Goal: Complete application form

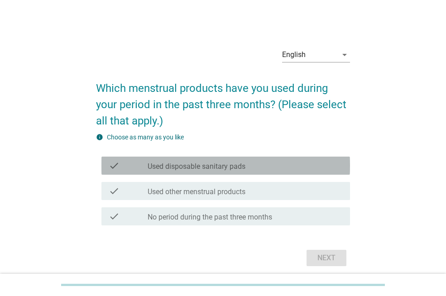
click at [204, 167] on label "Used disposable sanitary pads" at bounding box center [196, 166] width 98 height 9
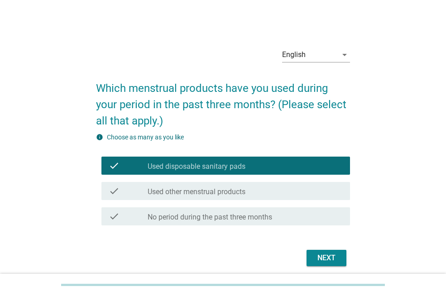
click at [204, 167] on label "Used disposable sanitary pads" at bounding box center [196, 166] width 98 height 9
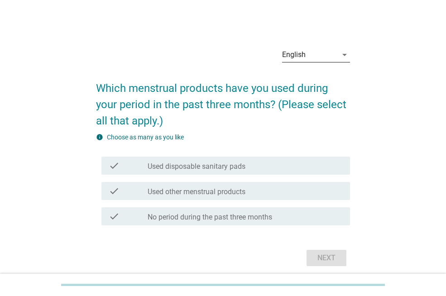
click at [343, 55] on icon "arrow_drop_down" at bounding box center [344, 54] width 11 height 11
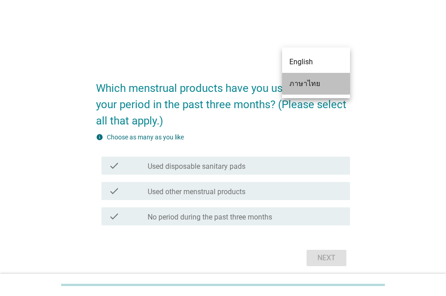
click at [324, 86] on div "ภาษาไทย" at bounding box center [315, 83] width 53 height 11
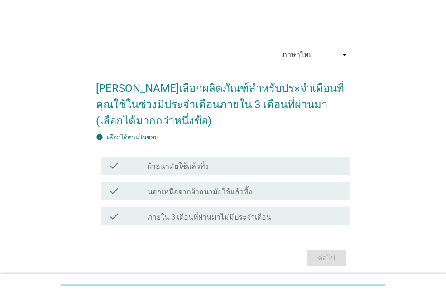
click at [205, 167] on label "ผ้าอนามัยใช้แล้วทิ้ง" at bounding box center [177, 166] width 61 height 9
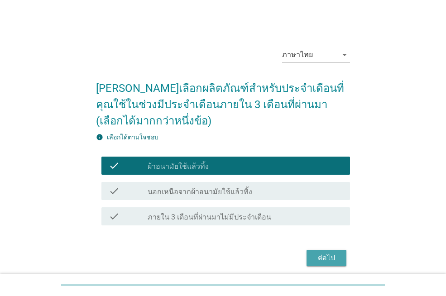
click at [324, 257] on div "ต่อไป" at bounding box center [325, 257] width 25 height 11
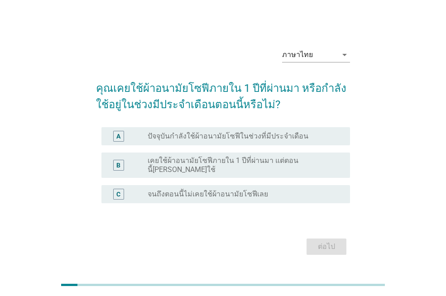
click at [209, 140] on label "ปัจจุบันกำลังใช้ผ้าอนามัยโซฟีในช่วงที่มีประจำเดือน" at bounding box center [227, 136] width 161 height 9
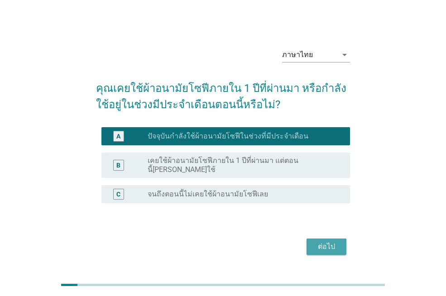
click at [322, 241] on div "ต่อไป" at bounding box center [325, 246] width 25 height 11
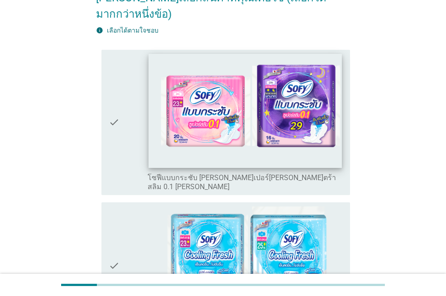
scroll to position [136, 0]
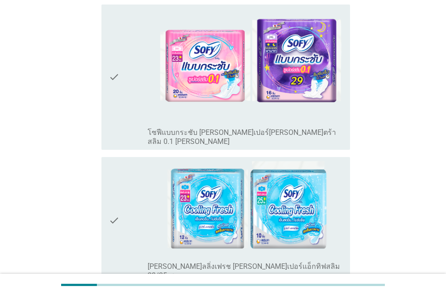
click at [142, 91] on div "check" at bounding box center [128, 77] width 39 height 138
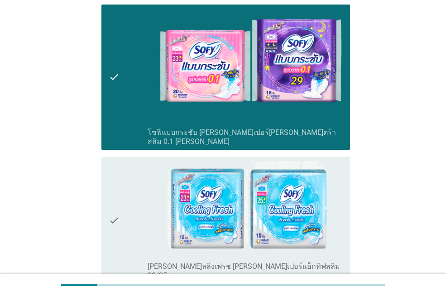
scroll to position [226, 0]
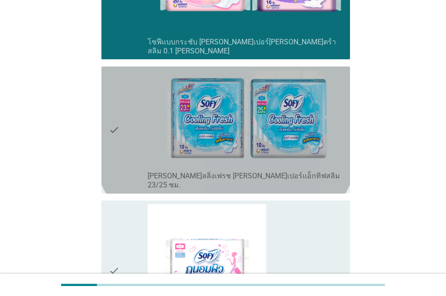
click at [146, 105] on div "check" at bounding box center [128, 130] width 39 height 120
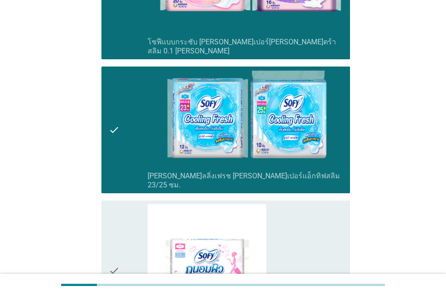
click at [130, 204] on div "check" at bounding box center [128, 270] width 39 height 133
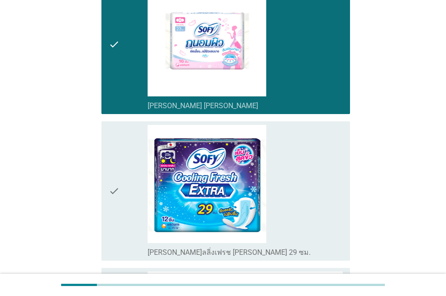
scroll to position [633, 0]
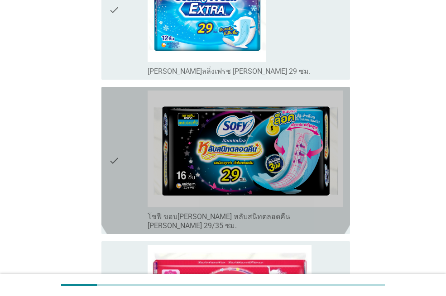
click at [134, 101] on div "check" at bounding box center [128, 160] width 39 height 140
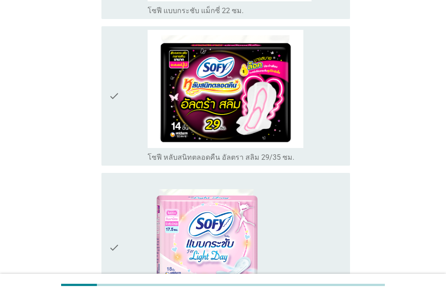
scroll to position [1131, 0]
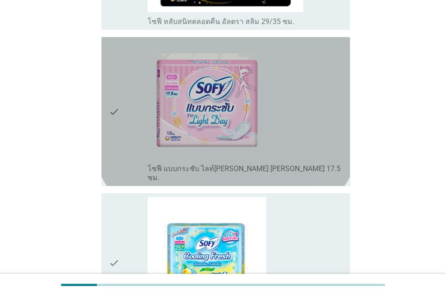
click at [138, 54] on div "check" at bounding box center [128, 112] width 39 height 142
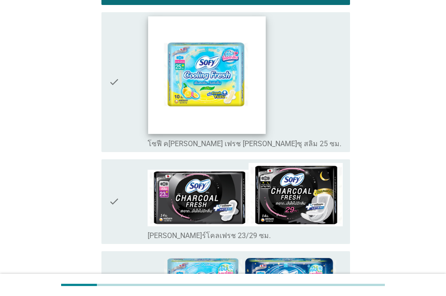
scroll to position [1402, 0]
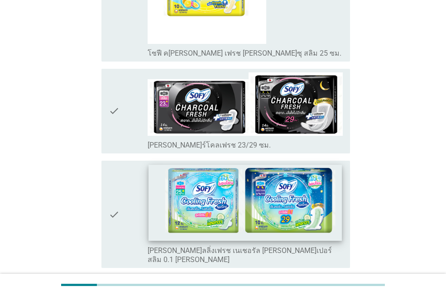
click at [149, 165] on img at bounding box center [244, 203] width 193 height 76
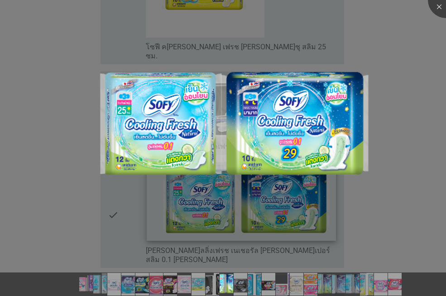
scroll to position [1447, 0]
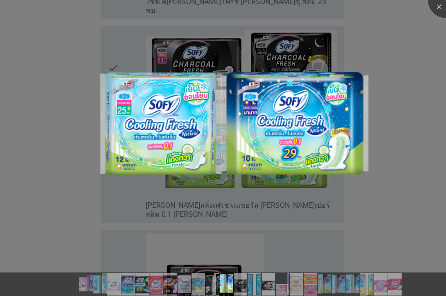
click at [418, 108] on div at bounding box center [223, 148] width 446 height 296
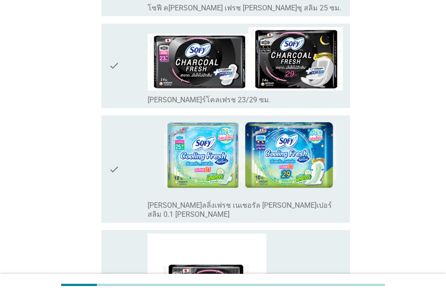
click at [324, 199] on div "check_box_outline_blank โซฟี คูลลิ่งเฟรช เนเชอรัล ซูเปอร์สลิม 0.1 ซีรีส์" at bounding box center [244, 209] width 195 height 20
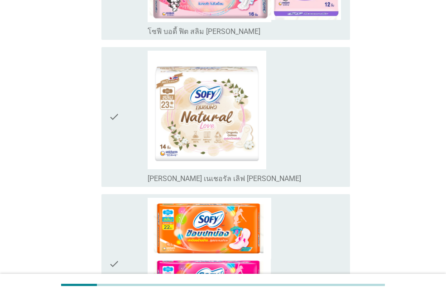
scroll to position [2352, 0]
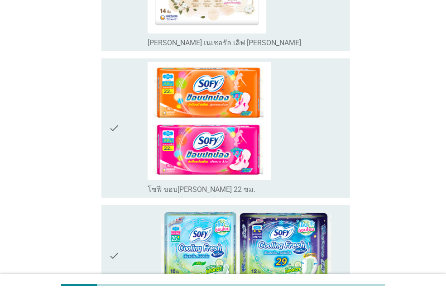
click at [332, 291] on div "check_box_outline_blank โซฟี คูลลิ่งเฟรช เนเชอรัล ซีรีส์" at bounding box center [244, 296] width 195 height 11
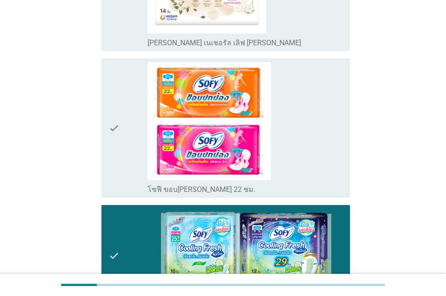
scroll to position [2533, 0]
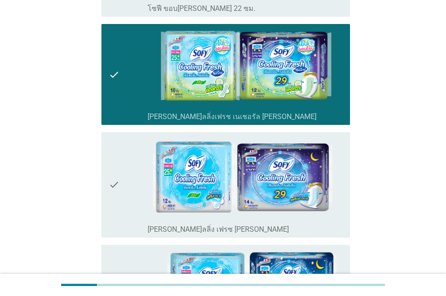
click at [328, 223] on div "check_box_outline_blank โซฟี คูลลิ่ง เฟรซ ซีรีส์" at bounding box center [244, 228] width 195 height 11
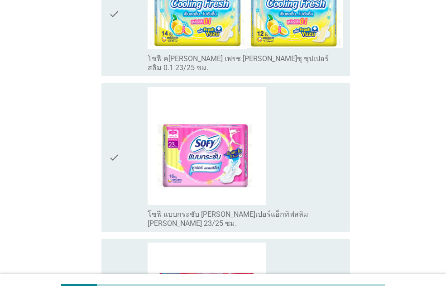
scroll to position [3012, 0]
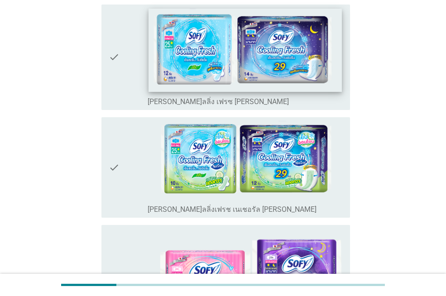
scroll to position [181, 0]
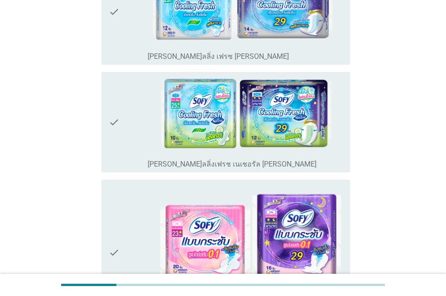
click at [261, 162] on div "check_box_outline_blank โซฟี คูลลิ่งเฟรช เนเชอรัล ซีรีส์" at bounding box center [244, 163] width 195 height 11
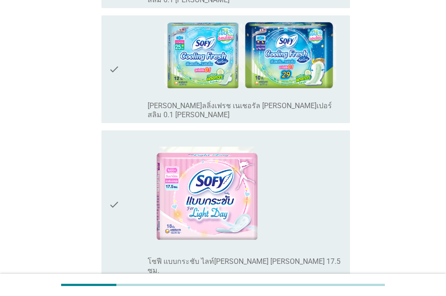
scroll to position [543, 0]
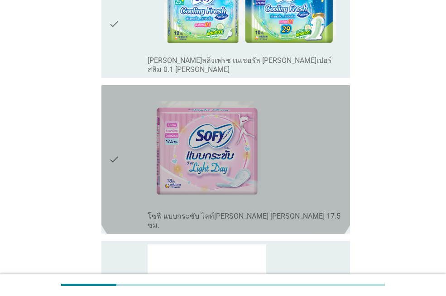
click at [310, 182] on div "check_box_outline_blank โซฟี แบบกระชับ ไลท์เดย์ ซีรีส์ 17.5 ซม." at bounding box center [244, 160] width 195 height 142
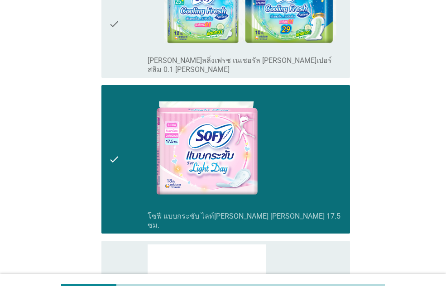
click at [319, 54] on div "check_box_outline_blank โซฟี คูลลิ่งเฟรช เนเชอรัล ซูเปอร์สลิม 0.1 ซีรีส์" at bounding box center [244, 64] width 195 height 20
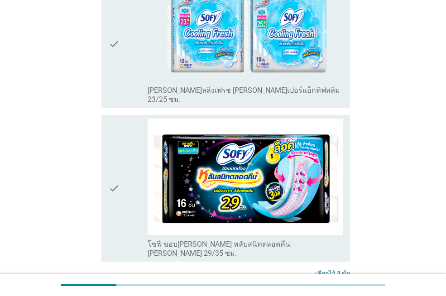
scroll to position [989, 0]
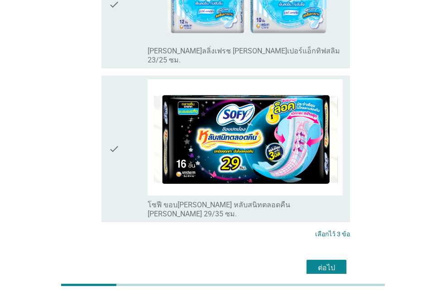
click at [321, 262] on div "ต่อไป" at bounding box center [325, 267] width 25 height 11
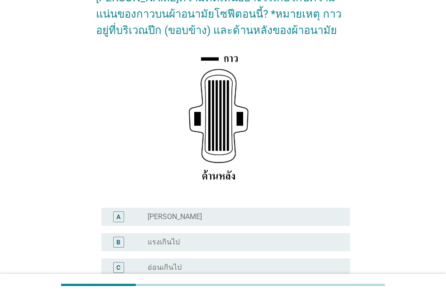
scroll to position [136, 0]
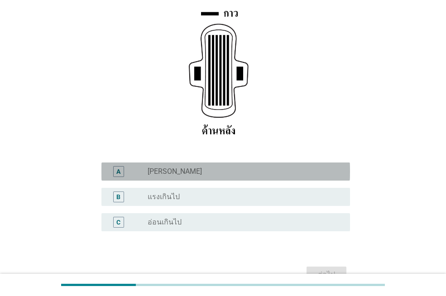
click at [241, 174] on div "radio_button_unchecked ปกติ" at bounding box center [241, 171] width 188 height 9
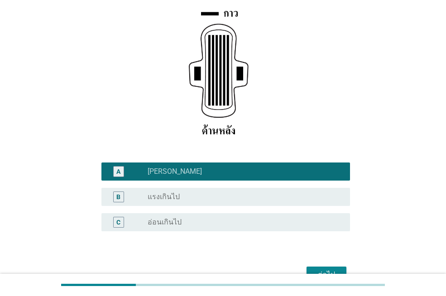
scroll to position [188, 0]
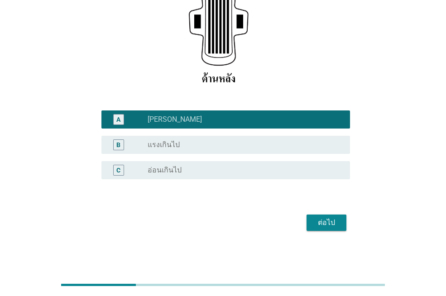
click at [320, 218] on div "ต่อไป" at bounding box center [325, 222] width 25 height 11
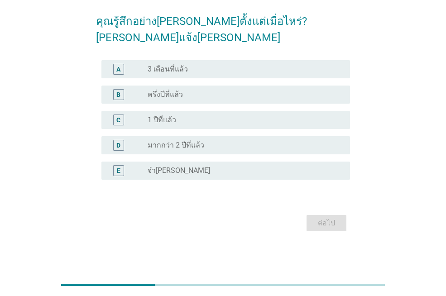
scroll to position [0, 0]
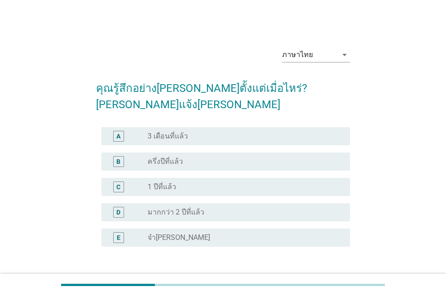
click at [194, 208] on label "มากกว่า 2 ปีที่แล้ว" at bounding box center [175, 212] width 57 height 9
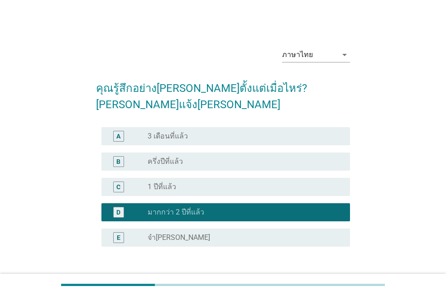
scroll to position [51, 0]
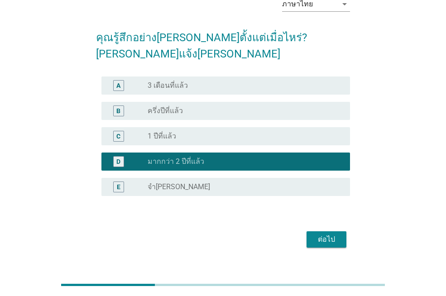
click at [320, 234] on div "ต่อไป" at bounding box center [325, 239] width 25 height 11
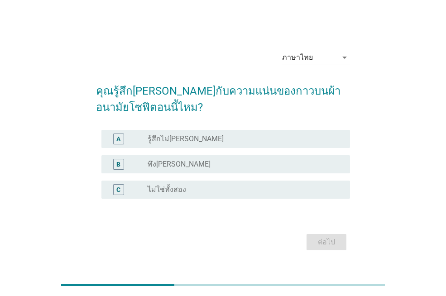
click at [193, 164] on div "radio_button_unchecked พึงพอใจ" at bounding box center [241, 164] width 188 height 9
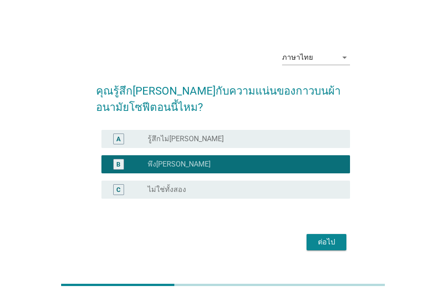
click at [319, 243] on div "ต่อไป" at bounding box center [325, 242] width 25 height 11
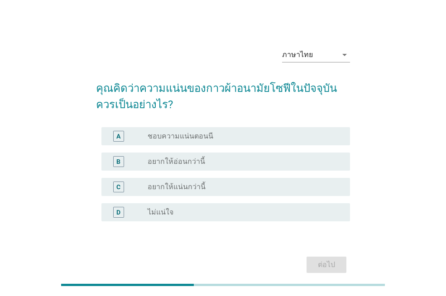
click at [209, 136] on div "radio_button_unchecked ชอบความแน่นตอนนี" at bounding box center [241, 136] width 188 height 9
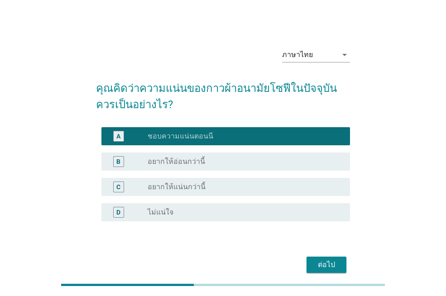
click at [332, 267] on div "ต่อไป" at bounding box center [325, 264] width 25 height 11
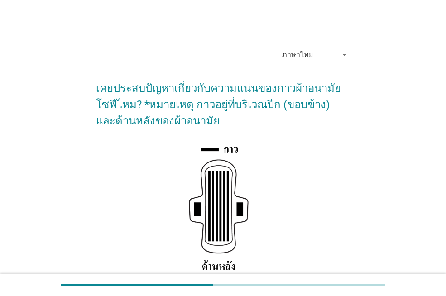
scroll to position [90, 0]
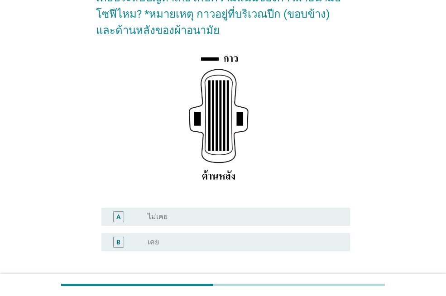
click at [236, 216] on div "radio_button_unchecked ไม่เคย" at bounding box center [241, 216] width 188 height 9
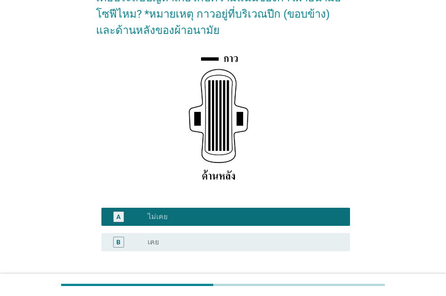
scroll to position [162, 0]
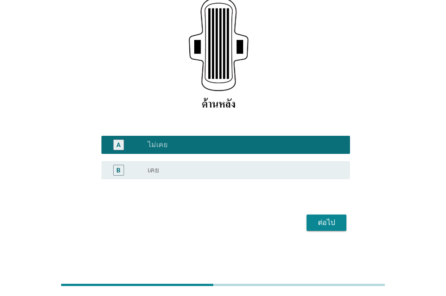
click at [334, 223] on div "ต่อไป" at bounding box center [325, 222] width 25 height 11
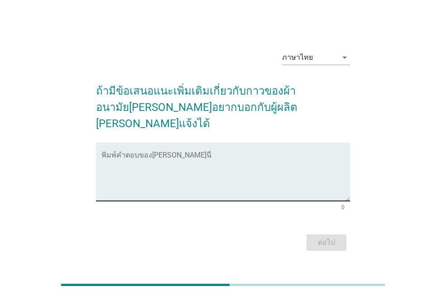
click at [230, 176] on textarea "พิมพ์คำตอบของคุณ ที่นี่" at bounding box center [225, 176] width 248 height 47
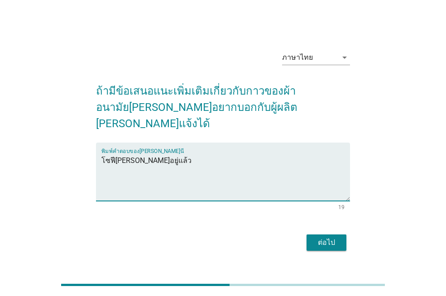
type textarea "โซฟีทำได้ดีอยู่แล้ว"
click at [328, 237] on div "ต่อไป" at bounding box center [325, 242] width 25 height 11
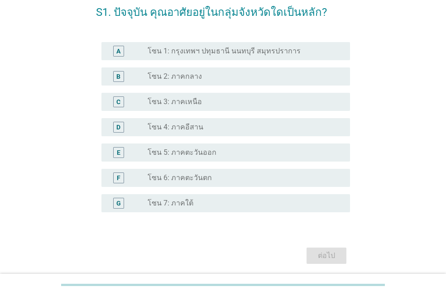
scroll to position [90, 0]
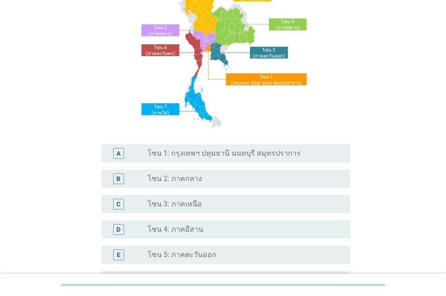
click at [215, 154] on label "โซน 1: กรุงเทพฯ ปทุมธานี นนทบุรี สมุทรปราการ" at bounding box center [223, 153] width 153 height 9
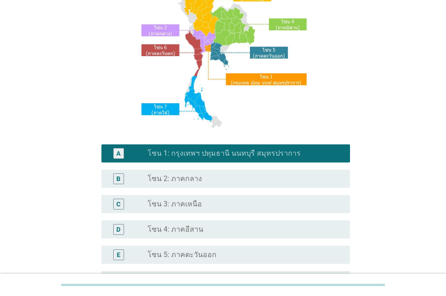
scroll to position [226, 0]
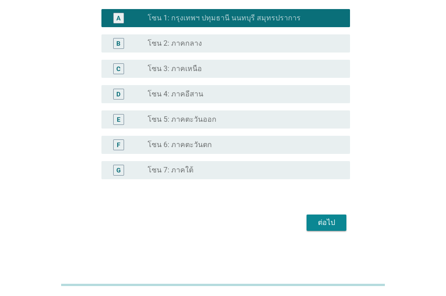
click at [324, 227] on div "ต่อไป" at bounding box center [325, 222] width 25 height 11
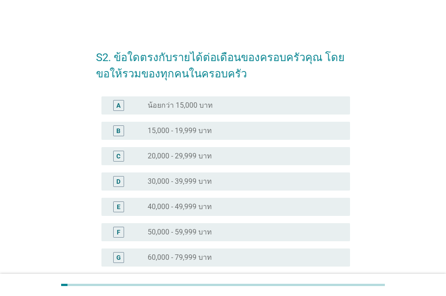
scroll to position [45, 0]
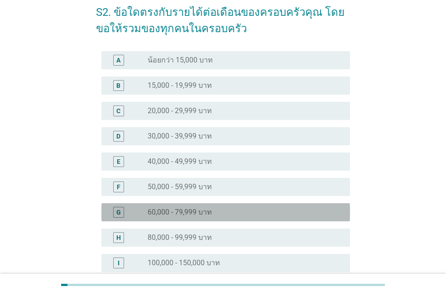
click at [185, 213] on label "60,000 - 79,999 บาท" at bounding box center [179, 212] width 64 height 9
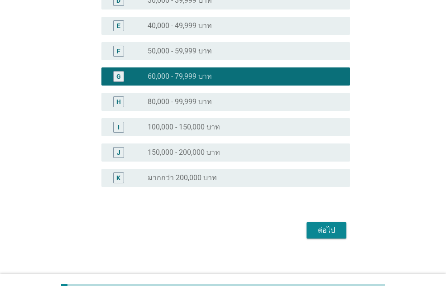
scroll to position [188, 0]
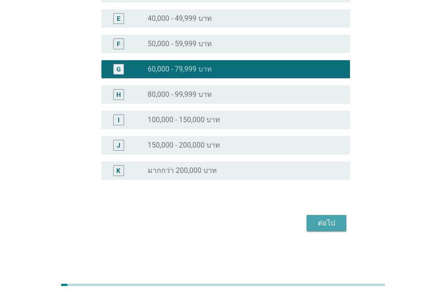
click at [322, 225] on div "ต่อไป" at bounding box center [325, 223] width 25 height 11
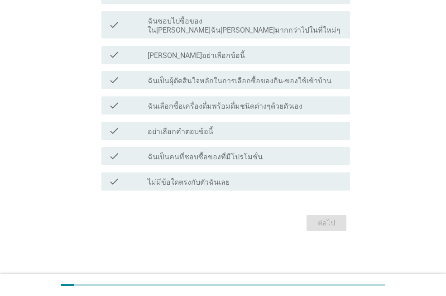
scroll to position [0, 0]
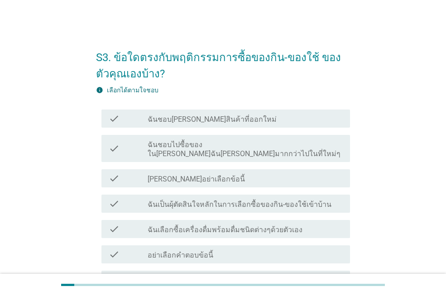
click at [200, 120] on label "ฉันชอบ[PERSON_NAME]สินค้าที่ออกใหม่" at bounding box center [211, 119] width 129 height 9
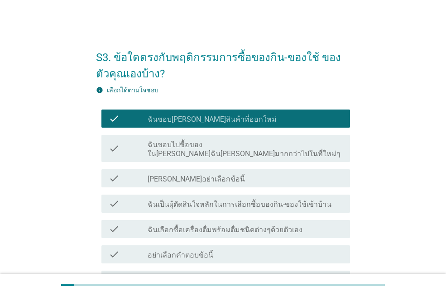
click at [188, 200] on label "ฉันเป็นผุ้ตัดสินใจหลักในการเลือกซื้อของกิน-ของใช้เข้าบ้าน" at bounding box center [239, 204] width 184 height 9
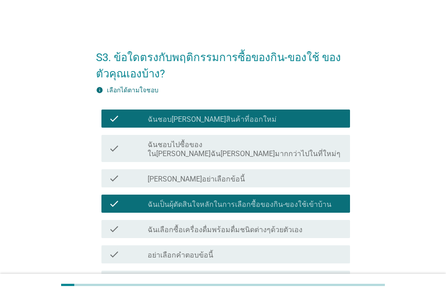
click at [187, 225] on label "ฉันเลือกซื้อเครื่องดื่มพร้อมดื่มชนิดต่างๆด้วยตัวเอง" at bounding box center [224, 229] width 155 height 9
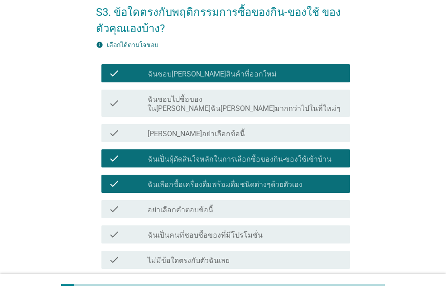
scroll to position [90, 0]
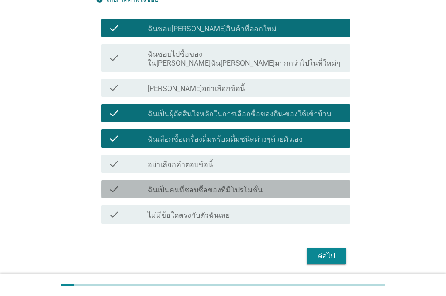
click at [213, 185] on label "ฉันเป็นคนที่ชอบซื้อของที่มีโปรโมชั่น" at bounding box center [204, 189] width 115 height 9
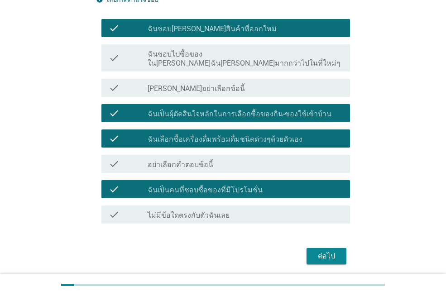
click at [329, 251] on div "ต่อไป" at bounding box center [325, 256] width 25 height 11
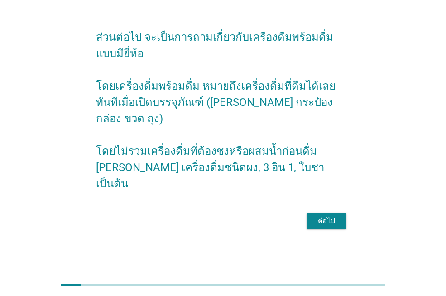
scroll to position [0, 0]
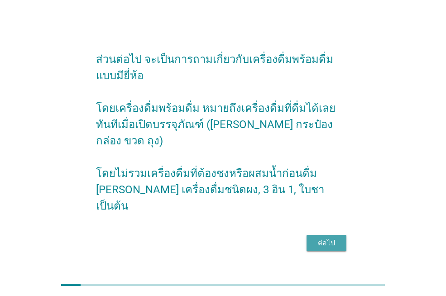
click at [327, 237] on div "ต่อไป" at bounding box center [325, 242] width 25 height 11
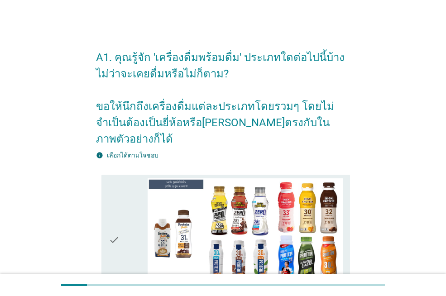
scroll to position [90, 0]
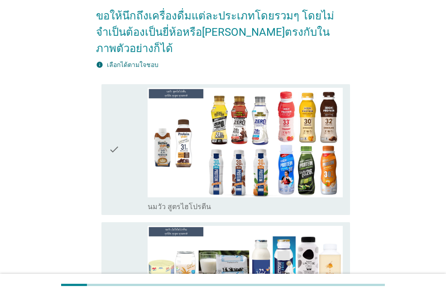
click at [129, 171] on div "check" at bounding box center [128, 149] width 39 height 123
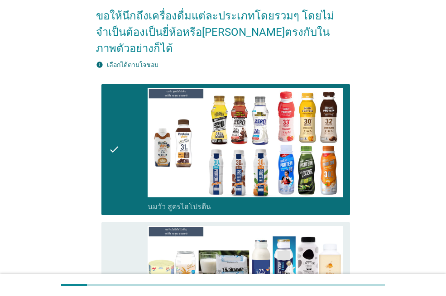
click at [122, 226] on div "check" at bounding box center [128, 287] width 39 height 123
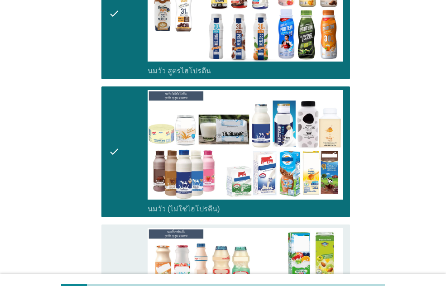
scroll to position [317, 0]
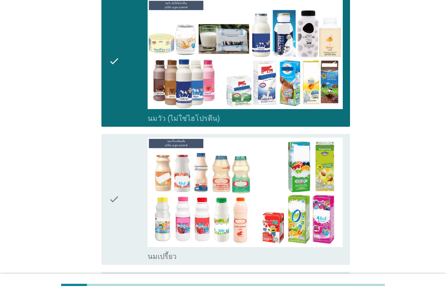
click at [123, 137] on div "check" at bounding box center [128, 198] width 39 height 123
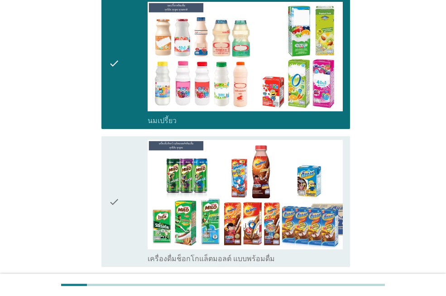
scroll to position [543, 0]
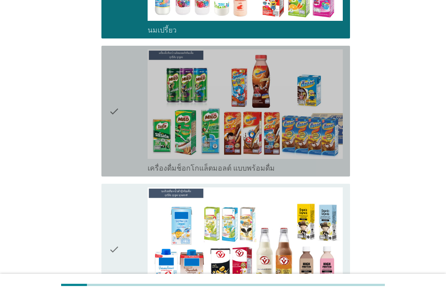
click at [123, 68] on div "check" at bounding box center [128, 110] width 39 height 123
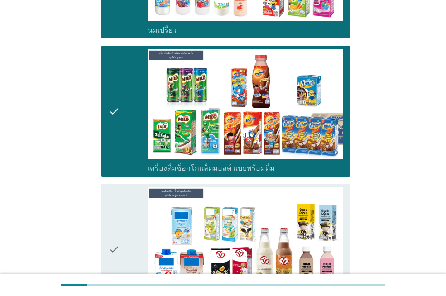
click at [115, 187] on icon "check" at bounding box center [114, 248] width 11 height 123
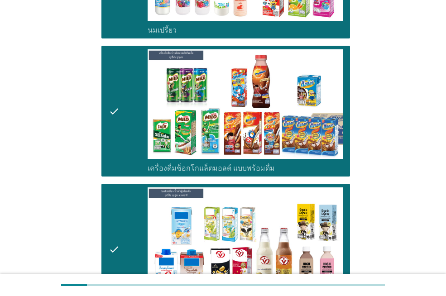
scroll to position [724, 0]
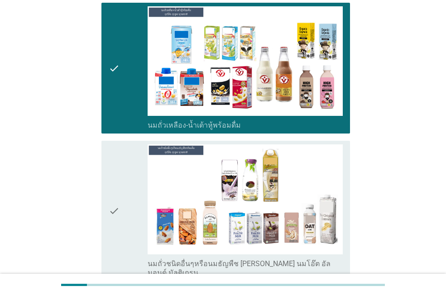
click at [128, 150] on div "check" at bounding box center [128, 210] width 39 height 133
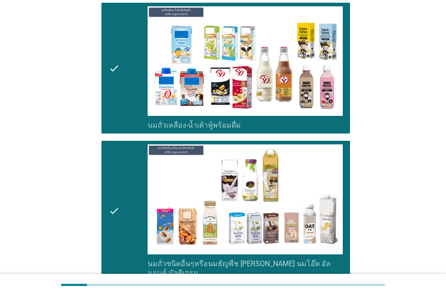
scroll to position [950, 0]
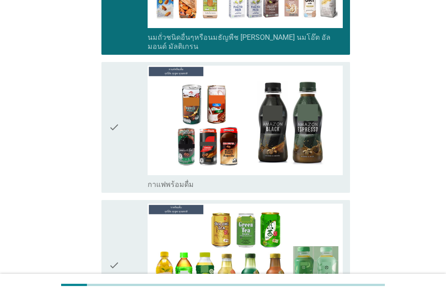
click at [118, 66] on icon "check" at bounding box center [114, 127] width 11 height 123
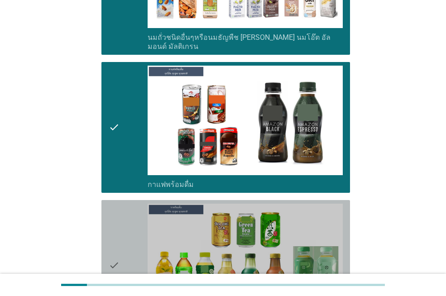
click at [115, 204] on icon "check" at bounding box center [114, 265] width 11 height 123
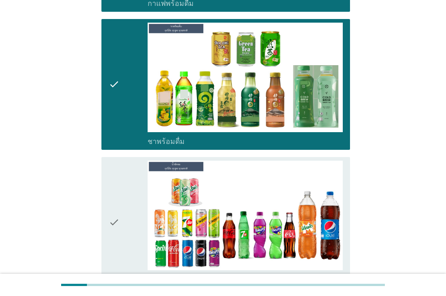
scroll to position [1176, 0]
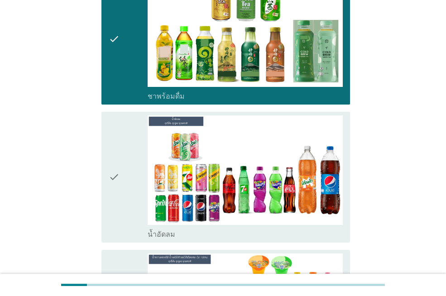
click at [119, 115] on icon "check" at bounding box center [114, 176] width 11 height 123
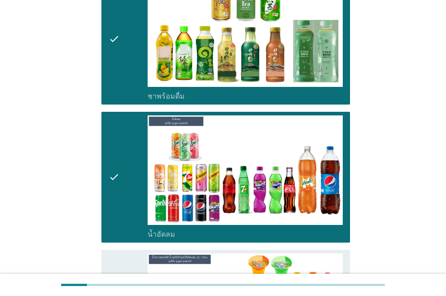
scroll to position [1312, 0]
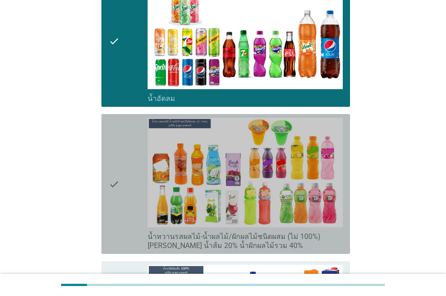
click at [119, 118] on icon "check" at bounding box center [114, 184] width 11 height 133
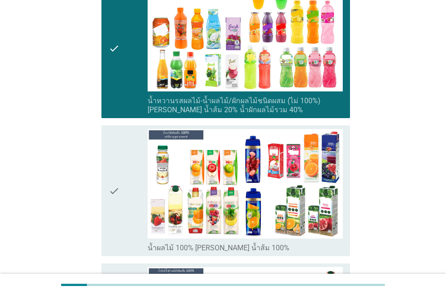
scroll to position [1493, 0]
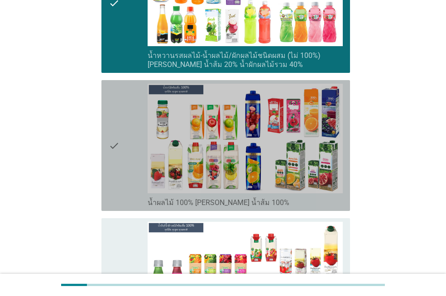
click at [113, 84] on icon "check" at bounding box center [114, 145] width 11 height 123
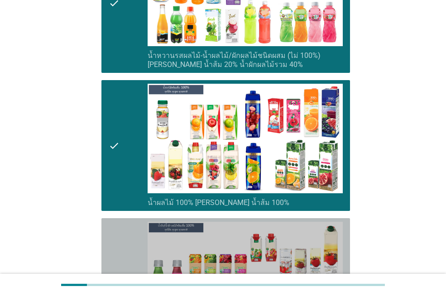
click at [114, 222] on icon "check" at bounding box center [114, 288] width 11 height 133
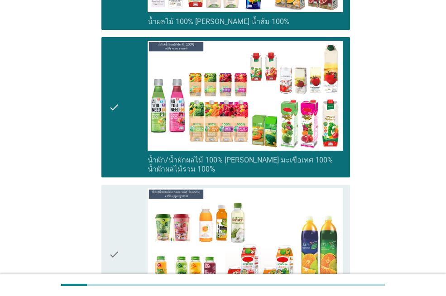
scroll to position [1719, 0]
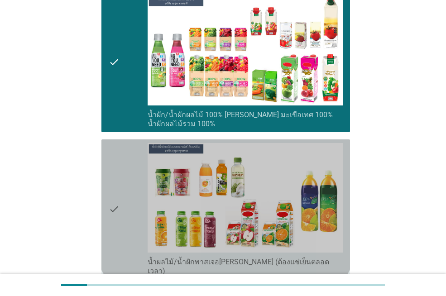
click at [119, 143] on icon "check" at bounding box center [114, 209] width 11 height 133
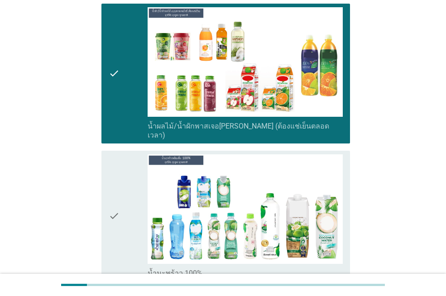
scroll to position [1900, 0]
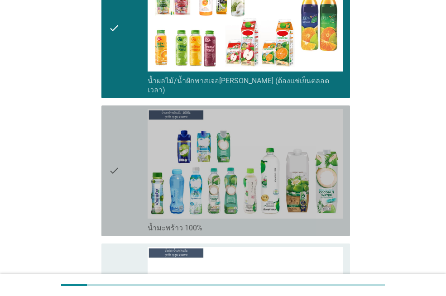
click at [108, 105] on div "check check_box_outline_blank น้ำมะพร้าว 100%" at bounding box center [225, 170] width 248 height 131
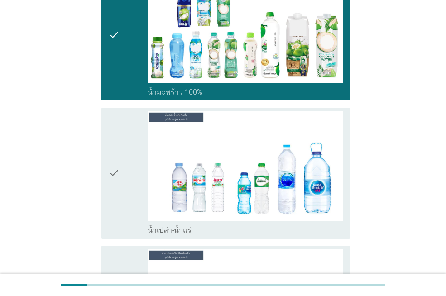
scroll to position [2081, 0]
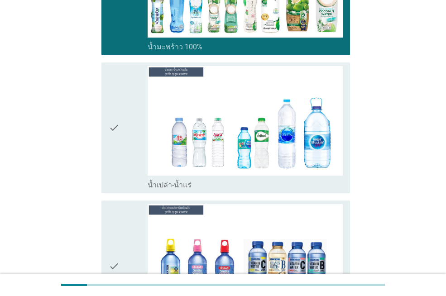
click at [118, 66] on icon "check" at bounding box center [114, 127] width 11 height 123
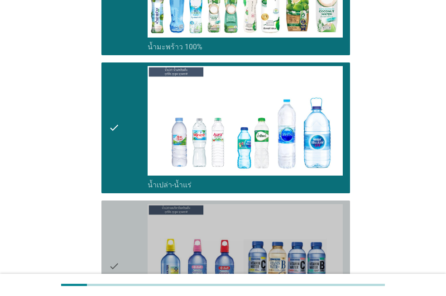
click at [123, 204] on div "check" at bounding box center [128, 265] width 39 height 123
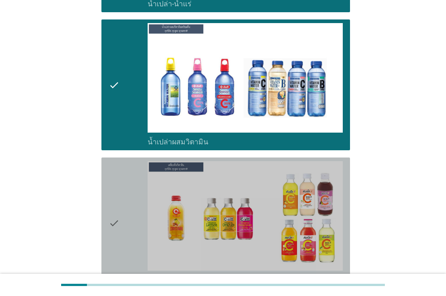
click at [125, 161] on div "check" at bounding box center [128, 222] width 39 height 123
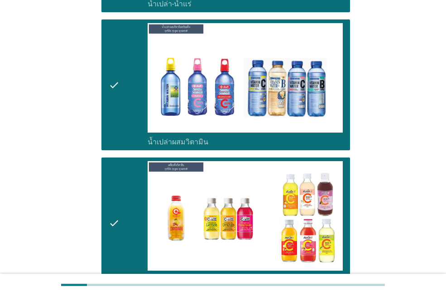
scroll to position [2397, 0]
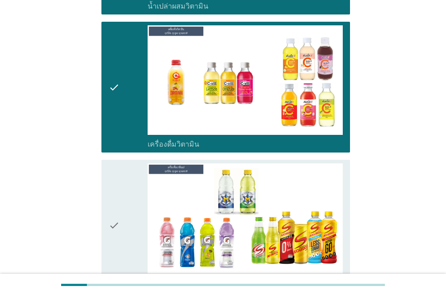
click at [124, 163] on div "check" at bounding box center [128, 224] width 39 height 123
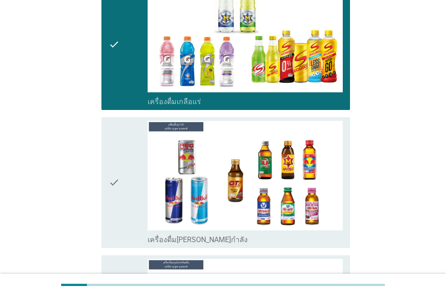
click at [110, 121] on icon "check" at bounding box center [114, 182] width 11 height 123
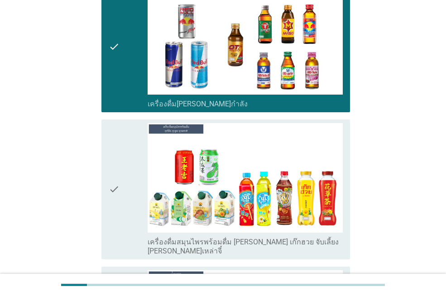
click at [115, 123] on icon "check" at bounding box center [114, 189] width 11 height 133
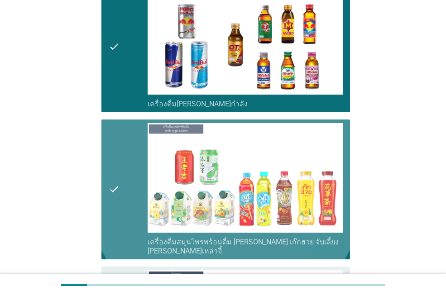
scroll to position [2895, 0]
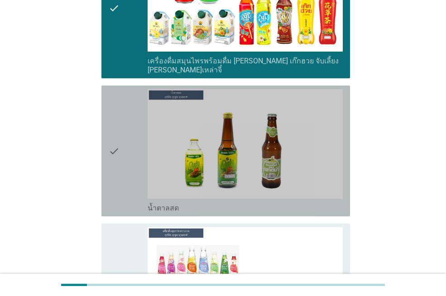
click at [118, 89] on icon "check" at bounding box center [114, 150] width 11 height 123
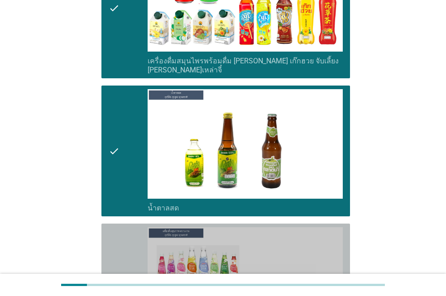
click at [114, 227] on icon "check" at bounding box center [114, 293] width 11 height 133
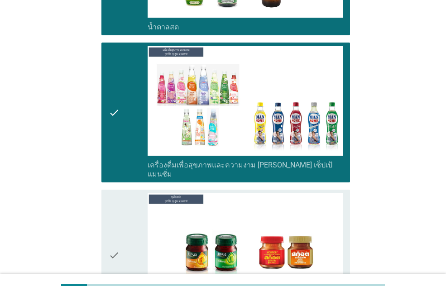
click at [119, 193] on icon "check" at bounding box center [114, 254] width 11 height 123
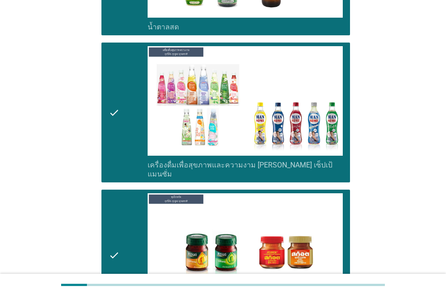
scroll to position [3291, 0]
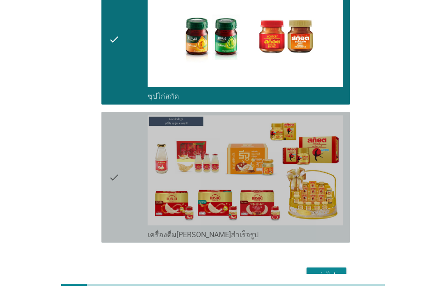
click at [119, 115] on icon "check" at bounding box center [114, 176] width 11 height 123
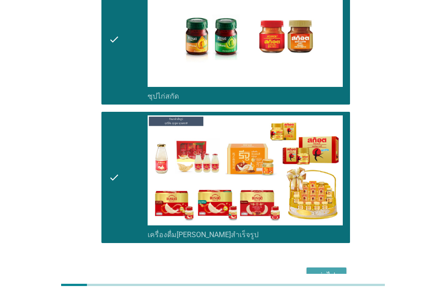
click at [318, 270] on div "ต่อไป" at bounding box center [325, 275] width 25 height 11
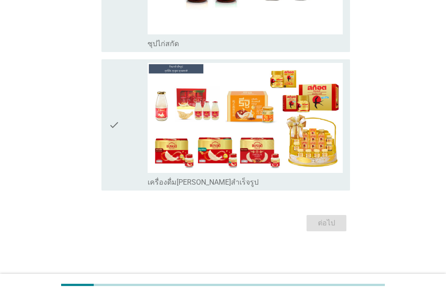
scroll to position [0, 0]
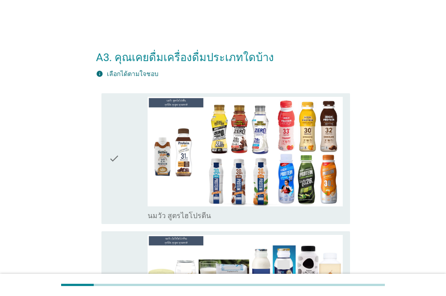
click at [131, 125] on div "check" at bounding box center [128, 158] width 39 height 123
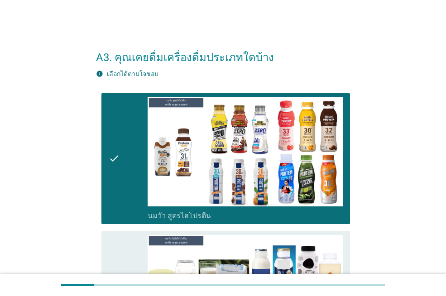
click at [122, 239] on div "check" at bounding box center [128, 296] width 39 height 123
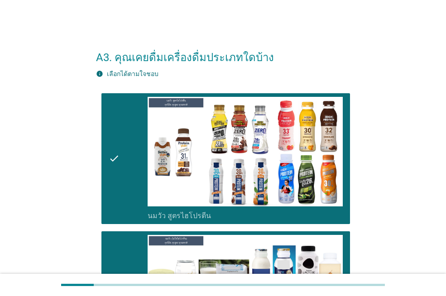
scroll to position [181, 0]
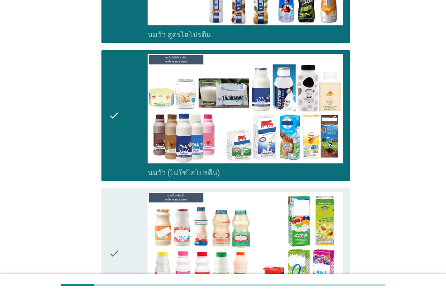
click at [117, 205] on icon "check" at bounding box center [114, 253] width 11 height 123
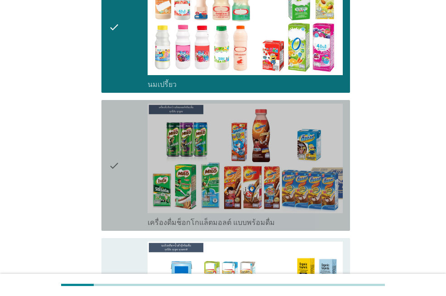
click at [118, 128] on icon "check" at bounding box center [114, 165] width 11 height 123
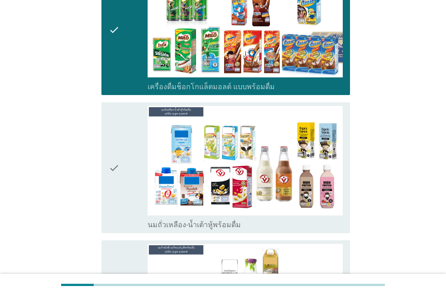
click at [116, 133] on icon "check" at bounding box center [114, 167] width 11 height 123
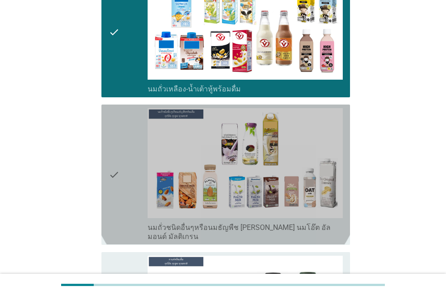
click at [116, 139] on icon "check" at bounding box center [114, 174] width 11 height 133
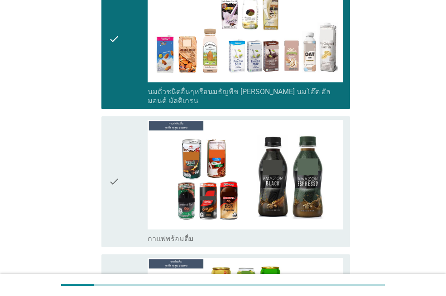
scroll to position [859, 0]
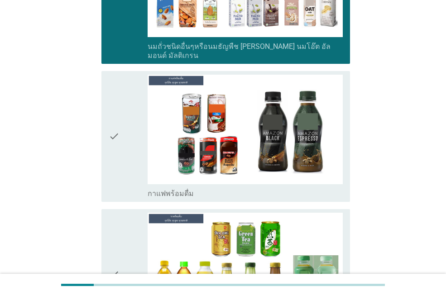
click at [116, 139] on icon "check" at bounding box center [114, 136] width 11 height 123
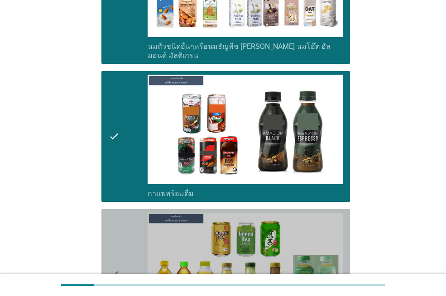
click at [113, 262] on icon "check" at bounding box center [114, 274] width 11 height 123
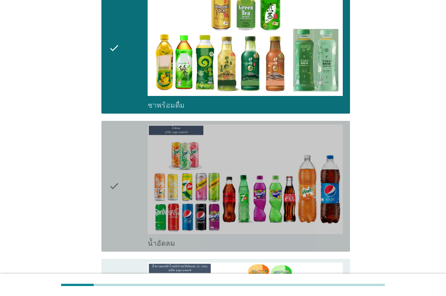
click at [114, 182] on icon "check" at bounding box center [114, 185] width 11 height 123
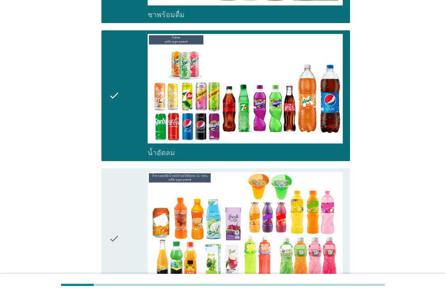
click at [124, 228] on div "check" at bounding box center [128, 238] width 39 height 133
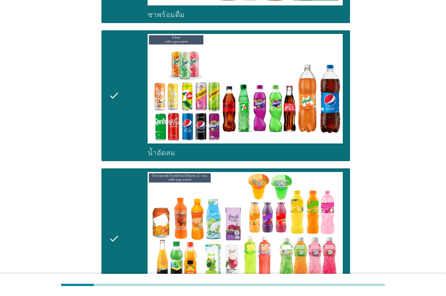
scroll to position [1402, 0]
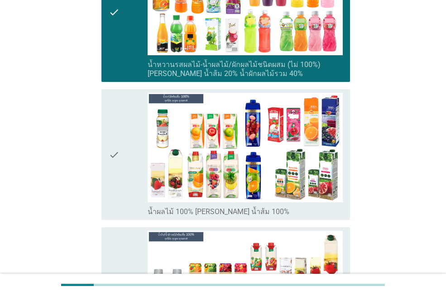
click at [114, 156] on icon "check" at bounding box center [114, 154] width 11 height 123
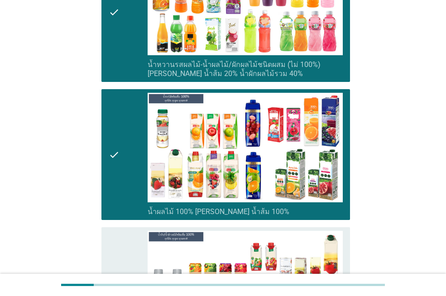
scroll to position [1583, 0]
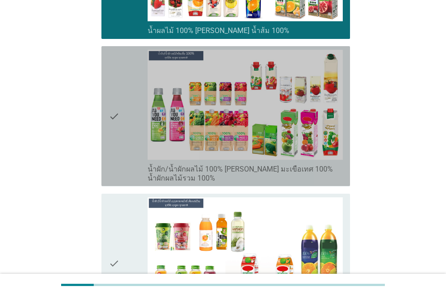
click at [120, 112] on div "check" at bounding box center [128, 116] width 39 height 133
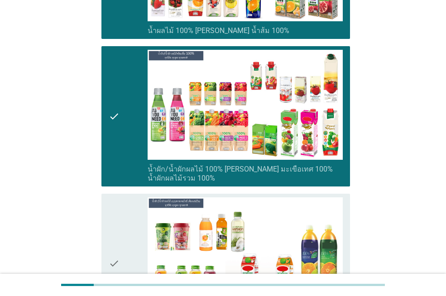
click at [117, 244] on icon "check" at bounding box center [114, 263] width 11 height 133
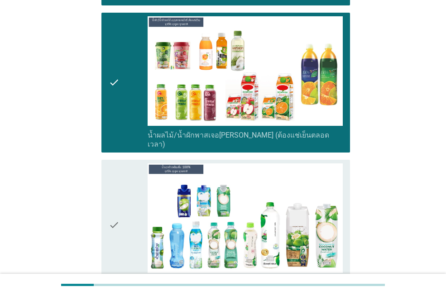
scroll to position [1809, 0]
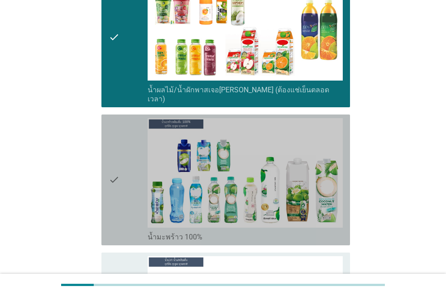
click at [113, 166] on icon "check" at bounding box center [114, 179] width 11 height 123
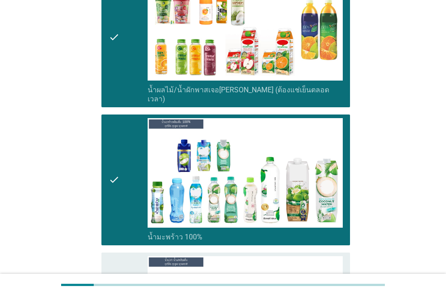
scroll to position [1990, 0]
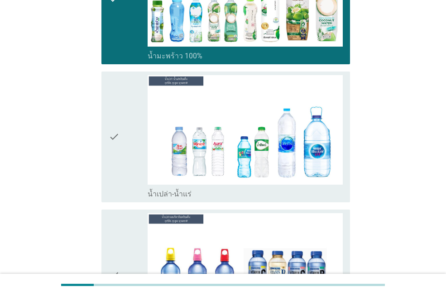
click at [111, 120] on icon "check" at bounding box center [114, 136] width 11 height 123
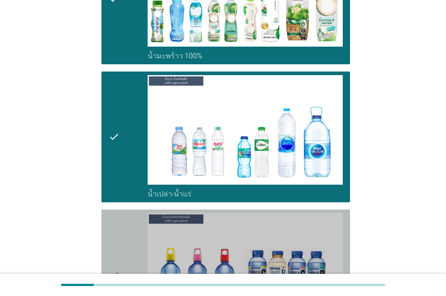
click at [118, 258] on icon "check" at bounding box center [114, 274] width 11 height 123
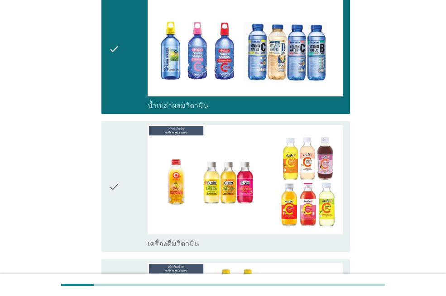
click at [116, 167] on icon "check" at bounding box center [114, 186] width 11 height 123
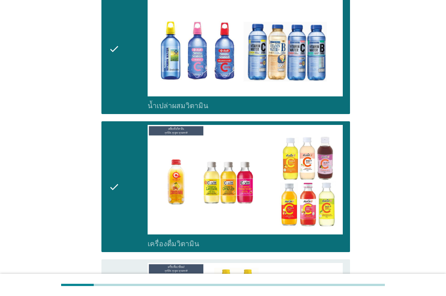
scroll to position [2442, 0]
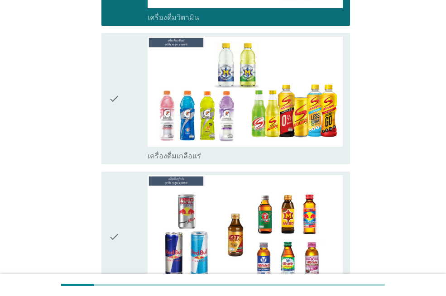
click at [111, 90] on icon "check" at bounding box center [114, 98] width 11 height 123
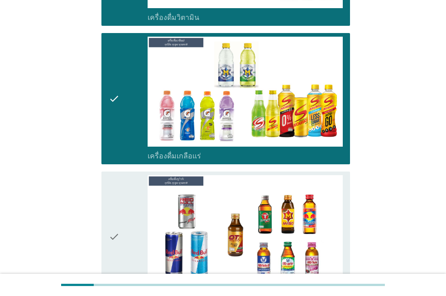
click at [113, 218] on icon "check" at bounding box center [114, 236] width 11 height 123
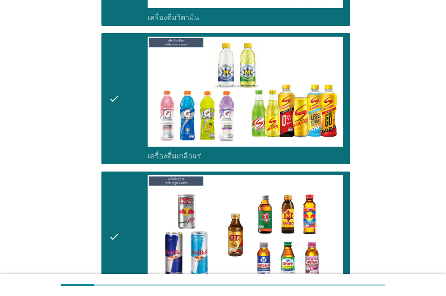
scroll to position [2669, 0]
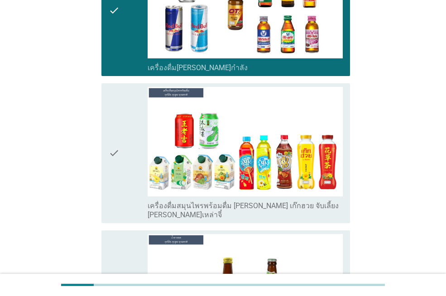
click at [109, 123] on icon "check" at bounding box center [114, 153] width 11 height 133
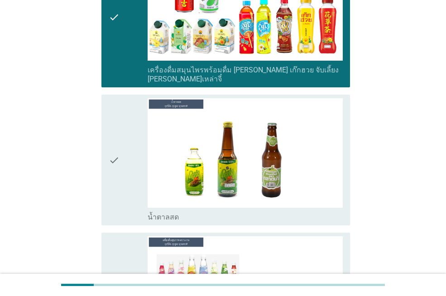
click at [116, 137] on icon "check" at bounding box center [114, 159] width 11 height 123
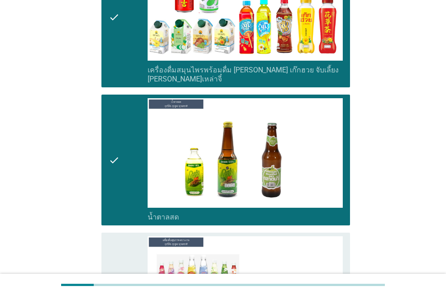
scroll to position [2985, 0]
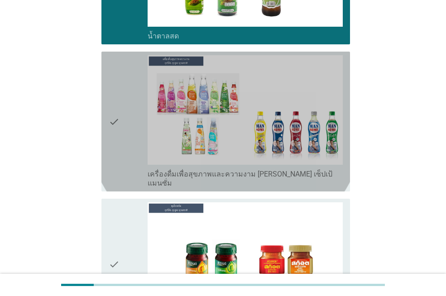
click at [115, 83] on icon "check" at bounding box center [114, 121] width 11 height 133
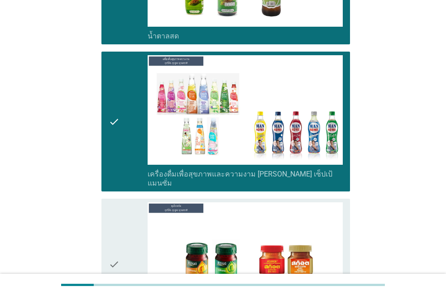
click at [115, 223] on icon "check" at bounding box center [114, 263] width 11 height 123
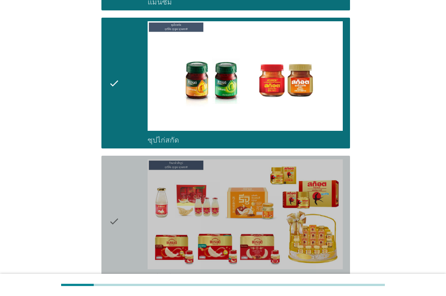
click at [117, 179] on icon "check" at bounding box center [114, 220] width 11 height 123
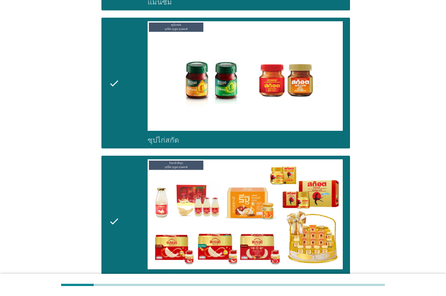
scroll to position [3226, 0]
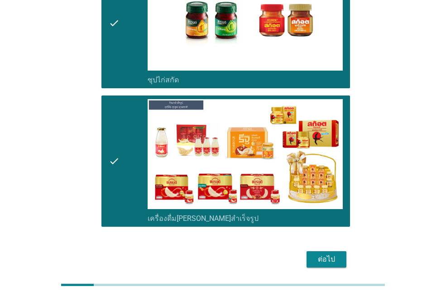
click at [333, 254] on div "ต่อไป" at bounding box center [325, 259] width 25 height 11
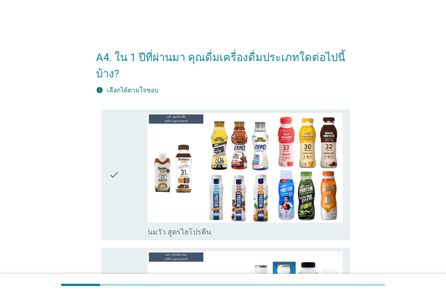
click at [117, 175] on icon "check" at bounding box center [114, 174] width 11 height 123
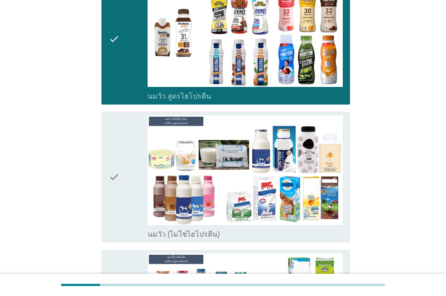
scroll to position [181, 0]
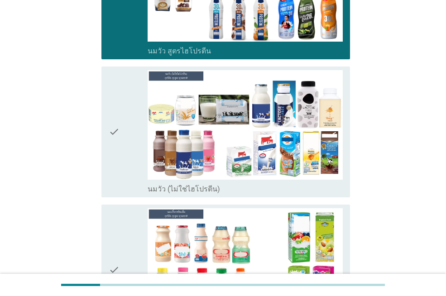
click at [109, 139] on icon "check" at bounding box center [114, 131] width 11 height 123
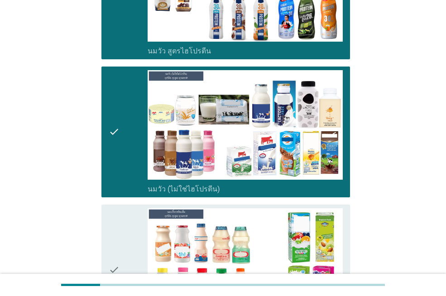
click at [123, 253] on div "check" at bounding box center [128, 269] width 39 height 123
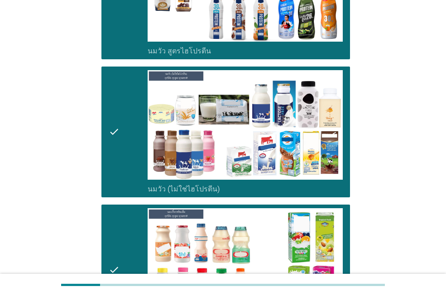
scroll to position [407, 0]
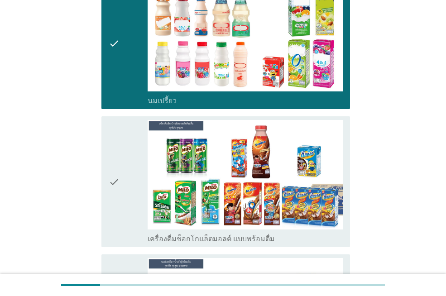
click at [122, 190] on div "check" at bounding box center [128, 181] width 39 height 123
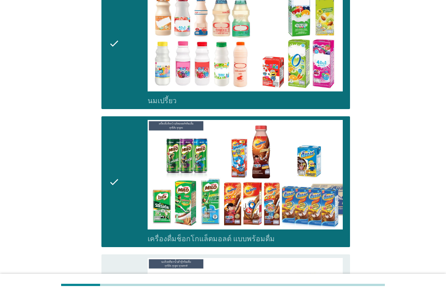
scroll to position [633, 0]
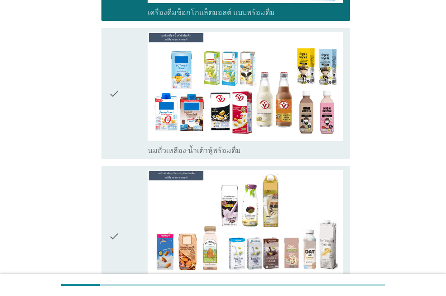
click at [114, 99] on icon "check" at bounding box center [114, 93] width 11 height 123
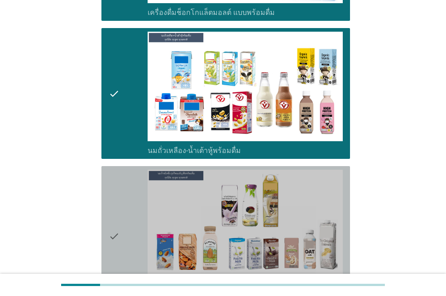
click at [112, 233] on icon "check" at bounding box center [114, 236] width 11 height 133
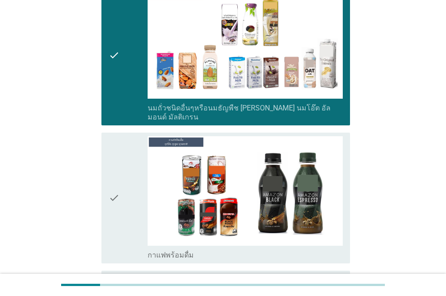
scroll to position [859, 0]
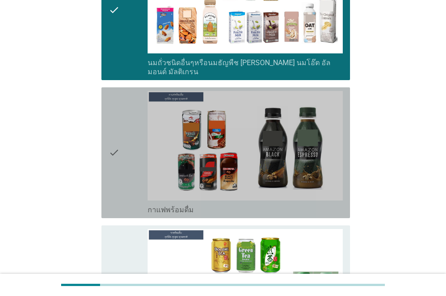
click at [119, 151] on icon "check" at bounding box center [114, 152] width 11 height 123
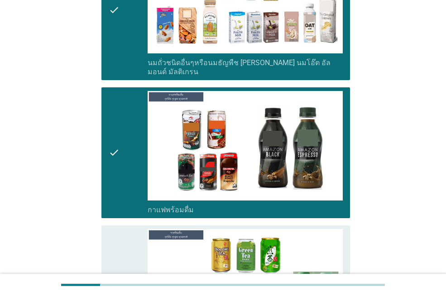
scroll to position [995, 0]
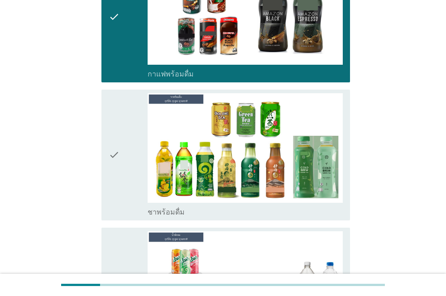
click at [114, 146] on icon "check" at bounding box center [114, 154] width 11 height 123
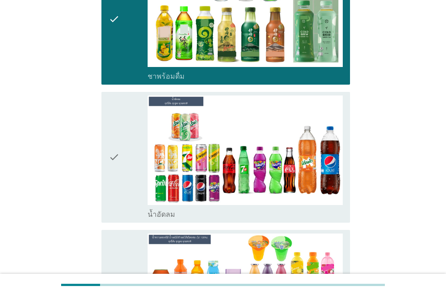
click at [112, 140] on icon "check" at bounding box center [114, 156] width 11 height 123
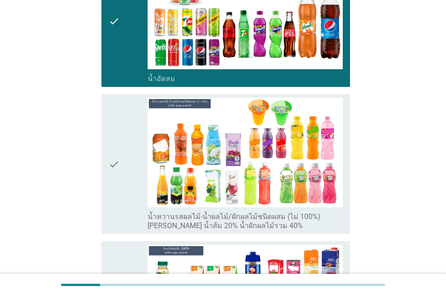
scroll to position [1312, 0]
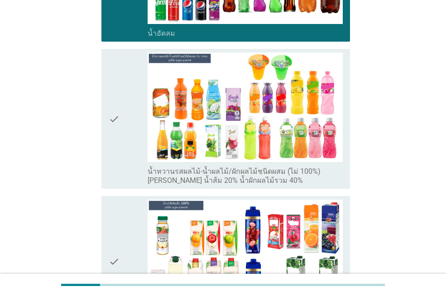
click at [113, 116] on icon "check" at bounding box center [114, 118] width 11 height 133
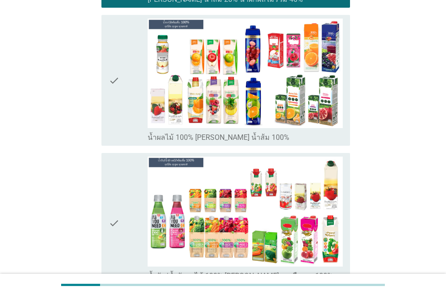
scroll to position [1538, 0]
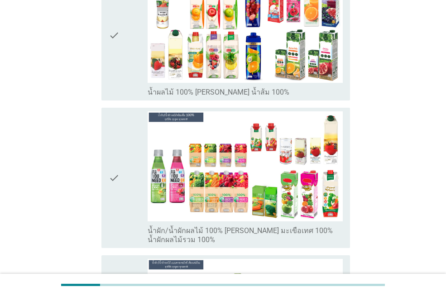
click at [120, 52] on div "check" at bounding box center [128, 34] width 39 height 123
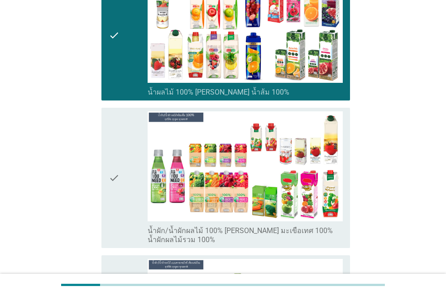
click at [115, 172] on icon "check" at bounding box center [114, 177] width 11 height 133
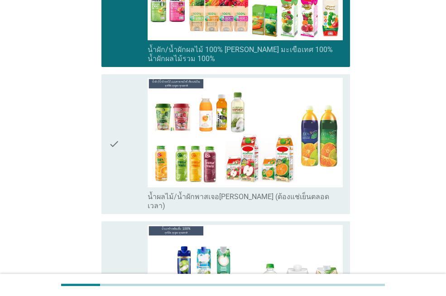
click at [118, 133] on icon "check" at bounding box center [114, 144] width 11 height 133
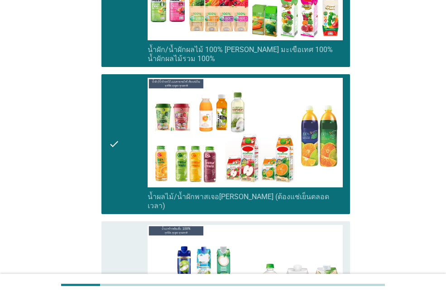
scroll to position [1854, 0]
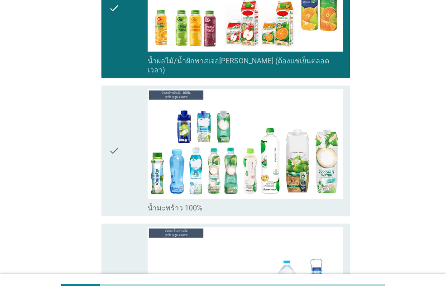
click at [112, 140] on icon "check" at bounding box center [114, 150] width 11 height 123
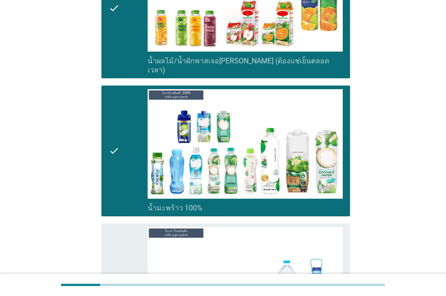
scroll to position [2035, 0]
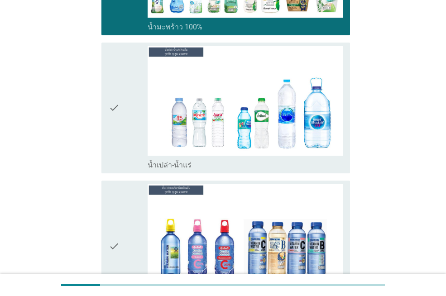
click at [112, 94] on icon "check" at bounding box center [114, 107] width 11 height 123
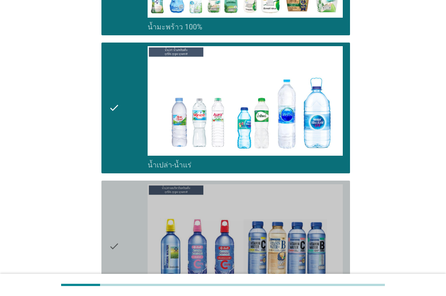
click at [114, 235] on icon "check" at bounding box center [114, 245] width 11 height 123
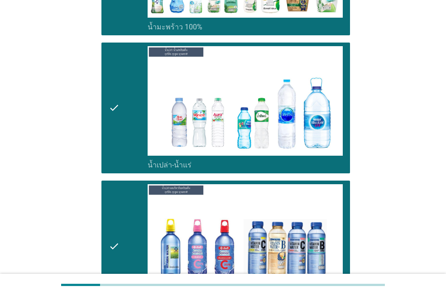
scroll to position [2216, 0]
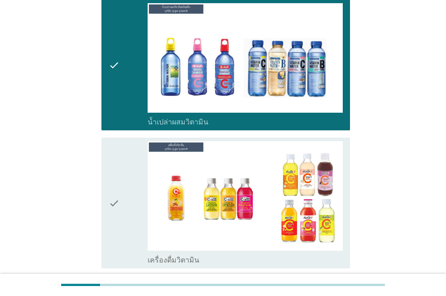
click at [117, 184] on icon "check" at bounding box center [114, 202] width 11 height 123
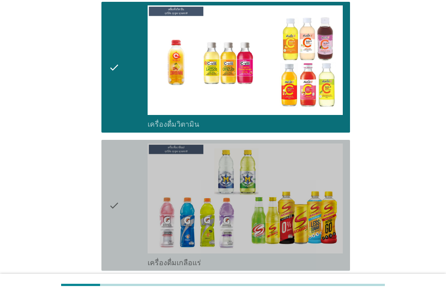
click at [114, 178] on icon "check" at bounding box center [114, 204] width 11 height 123
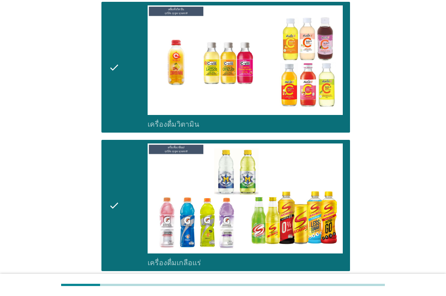
scroll to position [2533, 0]
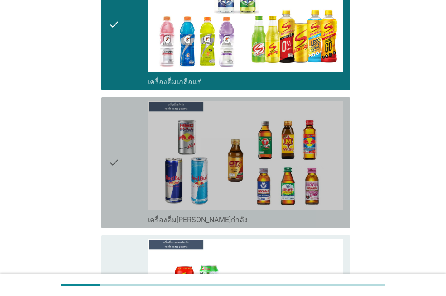
click at [114, 156] on icon "check" at bounding box center [114, 162] width 11 height 123
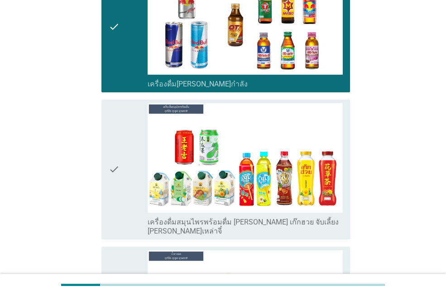
scroll to position [2759, 0]
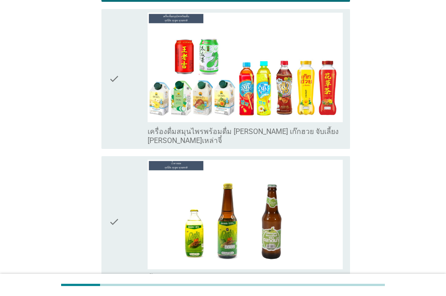
click at [122, 54] on div "check" at bounding box center [128, 79] width 39 height 133
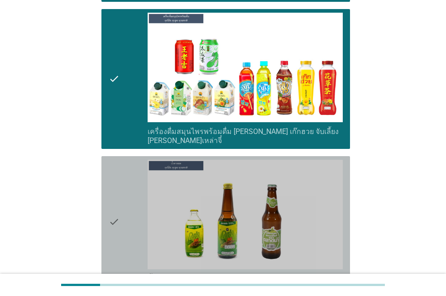
click at [116, 190] on icon "check" at bounding box center [114, 221] width 11 height 123
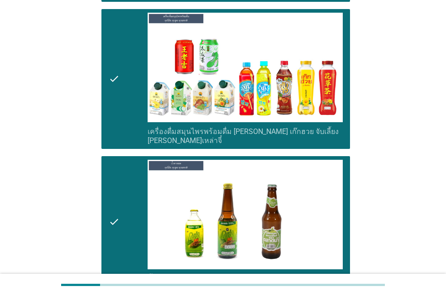
click at [119, 187] on icon "check" at bounding box center [114, 221] width 11 height 123
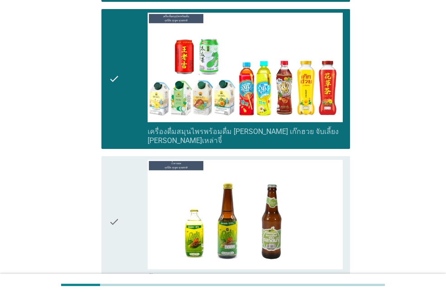
scroll to position [2895, 0]
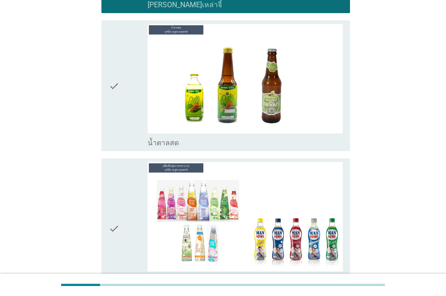
click at [115, 203] on icon "check" at bounding box center [114, 228] width 11 height 133
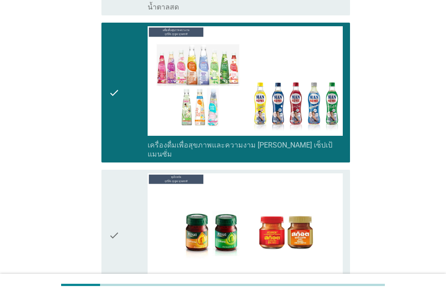
scroll to position [3076, 0]
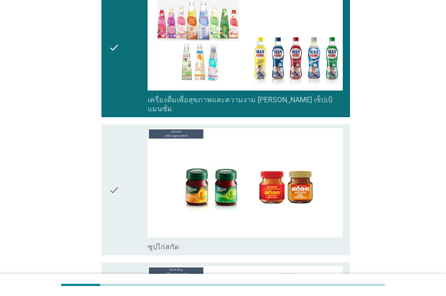
click at [112, 157] on icon "check" at bounding box center [114, 189] width 11 height 123
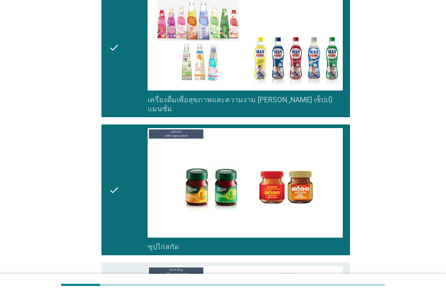
scroll to position [3211, 0]
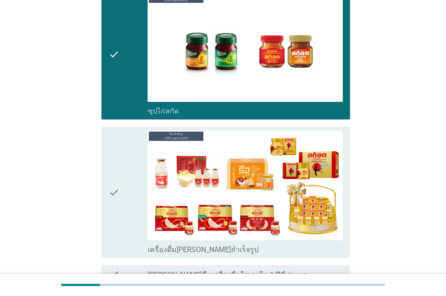
click at [114, 153] on icon "check" at bounding box center [114, 191] width 11 height 123
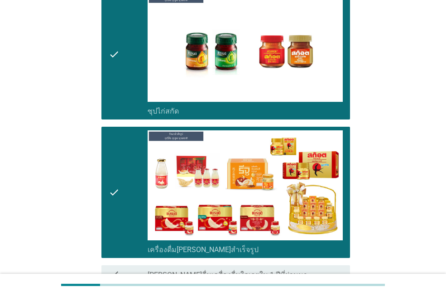
scroll to position [3268, 0]
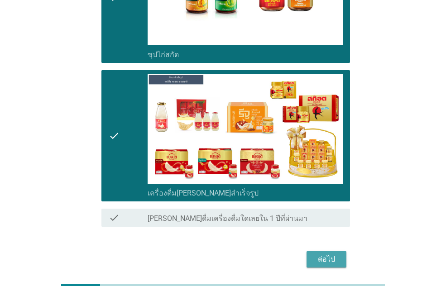
click at [322, 254] on div "ต่อไป" at bounding box center [325, 259] width 25 height 11
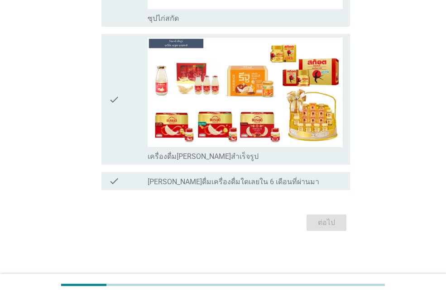
scroll to position [0, 0]
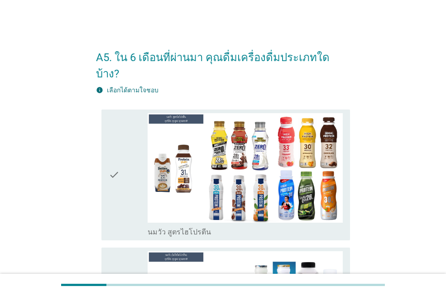
click at [114, 161] on icon "check" at bounding box center [114, 174] width 11 height 123
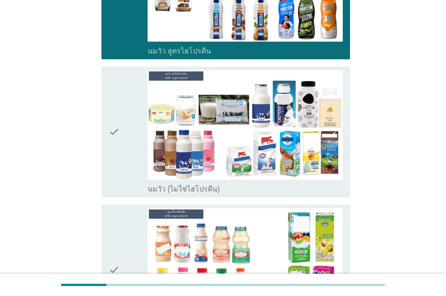
scroll to position [226, 0]
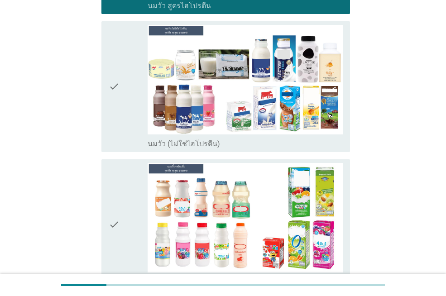
click at [117, 61] on icon "check" at bounding box center [114, 86] width 11 height 123
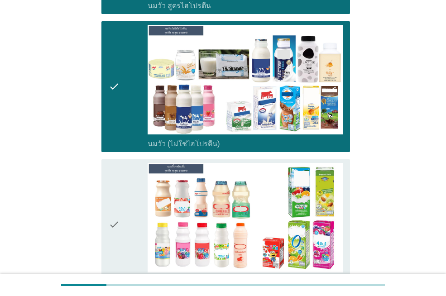
click at [115, 204] on icon "check" at bounding box center [114, 224] width 11 height 123
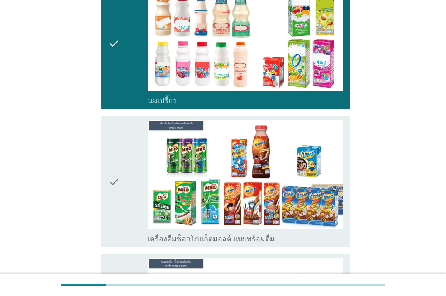
scroll to position [452, 0]
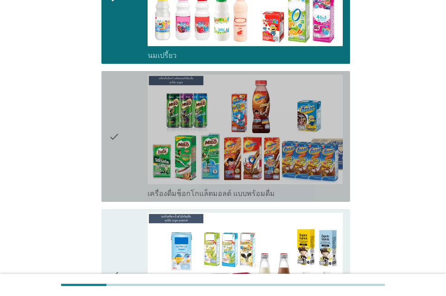
click at [116, 130] on icon "check" at bounding box center [114, 136] width 11 height 123
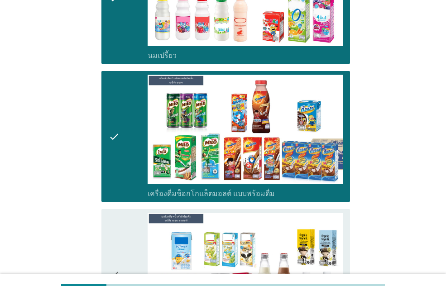
scroll to position [588, 0]
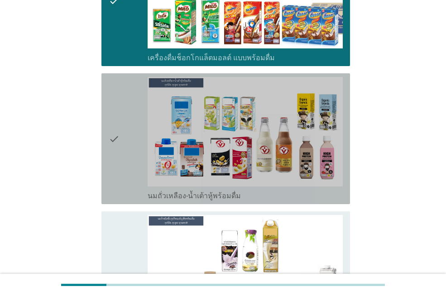
click at [114, 131] on icon "check" at bounding box center [114, 138] width 11 height 123
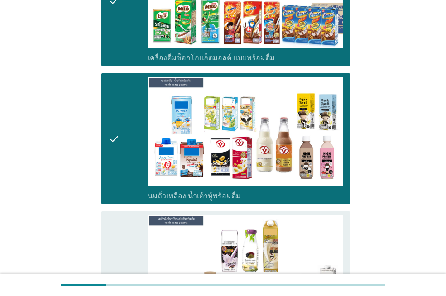
scroll to position [724, 0]
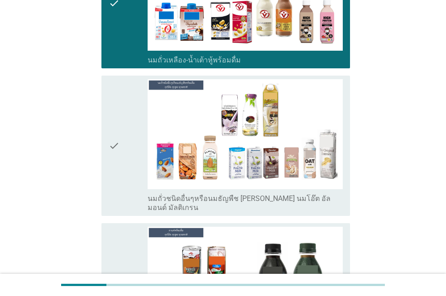
click at [117, 121] on icon "check" at bounding box center [114, 145] width 11 height 133
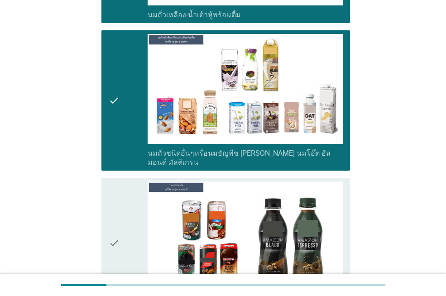
scroll to position [905, 0]
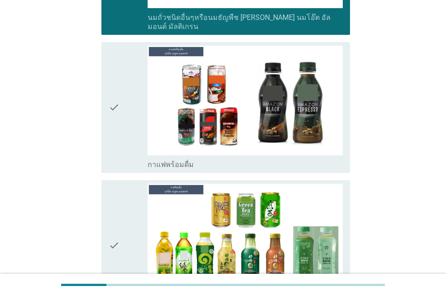
click at [116, 98] on icon "check" at bounding box center [114, 107] width 11 height 123
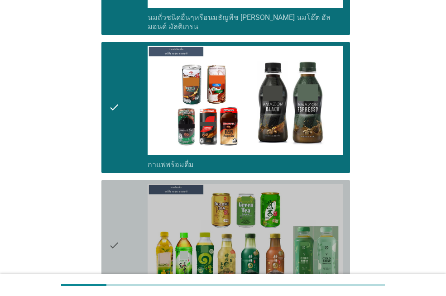
click at [107, 218] on div "check check_box_outline_blank ชาพร้อมดื่ม" at bounding box center [225, 245] width 248 height 131
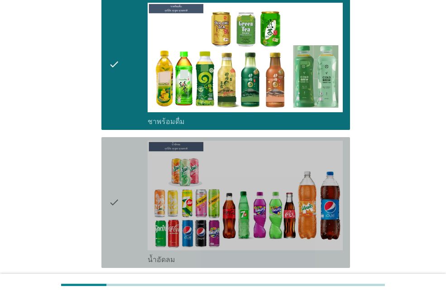
click at [122, 169] on div "check" at bounding box center [128, 202] width 39 height 123
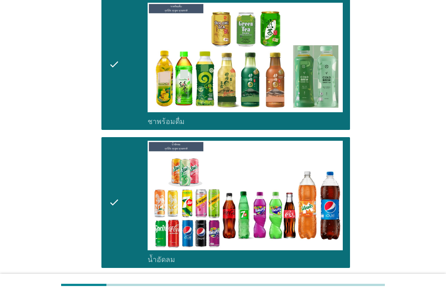
scroll to position [1266, 0]
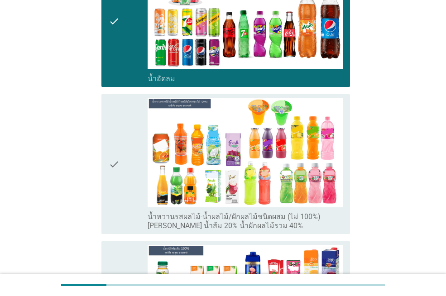
click at [121, 152] on div "check" at bounding box center [128, 164] width 39 height 133
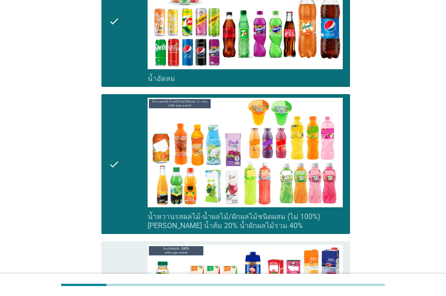
scroll to position [1447, 0]
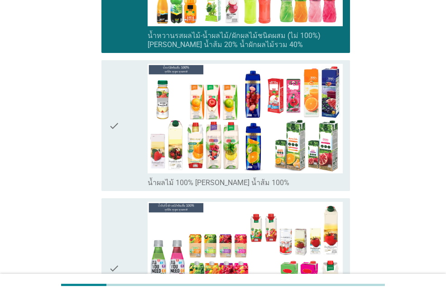
click at [119, 88] on icon "check" at bounding box center [114, 125] width 11 height 123
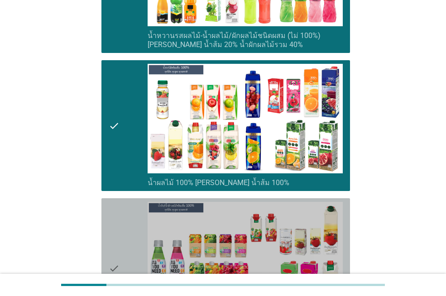
click at [118, 236] on icon "check" at bounding box center [114, 268] width 11 height 133
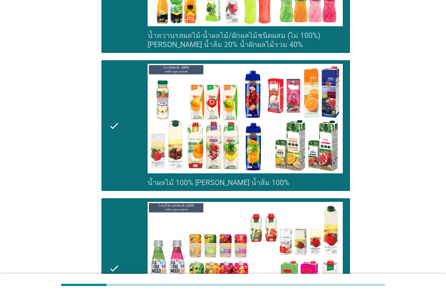
scroll to position [1266, 0]
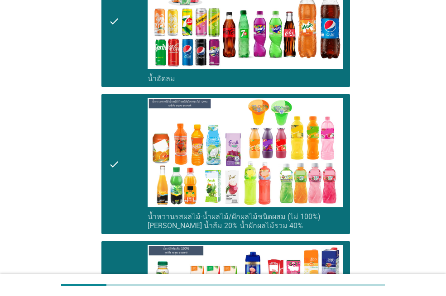
click at [112, 138] on icon "check" at bounding box center [114, 164] width 11 height 133
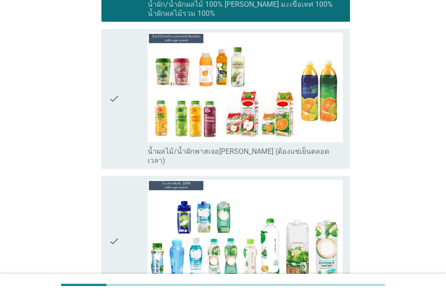
scroll to position [1809, 0]
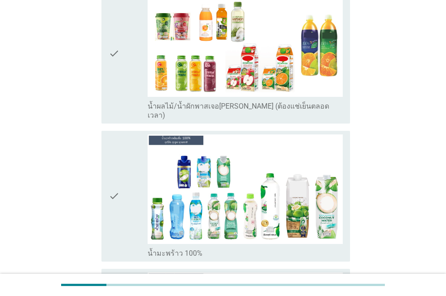
click at [113, 163] on icon "check" at bounding box center [114, 195] width 11 height 123
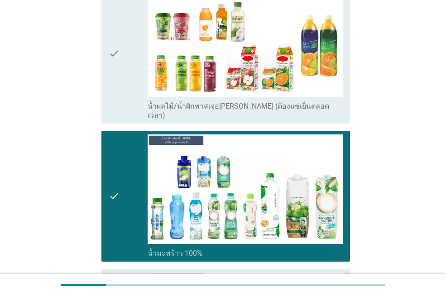
scroll to position [0, 0]
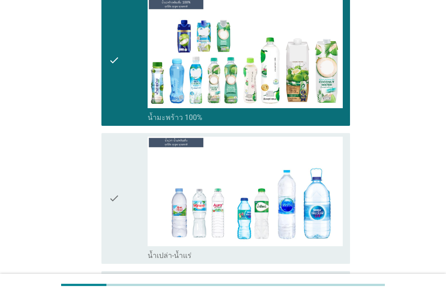
click at [113, 163] on icon "check" at bounding box center [114, 198] width 11 height 123
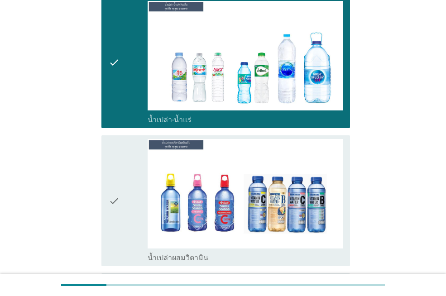
click at [115, 166] on icon "check" at bounding box center [114, 200] width 11 height 123
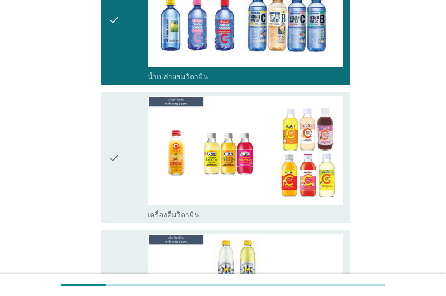
click at [114, 123] on icon "check" at bounding box center [114, 157] width 11 height 123
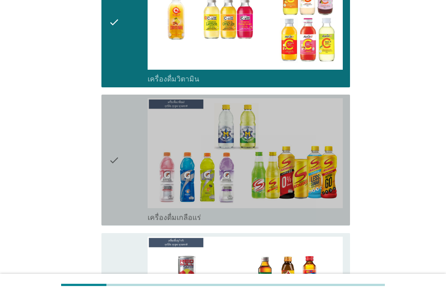
click at [114, 126] on icon "check" at bounding box center [114, 159] width 11 height 123
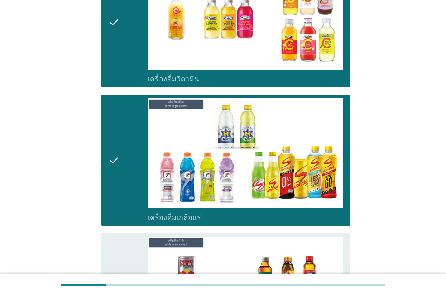
click at [113, 123] on icon "check" at bounding box center [114, 159] width 11 height 123
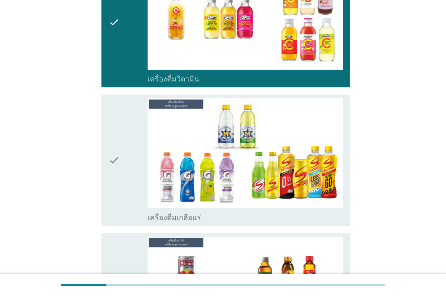
scroll to position [2533, 0]
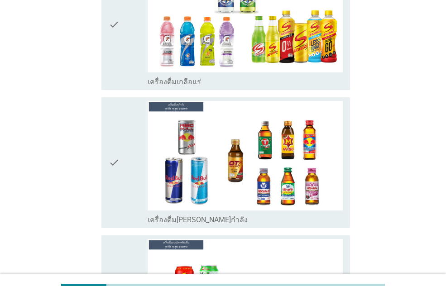
click at [112, 129] on icon "check" at bounding box center [114, 162] width 11 height 123
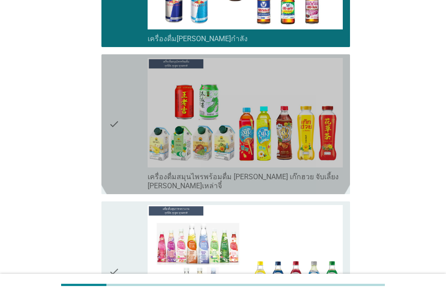
click at [119, 96] on icon "check" at bounding box center [114, 124] width 11 height 133
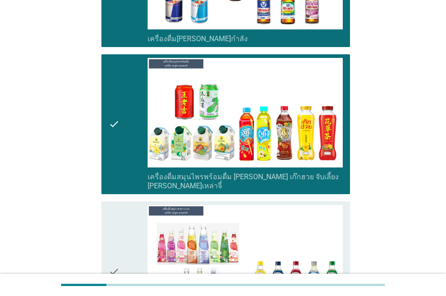
click at [119, 93] on icon "check" at bounding box center [114, 124] width 11 height 133
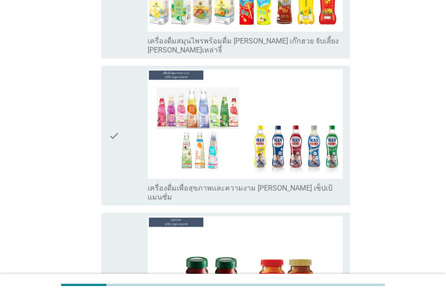
scroll to position [2895, 0]
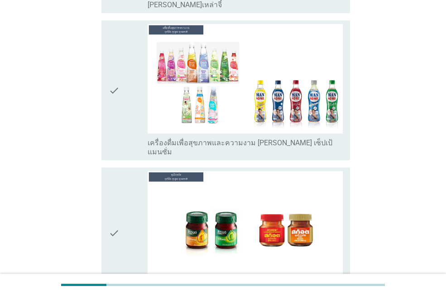
click at [114, 189] on icon "check" at bounding box center [114, 232] width 11 height 123
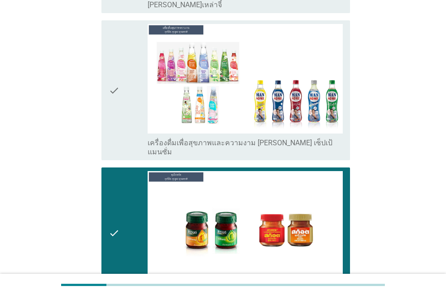
scroll to position [3030, 0]
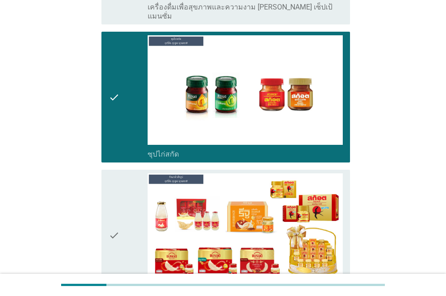
click at [114, 182] on icon "check" at bounding box center [114, 234] width 11 height 123
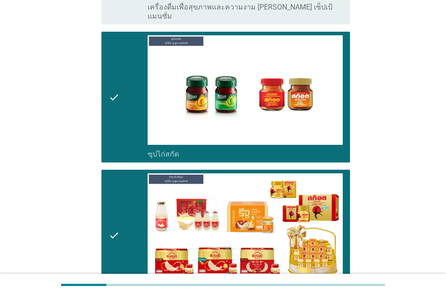
scroll to position [3114, 0]
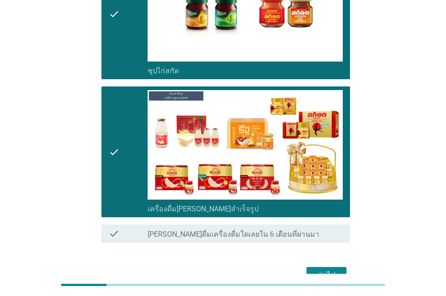
click at [328, 270] on div "ต่อไป" at bounding box center [325, 275] width 25 height 11
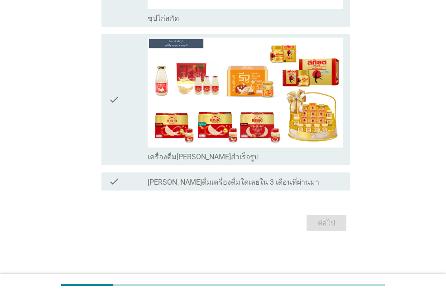
scroll to position [0, 0]
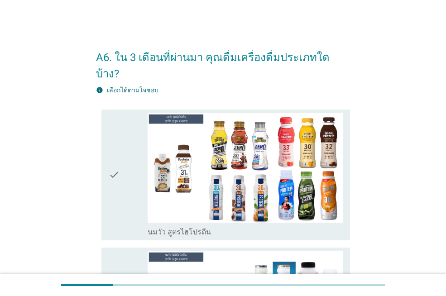
click at [111, 164] on icon "check" at bounding box center [114, 174] width 11 height 123
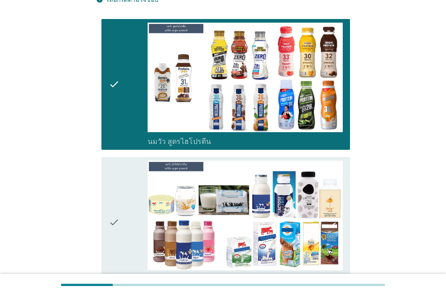
scroll to position [136, 0]
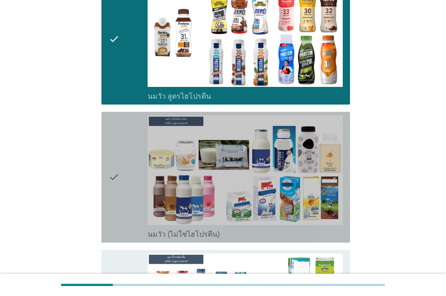
click at [126, 161] on div "check" at bounding box center [128, 176] width 39 height 123
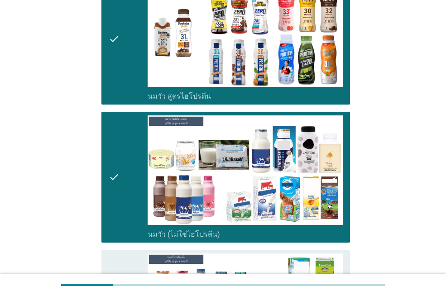
scroll to position [317, 0]
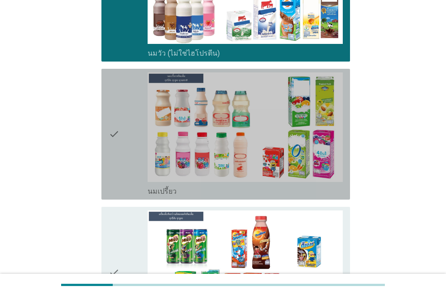
click at [111, 123] on icon "check" at bounding box center [114, 133] width 11 height 123
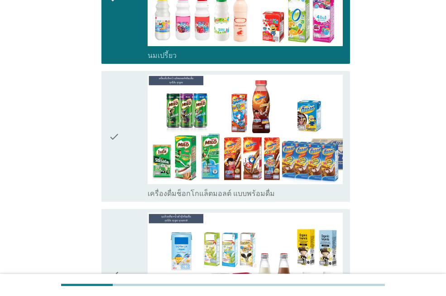
scroll to position [588, 0]
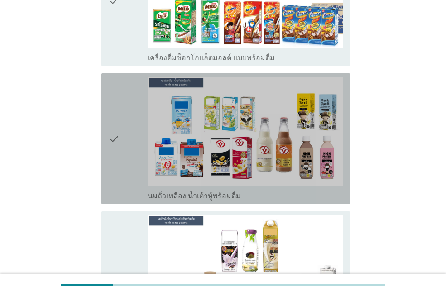
click at [117, 125] on icon "check" at bounding box center [114, 138] width 11 height 123
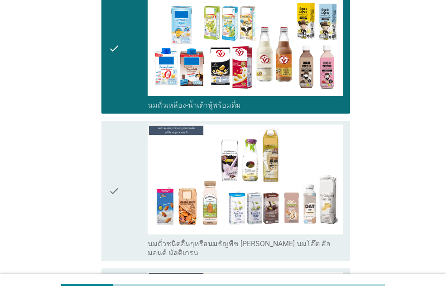
scroll to position [769, 0]
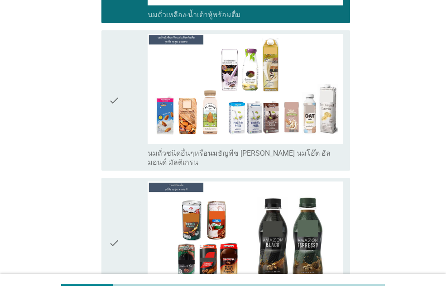
click at [124, 88] on div "check" at bounding box center [128, 100] width 39 height 133
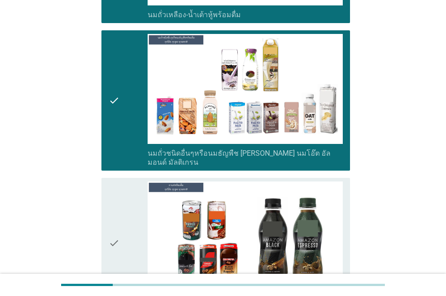
scroll to position [950, 0]
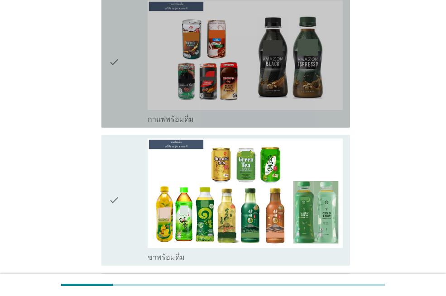
click at [122, 55] on div "check" at bounding box center [128, 61] width 39 height 123
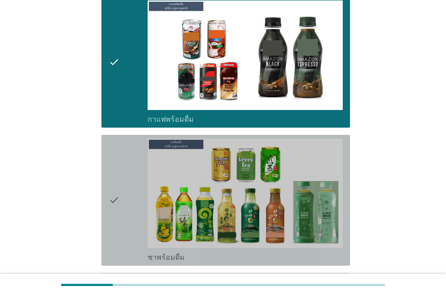
click at [124, 169] on div "check" at bounding box center [128, 199] width 39 height 123
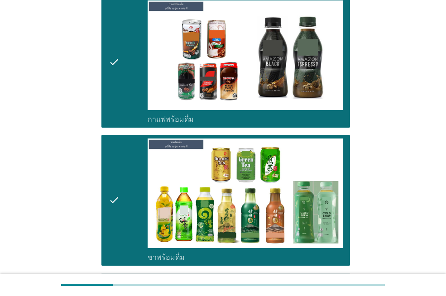
scroll to position [1131, 0]
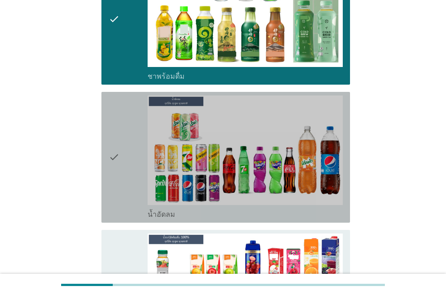
click at [119, 147] on icon "check" at bounding box center [114, 156] width 11 height 123
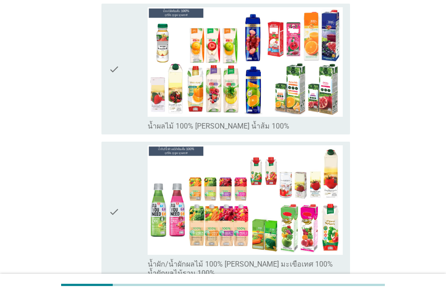
scroll to position [1447, 0]
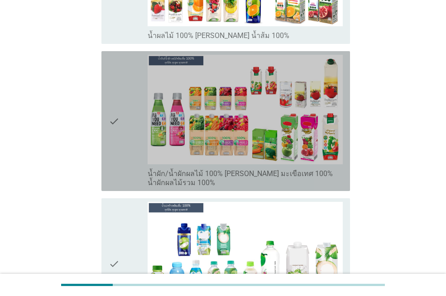
click at [121, 101] on div "check" at bounding box center [128, 121] width 39 height 133
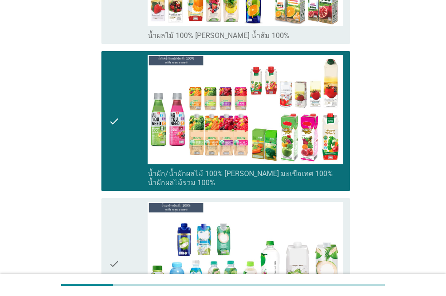
click at [121, 221] on div "check" at bounding box center [128, 263] width 39 height 123
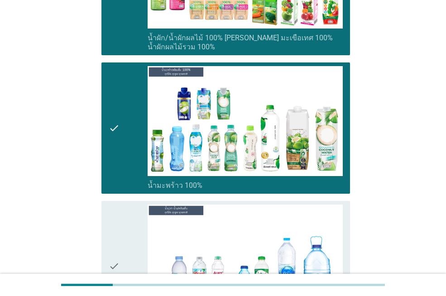
scroll to position [1673, 0]
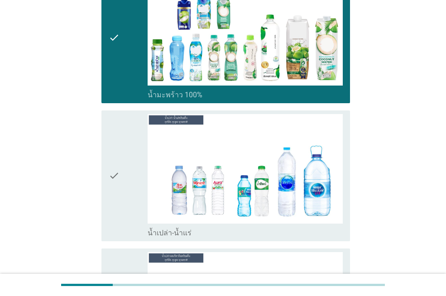
click at [128, 166] on div "check" at bounding box center [128, 175] width 39 height 123
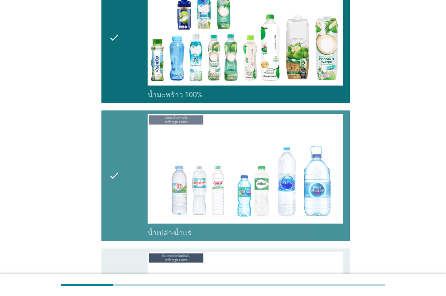
scroll to position [1854, 0]
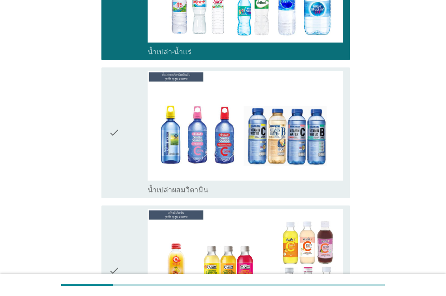
click at [119, 126] on icon "check" at bounding box center [114, 132] width 11 height 123
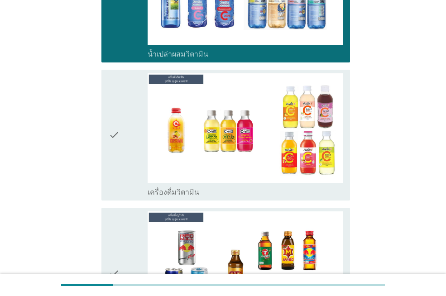
scroll to position [2126, 0]
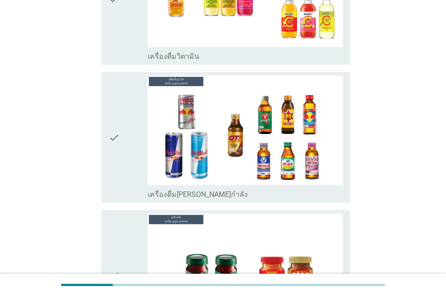
click at [123, 110] on div "check" at bounding box center [128, 137] width 39 height 123
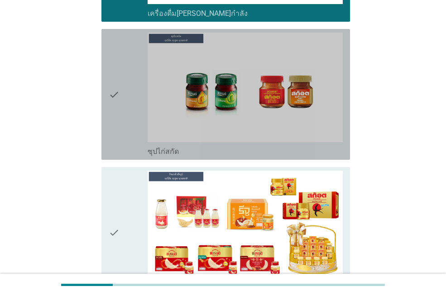
click at [123, 71] on div "check" at bounding box center [128, 94] width 39 height 123
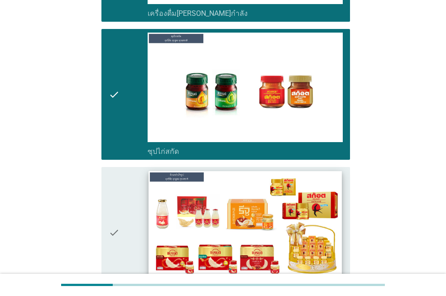
scroll to position [2414, 0]
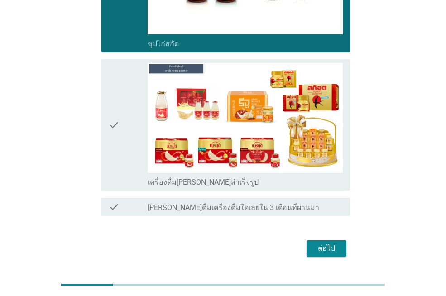
click at [332, 243] on div "ต่อไป" at bounding box center [325, 248] width 25 height 11
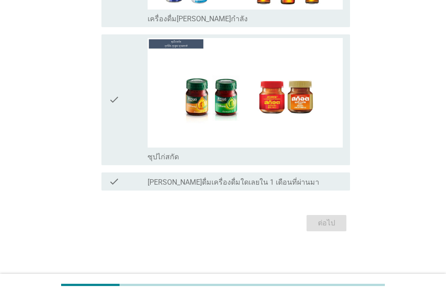
scroll to position [0, 0]
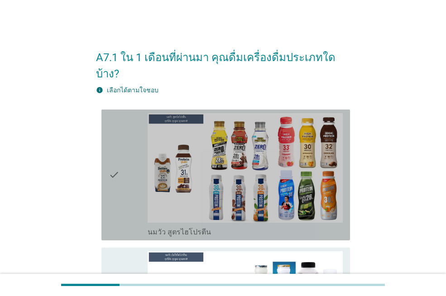
click at [122, 166] on div "check" at bounding box center [128, 174] width 39 height 123
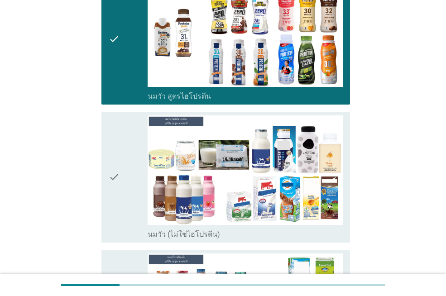
click at [119, 148] on icon "check" at bounding box center [114, 176] width 11 height 123
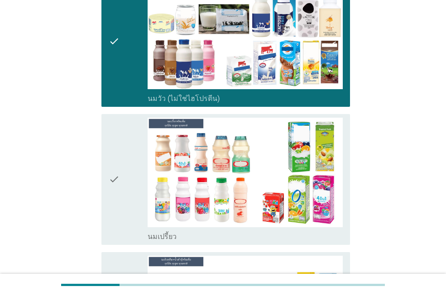
click at [123, 152] on div "check" at bounding box center [128, 179] width 39 height 123
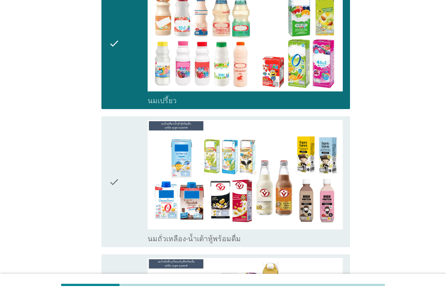
click at [123, 152] on div "check" at bounding box center [128, 181] width 39 height 123
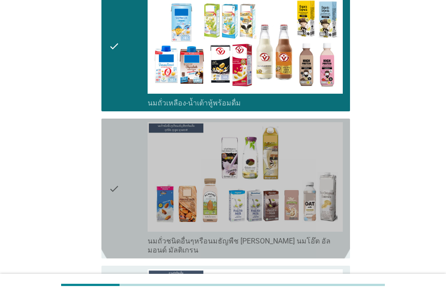
click at [121, 165] on div "check" at bounding box center [128, 188] width 39 height 133
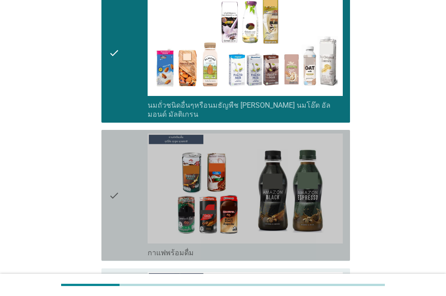
click at [119, 164] on icon "check" at bounding box center [114, 194] width 11 height 123
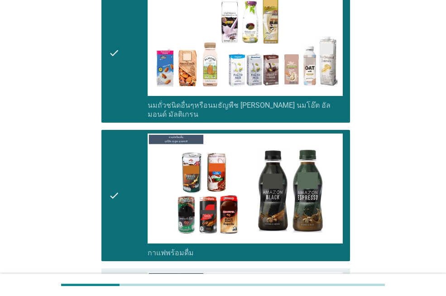
scroll to position [769, 0]
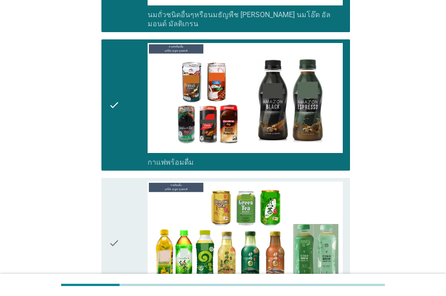
click at [114, 221] on icon "check" at bounding box center [114, 242] width 11 height 123
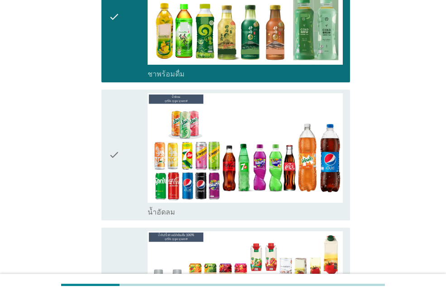
click at [109, 145] on icon "check" at bounding box center [114, 154] width 11 height 123
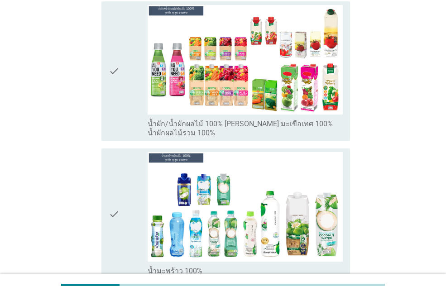
scroll to position [1312, 0]
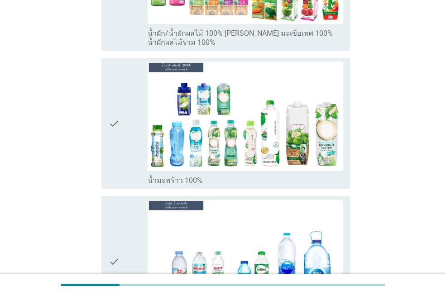
click at [122, 113] on div "check" at bounding box center [128, 123] width 39 height 123
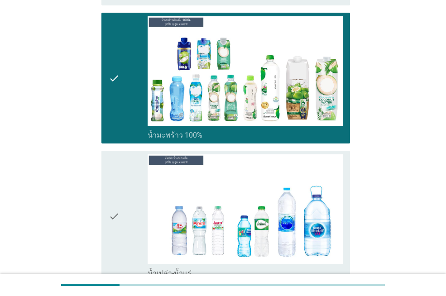
scroll to position [1447, 0]
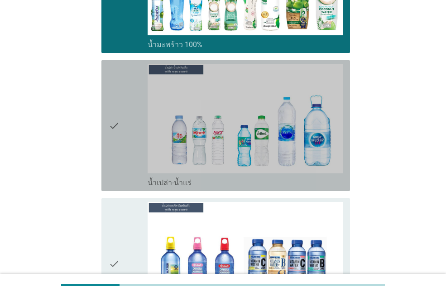
click at [120, 122] on div "check" at bounding box center [128, 125] width 39 height 123
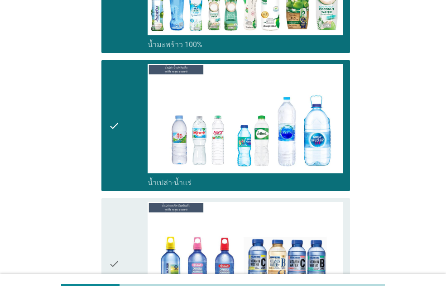
click at [124, 222] on div "check" at bounding box center [128, 263] width 39 height 123
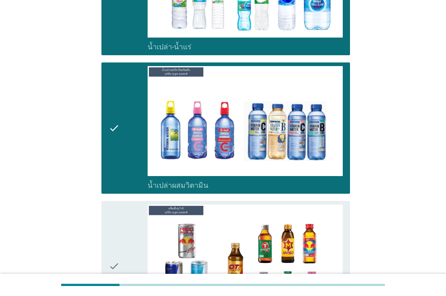
scroll to position [1673, 0]
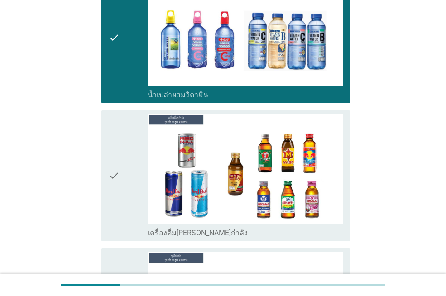
click at [121, 153] on div "check" at bounding box center [128, 175] width 39 height 123
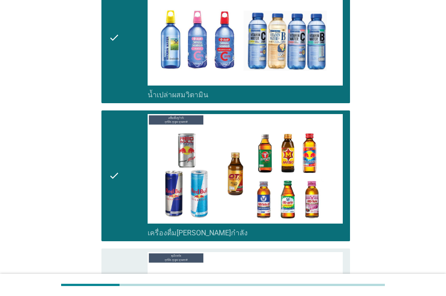
scroll to position [1854, 0]
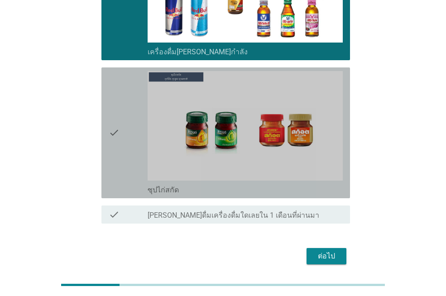
click at [124, 115] on div "check" at bounding box center [128, 132] width 39 height 123
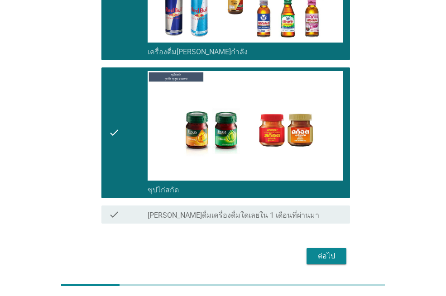
click at [336, 251] on div "ต่อไป" at bounding box center [325, 256] width 25 height 11
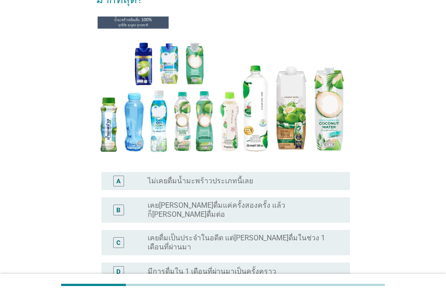
scroll to position [181, 0]
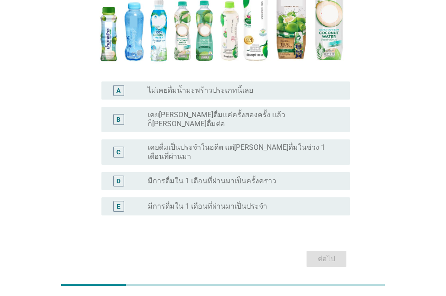
click at [207, 202] on label "มีการดื่มใน 1 เดือนที่ผ่านมาเป็นประจำ" at bounding box center [206, 206] width 119 height 9
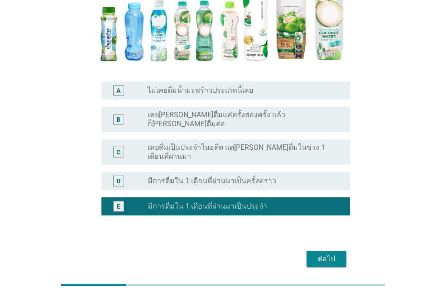
click at [324, 253] on div "ต่อไป" at bounding box center [325, 258] width 25 height 11
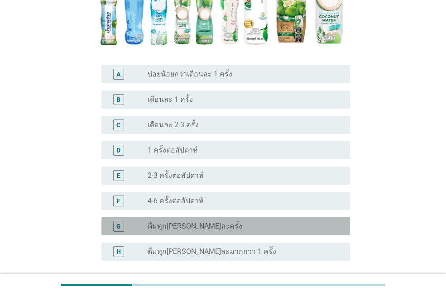
click at [221, 228] on div "radio_button_unchecked ดื่มทุก[PERSON_NAME]ละครั้ง" at bounding box center [241, 226] width 188 height 9
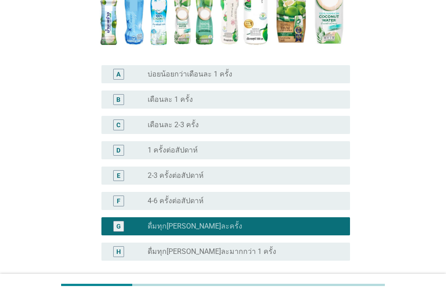
scroll to position [262, 0]
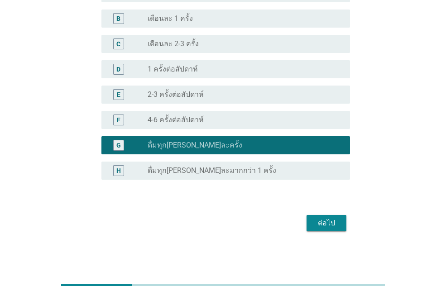
click at [324, 229] on button "ต่อไป" at bounding box center [326, 223] width 40 height 16
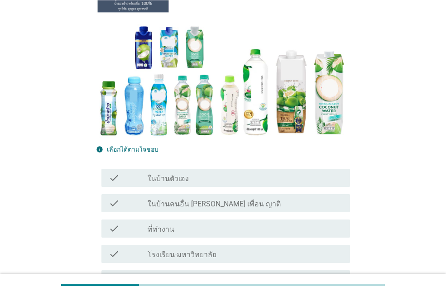
scroll to position [181, 0]
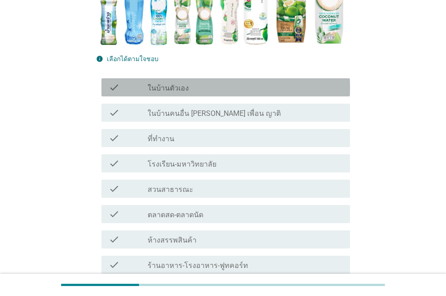
click at [183, 84] on label "ในบ้านตัวเอง" at bounding box center [167, 88] width 41 height 9
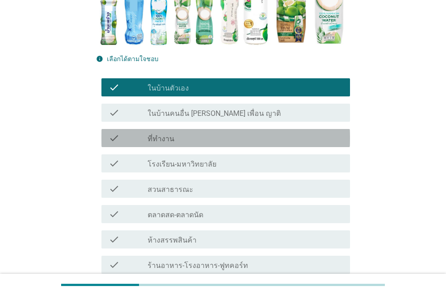
click at [182, 133] on div "check_box_outline_blank ที่ทำงาน" at bounding box center [244, 138] width 195 height 11
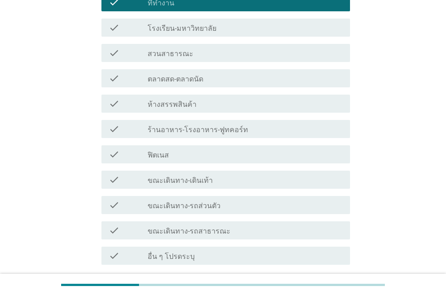
scroll to position [362, 0]
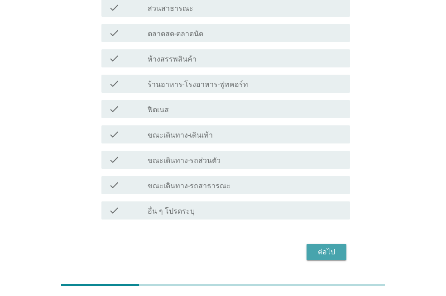
click at [323, 246] on div "ต่อไป" at bounding box center [325, 251] width 25 height 11
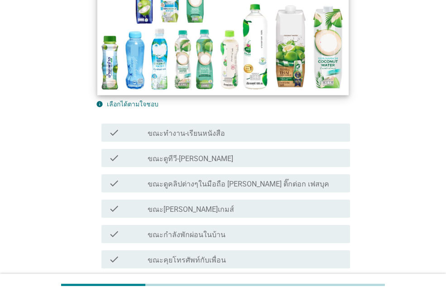
scroll to position [181, 0]
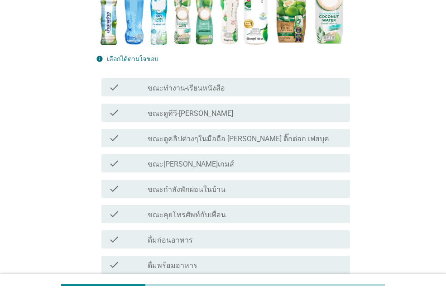
click at [195, 108] on div "check_box_outline_blank ขณะดูทีวี-[PERSON_NAME]" at bounding box center [244, 112] width 195 height 11
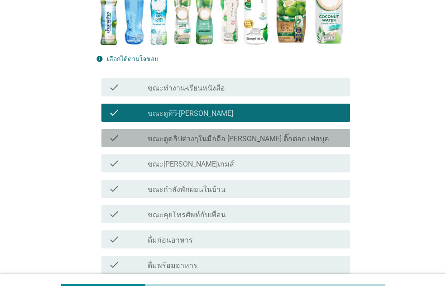
click at [204, 135] on label "ขณะดูคลิปต่างๆในมือถือ [PERSON_NAME] ติ๊กต่อก เฟสบุค" at bounding box center [237, 138] width 181 height 9
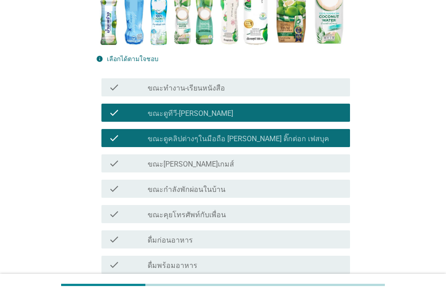
click at [198, 188] on label "ขณะกำลังพักผ่อนในบ้าน" at bounding box center [186, 189] width 78 height 9
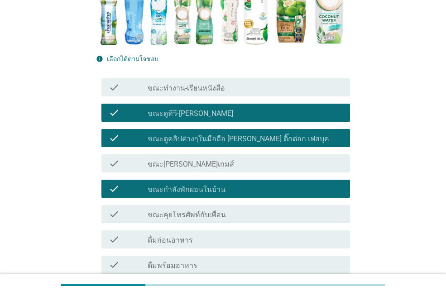
click at [182, 239] on label "ดื่มก่อนอาหาร" at bounding box center [169, 240] width 45 height 9
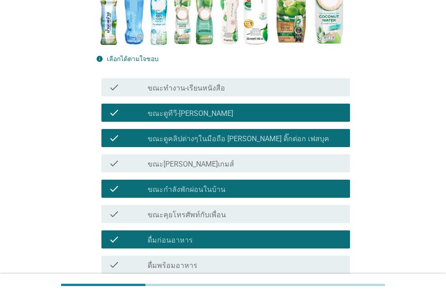
scroll to position [226, 0]
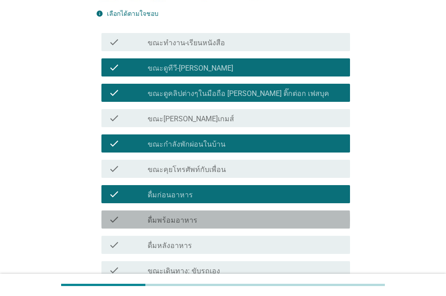
click at [182, 217] on label "ดื่มพร้อมอาหาร" at bounding box center [172, 220] width 50 height 9
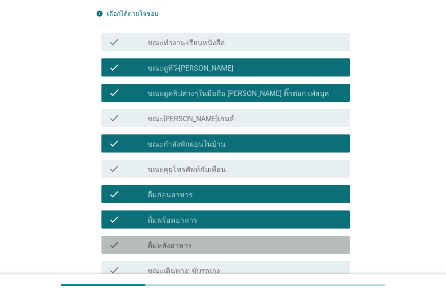
click at [182, 244] on label "ดื่มหลังอาหาร" at bounding box center [169, 245] width 44 height 9
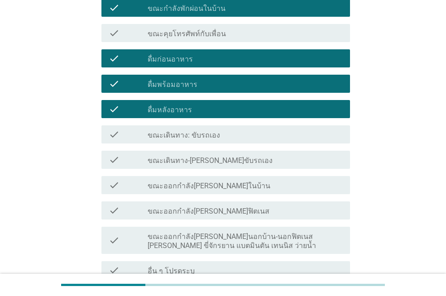
scroll to position [450, 0]
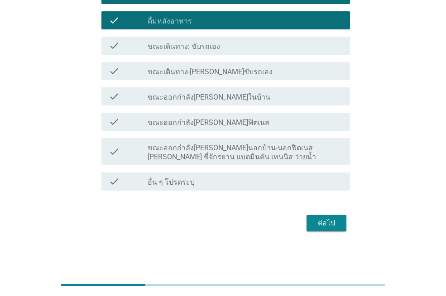
click at [209, 50] on label "ขณะเดินทาง: ขับรถเอง" at bounding box center [183, 46] width 72 height 9
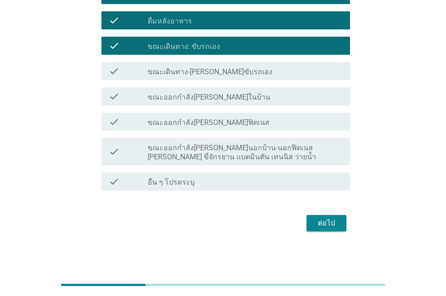
click at [333, 223] on div "ต่อไป" at bounding box center [325, 223] width 25 height 11
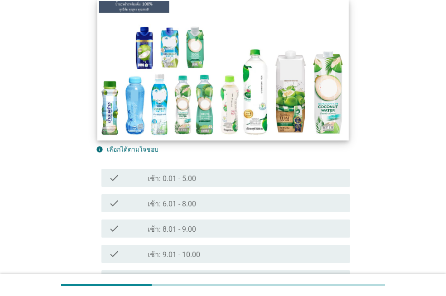
scroll to position [136, 0]
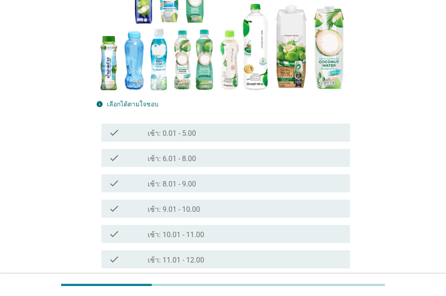
click at [193, 156] on label "เช้า: 6.01 - 8.00" at bounding box center [171, 158] width 48 height 9
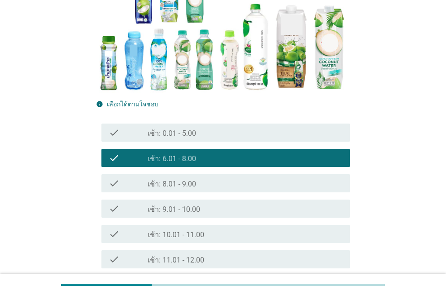
click at [194, 185] on label "เช้า: 8.01 - 9.00" at bounding box center [171, 184] width 48 height 9
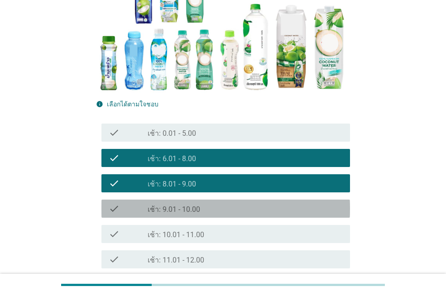
click at [201, 208] on div "check_box_outline_blank เช้า: 9.01 - 10.00" at bounding box center [244, 208] width 195 height 11
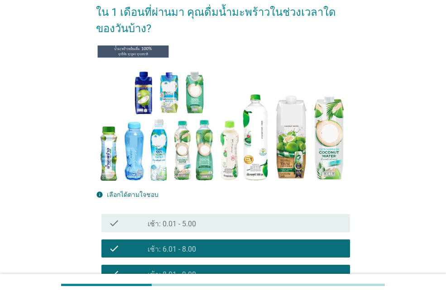
scroll to position [226, 0]
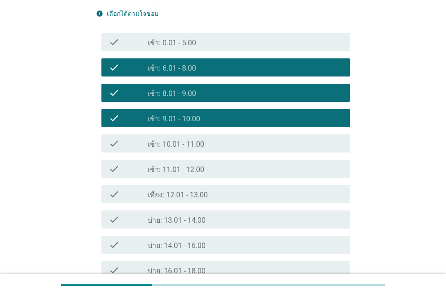
click at [193, 142] on label "เช้า: 10.01 - 11.00" at bounding box center [175, 144] width 57 height 9
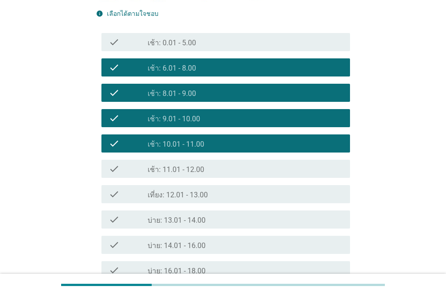
click at [196, 171] on label "เช้า: 11.01 - 12.00" at bounding box center [175, 169] width 57 height 9
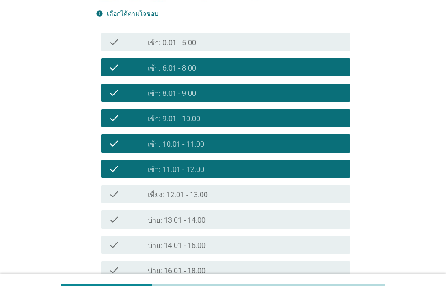
click at [198, 195] on label "เที่ยง: 12.01 - 13.00" at bounding box center [177, 194] width 60 height 9
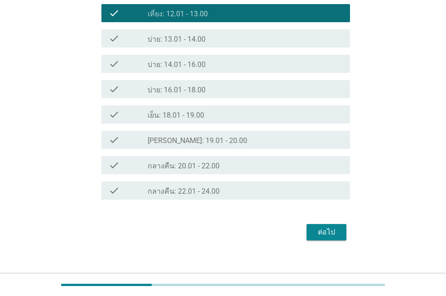
scroll to position [416, 0]
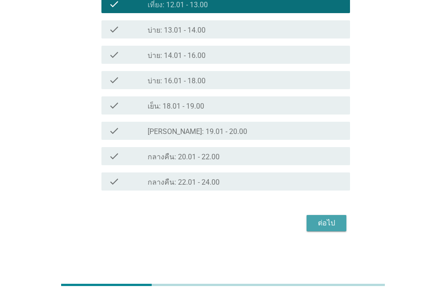
click at [342, 224] on button "ต่อไป" at bounding box center [326, 223] width 40 height 16
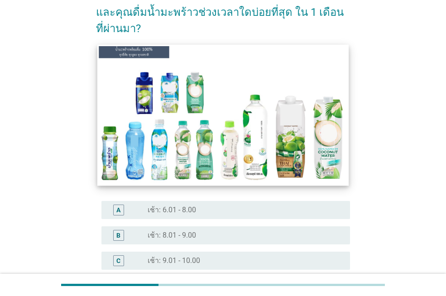
scroll to position [136, 0]
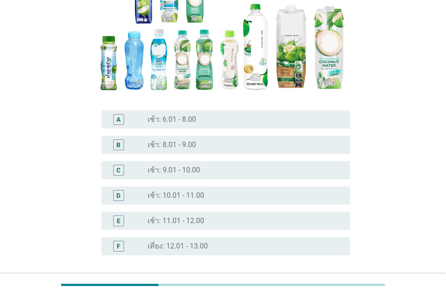
click at [198, 121] on div "radio_button_unchecked เช้า: 6.01 - 8.00" at bounding box center [241, 119] width 188 height 9
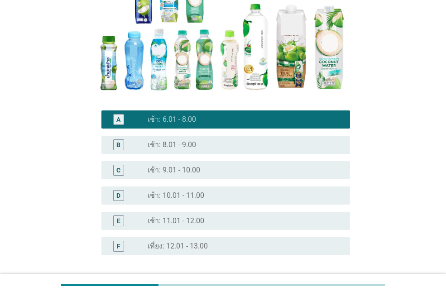
scroll to position [211, 0]
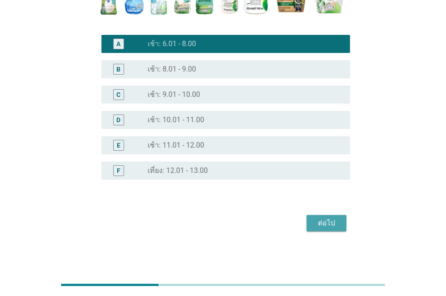
click at [334, 220] on div "ต่อไป" at bounding box center [325, 223] width 25 height 11
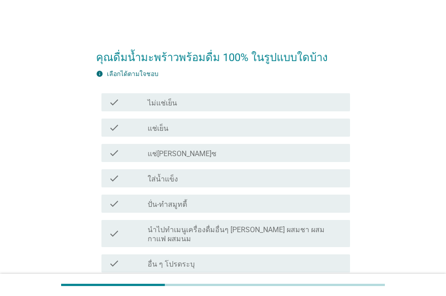
click at [181, 130] on div "check_box_outline_blank แช่เย็น" at bounding box center [244, 127] width 195 height 11
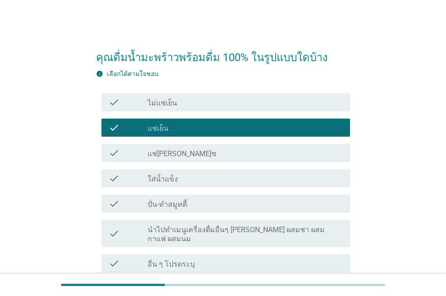
click at [188, 174] on div "check_box_outline_blank ใส่น้ำแข็ง" at bounding box center [244, 178] width 195 height 11
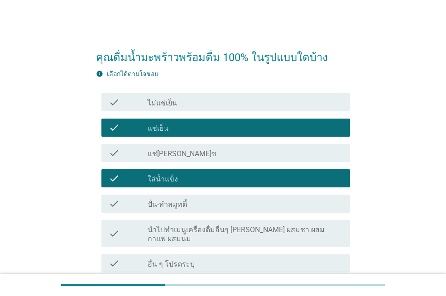
scroll to position [73, 0]
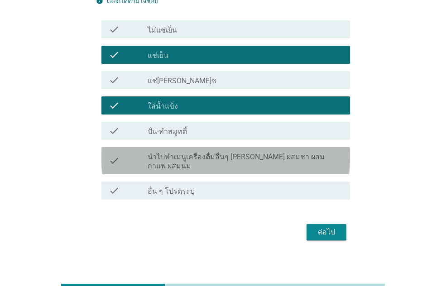
click at [205, 158] on label "นำไปทำเมนูเครื่องดื่มอื่นๆ [PERSON_NAME] ผสมชา ผสมกาแฟ ผสมนม" at bounding box center [244, 161] width 195 height 18
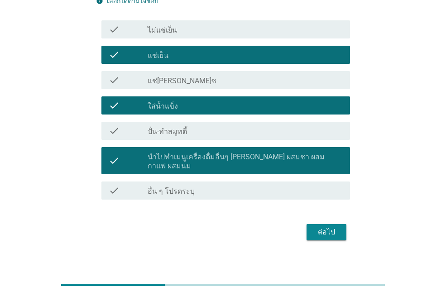
click at [319, 227] on div "ต่อไป" at bounding box center [325, 232] width 25 height 11
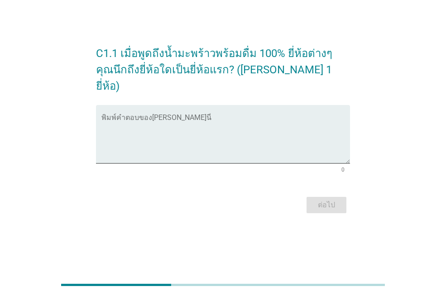
scroll to position [0, 0]
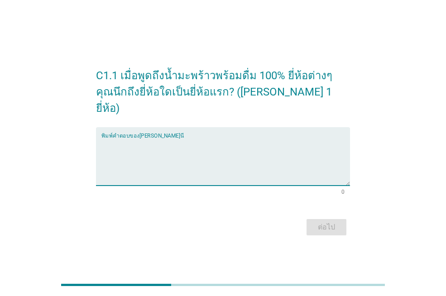
click at [158, 138] on textarea "พิมพ์คำตอบของคุณ ที่นี่" at bounding box center [225, 161] width 248 height 47
type textarea "อีฟ"
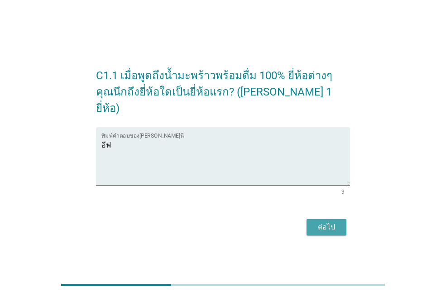
click at [325, 222] on div "ต่อไป" at bounding box center [325, 227] width 25 height 11
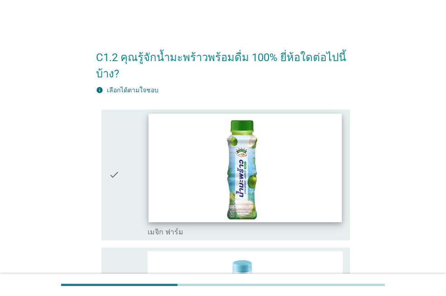
scroll to position [90, 0]
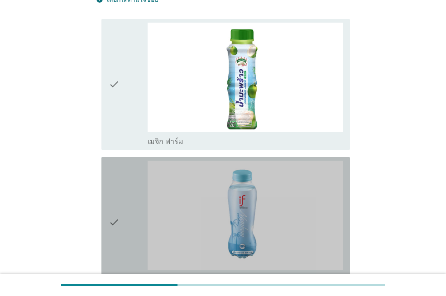
click at [117, 196] on icon "check" at bounding box center [114, 222] width 11 height 123
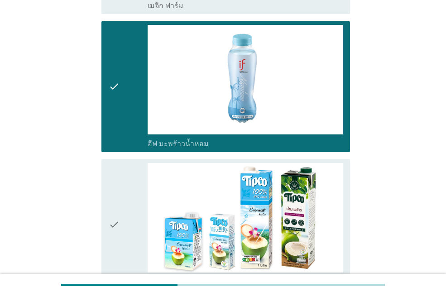
scroll to position [271, 0]
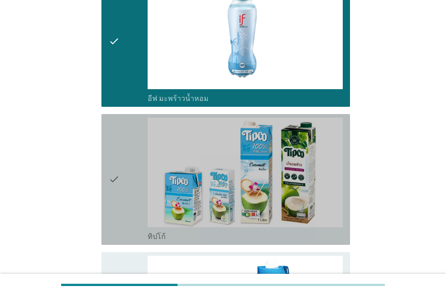
click at [123, 153] on div "check" at bounding box center [128, 179] width 39 height 123
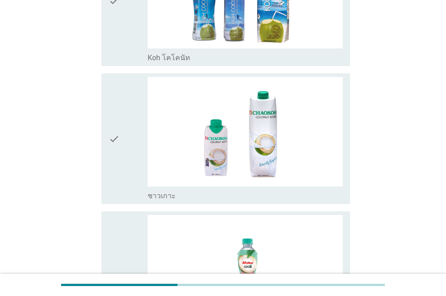
scroll to position [724, 0]
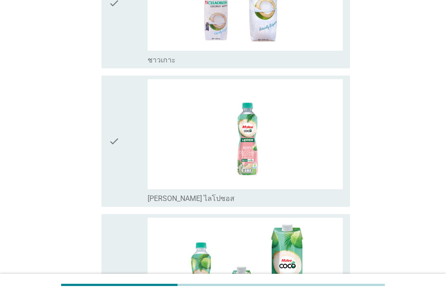
click at [122, 113] on div "check" at bounding box center [128, 140] width 39 height 123
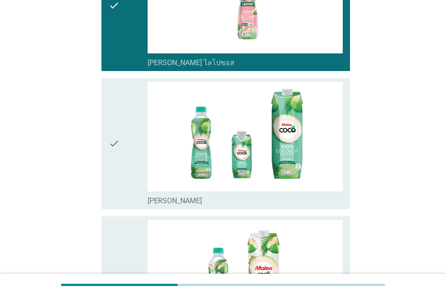
click at [125, 113] on div "check" at bounding box center [128, 143] width 39 height 123
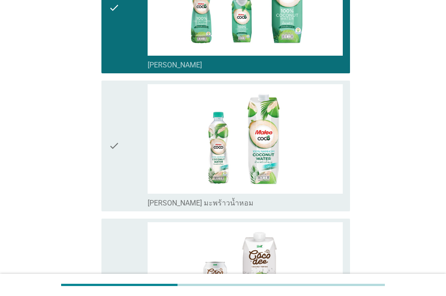
click at [122, 113] on div "check" at bounding box center [128, 145] width 39 height 123
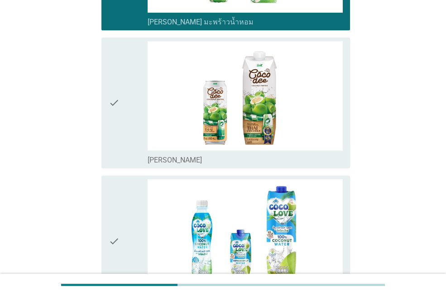
click at [130, 95] on div "check" at bounding box center [128, 102] width 39 height 123
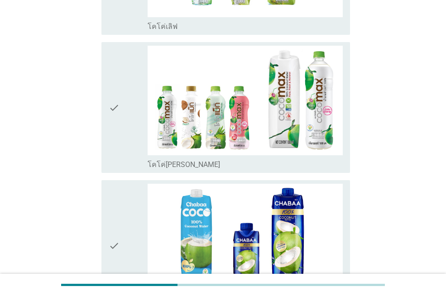
scroll to position [1493, 0]
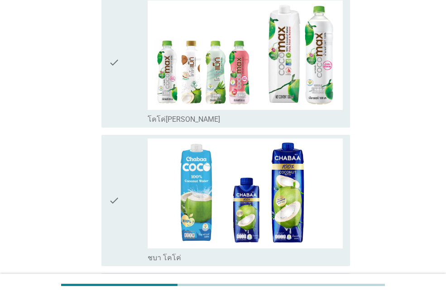
click at [124, 73] on div "check" at bounding box center [128, 61] width 39 height 123
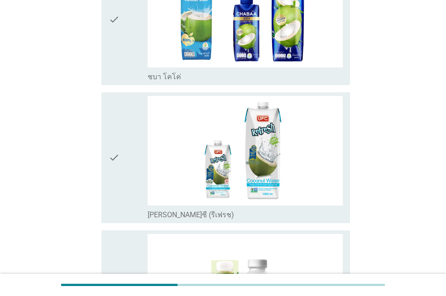
scroll to position [1764, 0]
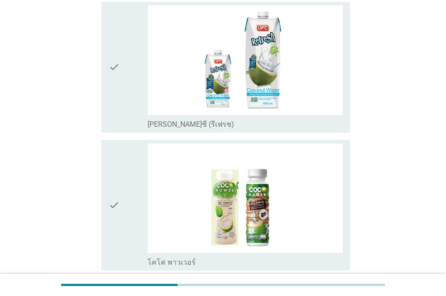
click at [133, 72] on div "check" at bounding box center [128, 66] width 39 height 123
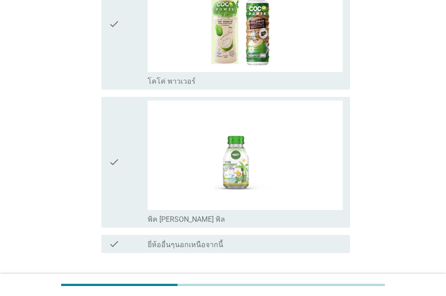
scroll to position [2008, 0]
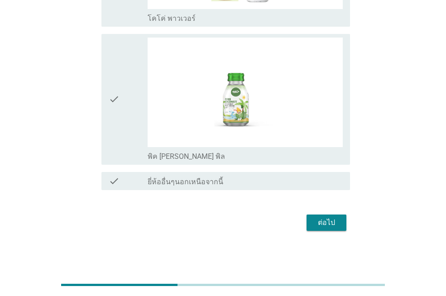
click at [333, 222] on div "ต่อไป" at bounding box center [325, 222] width 25 height 11
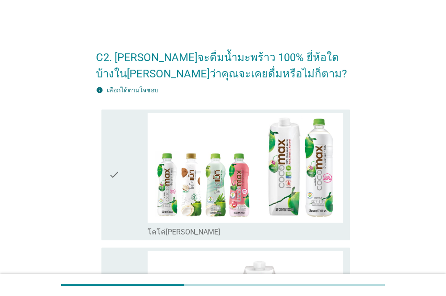
click at [116, 155] on icon "check" at bounding box center [114, 174] width 11 height 123
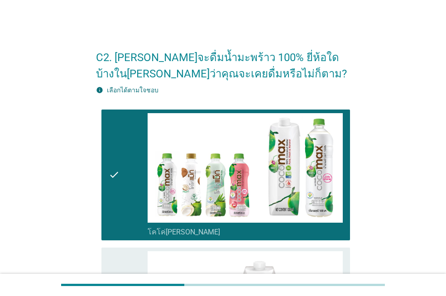
scroll to position [90, 0]
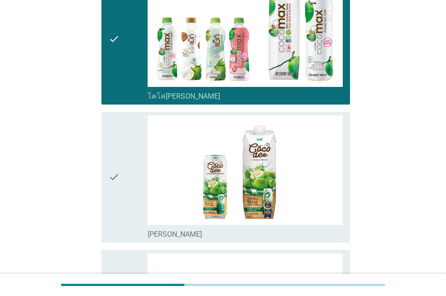
click at [128, 166] on div "check" at bounding box center [128, 176] width 39 height 123
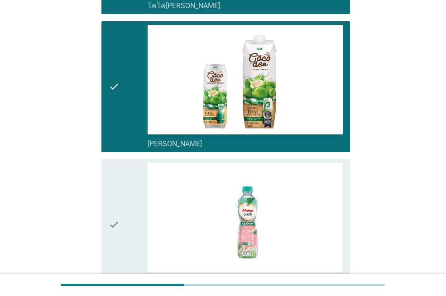
scroll to position [271, 0]
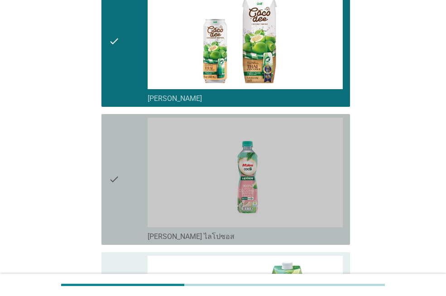
click at [134, 143] on div "check" at bounding box center [128, 179] width 39 height 123
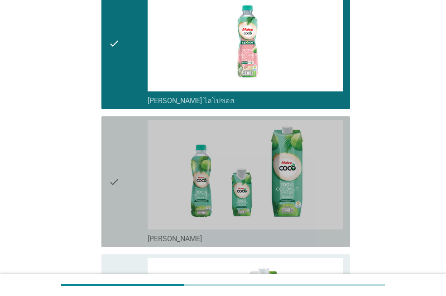
click at [131, 152] on div "check" at bounding box center [128, 181] width 39 height 123
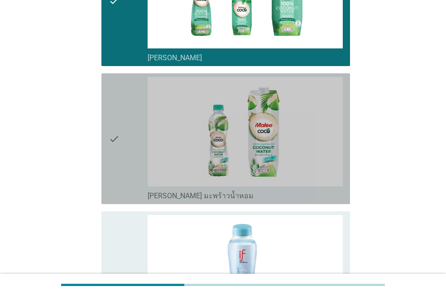
click at [137, 121] on div "check" at bounding box center [128, 138] width 39 height 123
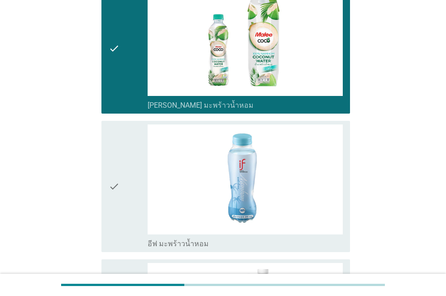
click at [133, 133] on div "check" at bounding box center [128, 185] width 39 height 123
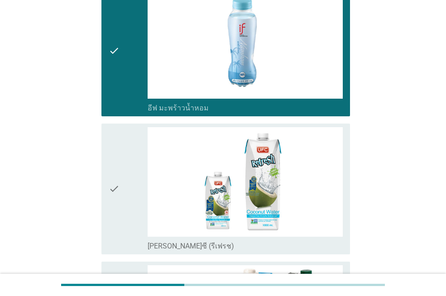
scroll to position [859, 0]
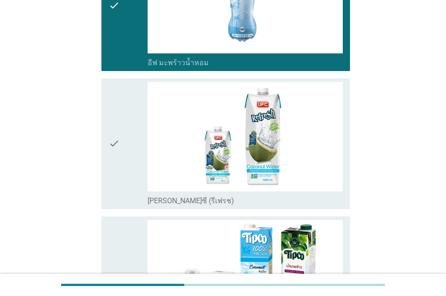
click at [123, 114] on div "check" at bounding box center [128, 143] width 39 height 123
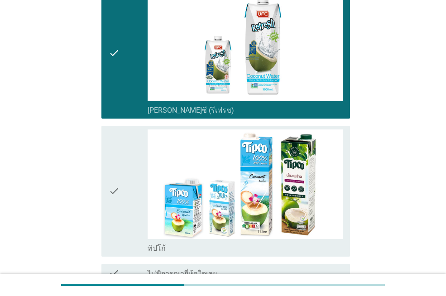
scroll to position [995, 0]
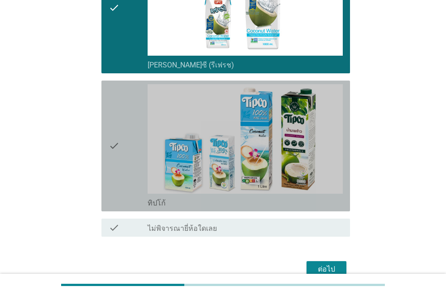
click at [121, 114] on div "check" at bounding box center [128, 145] width 39 height 123
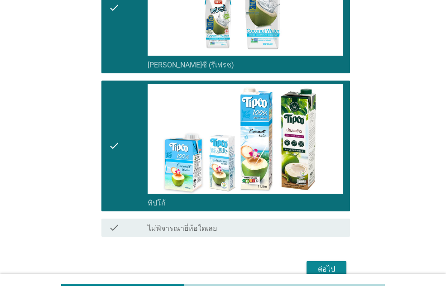
scroll to position [1041, 0]
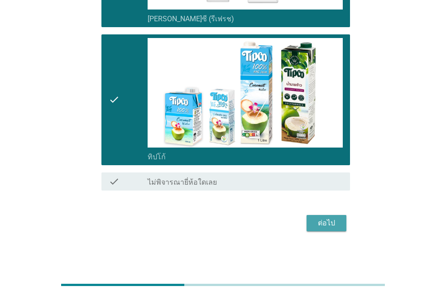
click at [322, 223] on div "ต่อไป" at bounding box center [325, 223] width 25 height 11
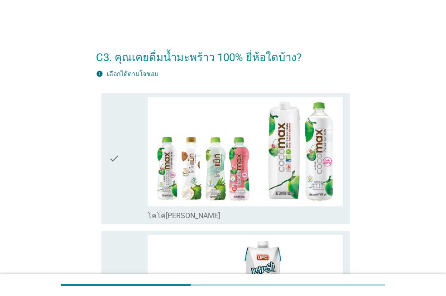
click at [125, 135] on div "check" at bounding box center [128, 158] width 39 height 123
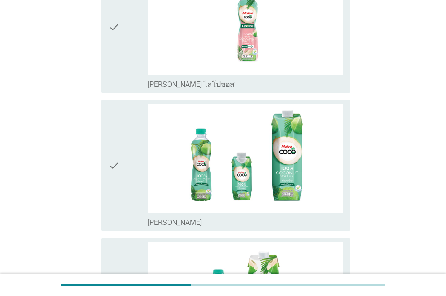
scroll to position [498, 0]
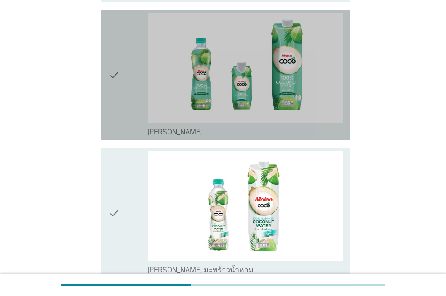
click at [112, 54] on icon "check" at bounding box center [114, 74] width 11 height 123
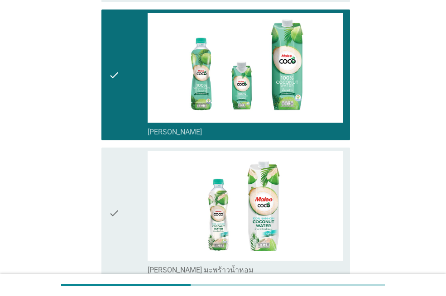
click at [133, 177] on div "check" at bounding box center [128, 212] width 39 height 123
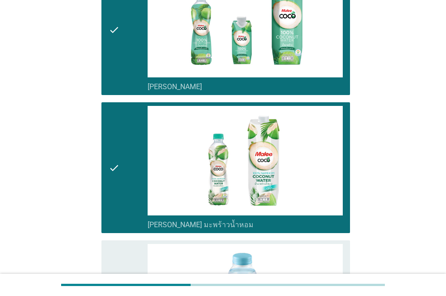
scroll to position [588, 0]
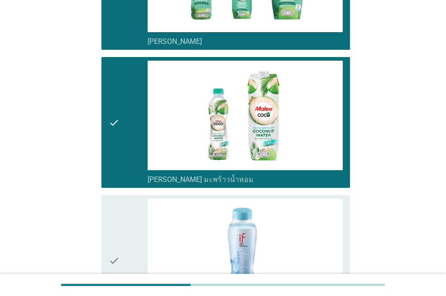
click at [134, 229] on div "check" at bounding box center [128, 260] width 39 height 123
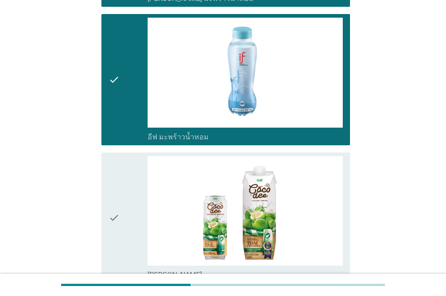
scroll to position [814, 0]
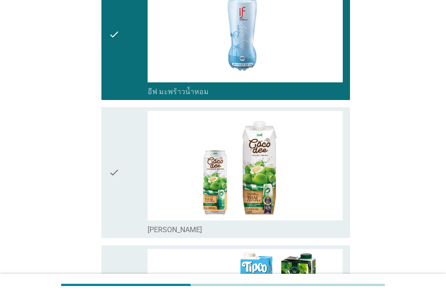
click at [132, 154] on div "check" at bounding box center [128, 172] width 39 height 123
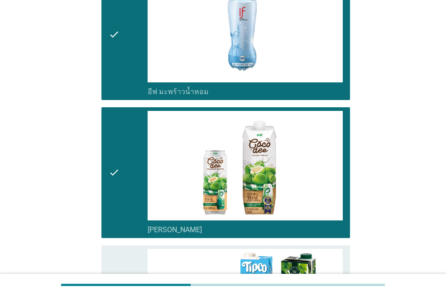
click at [132, 154] on div "check" at bounding box center [128, 172] width 39 height 123
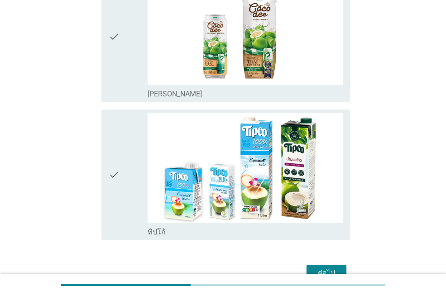
scroll to position [1000, 0]
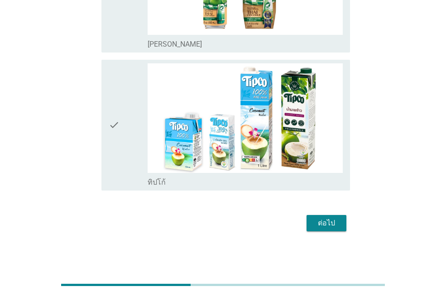
click at [333, 222] on div "ต่อไป" at bounding box center [325, 223] width 25 height 11
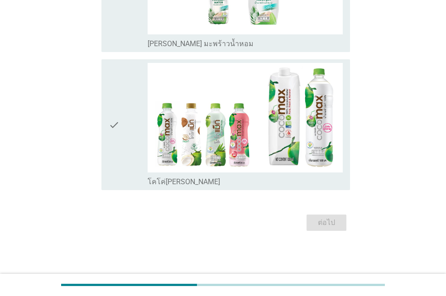
scroll to position [0, 0]
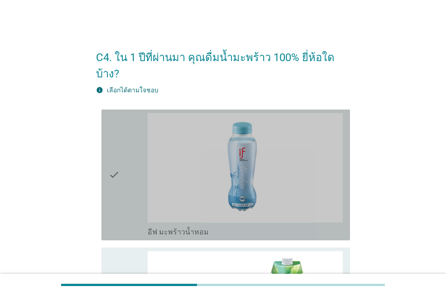
click at [127, 177] on div "check" at bounding box center [128, 174] width 39 height 123
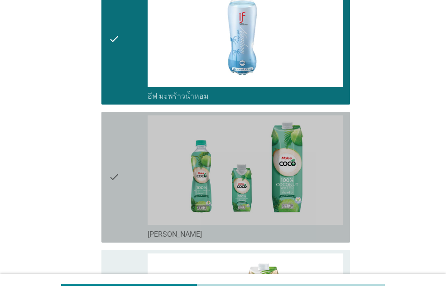
click at [121, 156] on div "check" at bounding box center [128, 176] width 39 height 123
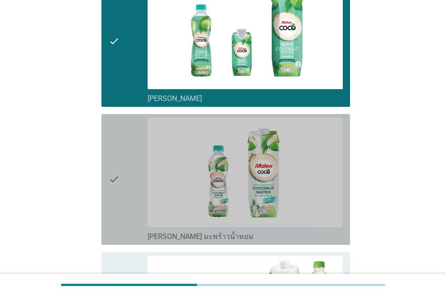
click at [121, 154] on div "check" at bounding box center [128, 179] width 39 height 123
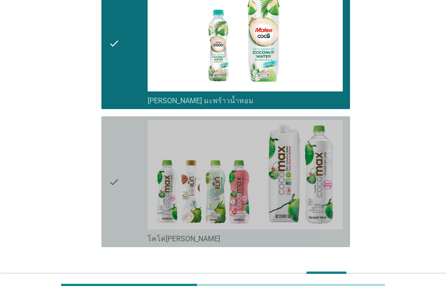
click at [121, 154] on div "check" at bounding box center [128, 181] width 39 height 123
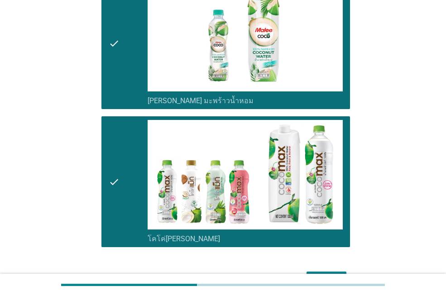
scroll to position [448, 0]
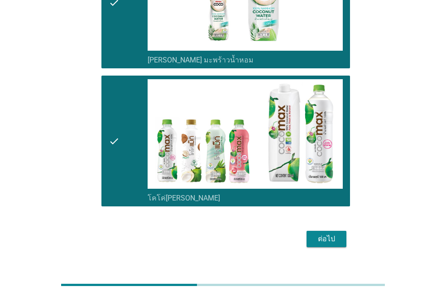
click at [330, 233] on div "ต่อไป" at bounding box center [325, 238] width 25 height 11
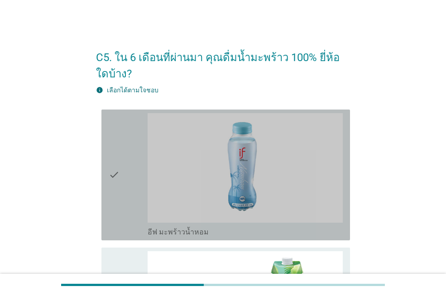
click at [122, 169] on div "check" at bounding box center [128, 174] width 39 height 123
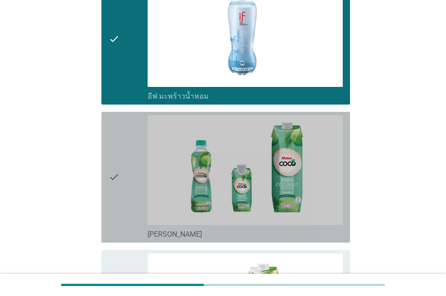
click at [122, 169] on div "check" at bounding box center [128, 176] width 39 height 123
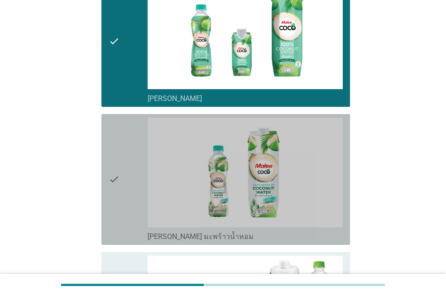
click at [122, 169] on div "check" at bounding box center [128, 179] width 39 height 123
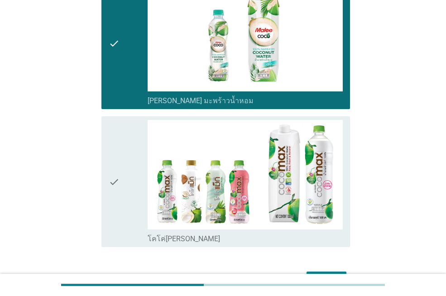
click at [122, 169] on div "check" at bounding box center [128, 181] width 39 height 123
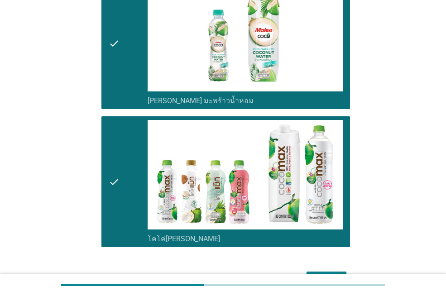
scroll to position [464, 0]
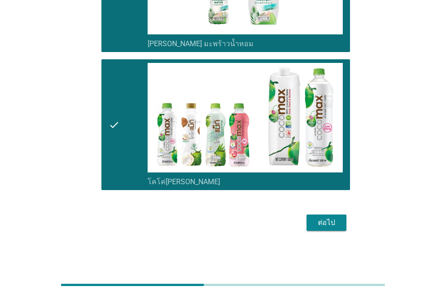
click at [331, 225] on div "ต่อไป" at bounding box center [325, 222] width 25 height 11
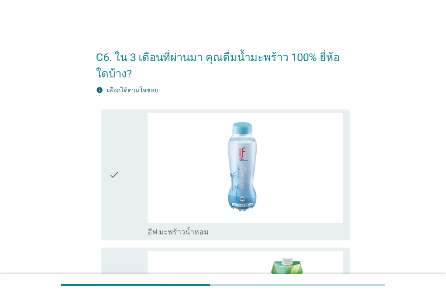
click at [124, 157] on div "check" at bounding box center [128, 174] width 39 height 123
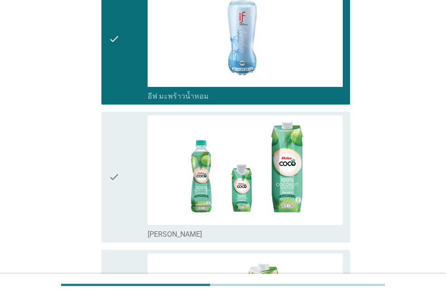
scroll to position [271, 0]
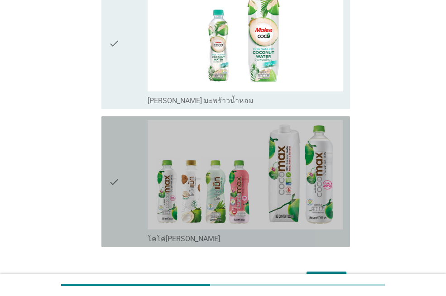
click at [124, 157] on div "check" at bounding box center [128, 181] width 39 height 123
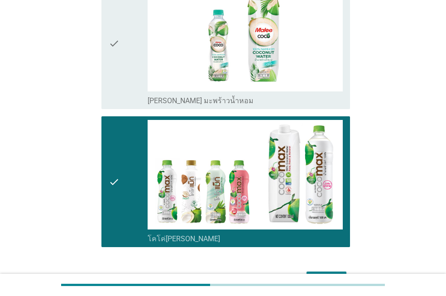
scroll to position [464, 0]
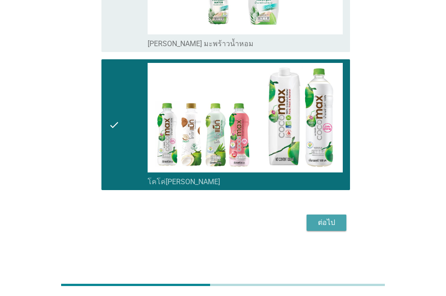
click at [323, 225] on div "ต่อไป" at bounding box center [325, 222] width 25 height 11
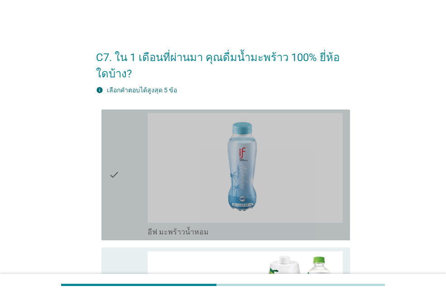
click at [128, 155] on div "check" at bounding box center [128, 174] width 39 height 123
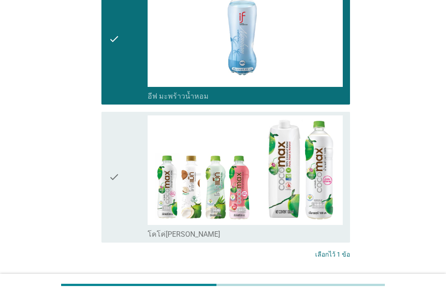
click at [126, 155] on div "check" at bounding box center [128, 176] width 39 height 123
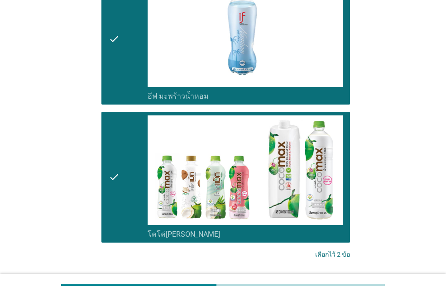
scroll to position [181, 0]
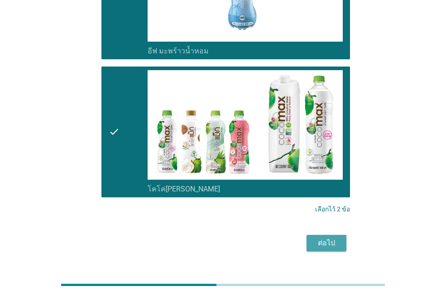
click at [332, 243] on div "ต่อไป" at bounding box center [325, 242] width 25 height 11
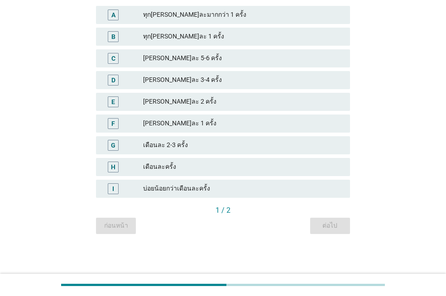
scroll to position [0, 0]
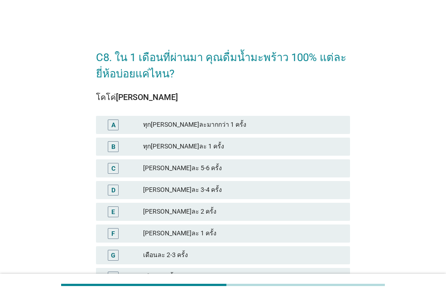
click at [177, 127] on div "ทุก[PERSON_NAME]ละมากกว่า 1 ครั้ง" at bounding box center [242, 124] width 199 height 11
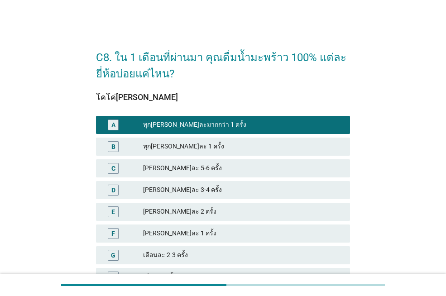
click at [180, 142] on div "ทุก[PERSON_NAME]ละ 1 ครั้ง" at bounding box center [242, 146] width 199 height 11
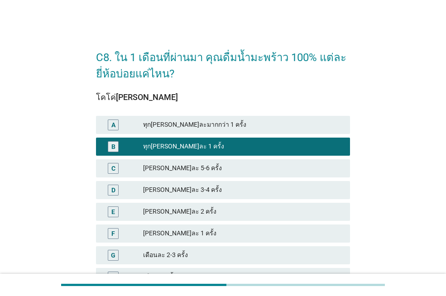
click at [183, 124] on div "ทุก[PERSON_NAME]ละมากกว่า 1 ครั้ง" at bounding box center [242, 124] width 199 height 11
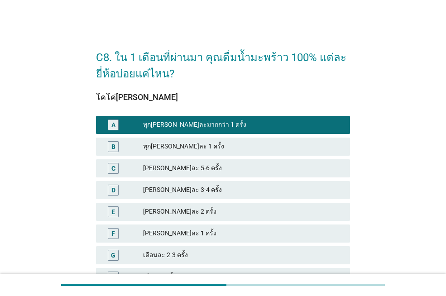
scroll to position [90, 0]
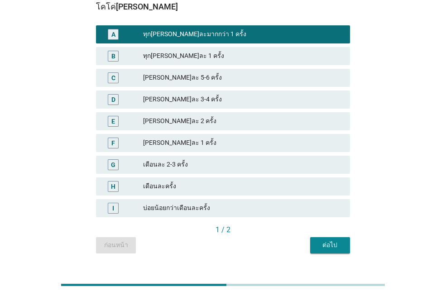
click at [332, 247] on div "ต่อไป" at bounding box center [329, 244] width 25 height 9
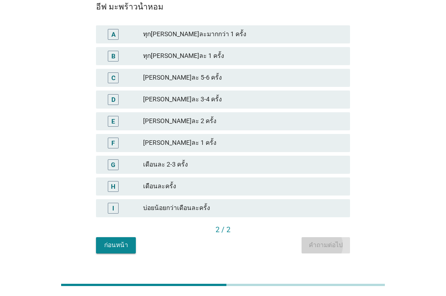
scroll to position [0, 0]
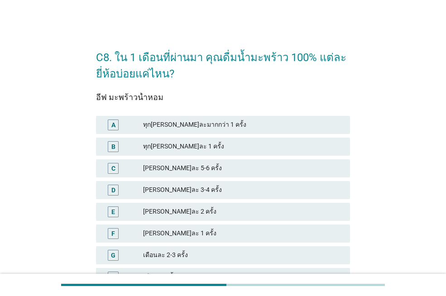
click at [210, 124] on div "ทุก[PERSON_NAME]ละมากกว่า 1 ครั้ง" at bounding box center [242, 124] width 199 height 11
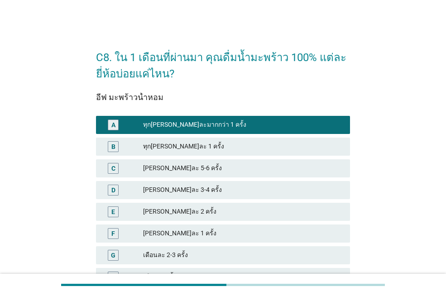
scroll to position [110, 0]
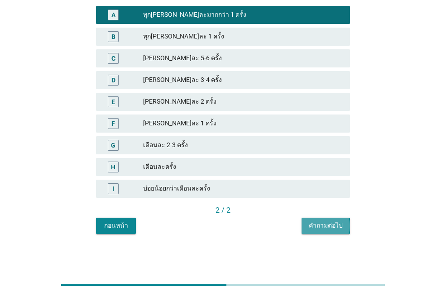
click at [330, 226] on div "คำถามต่อไป" at bounding box center [325, 225] width 34 height 9
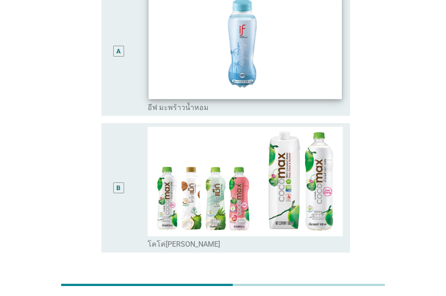
scroll to position [0, 0]
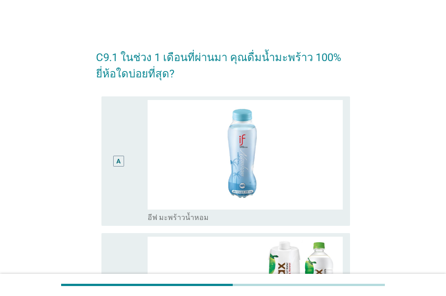
click at [120, 139] on div "A" at bounding box center [118, 161] width 19 height 122
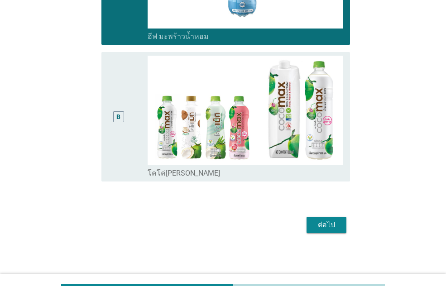
scroll to position [183, 0]
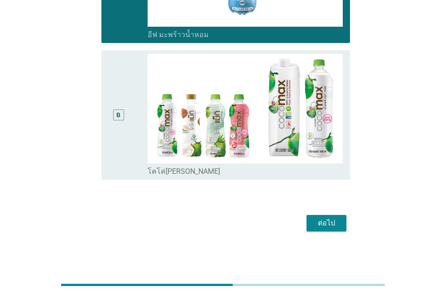
click at [327, 218] on div "ต่อไป" at bounding box center [325, 223] width 25 height 11
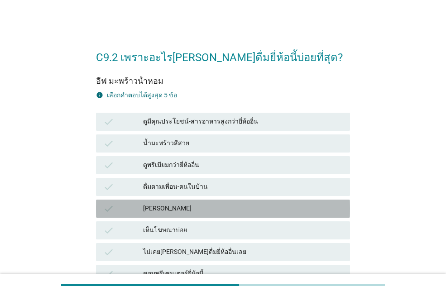
click at [180, 206] on div "[PERSON_NAME]" at bounding box center [242, 208] width 199 height 11
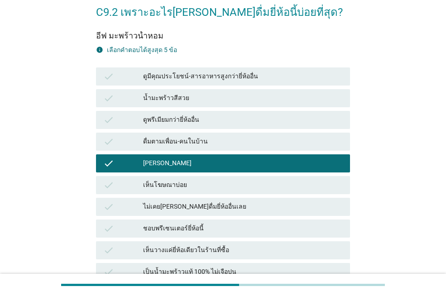
scroll to position [90, 0]
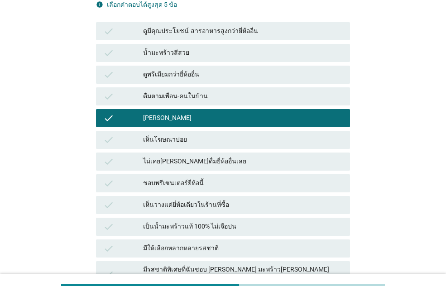
click at [182, 224] on div "เป็นน้ำมะพร้าวแท้ 100% ไม่เจือปน" at bounding box center [242, 226] width 199 height 11
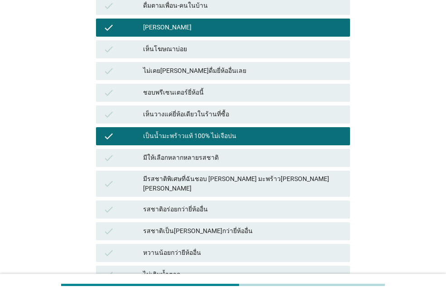
scroll to position [226, 0]
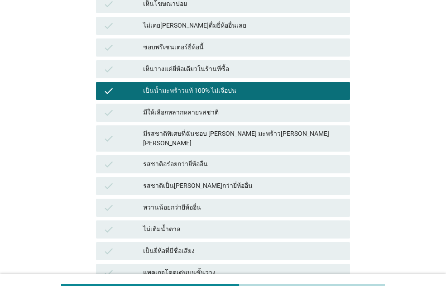
click at [191, 180] on div "รสชาติเป็น[PERSON_NAME]กว่ายี่ห้ออื่น" at bounding box center [242, 185] width 199 height 11
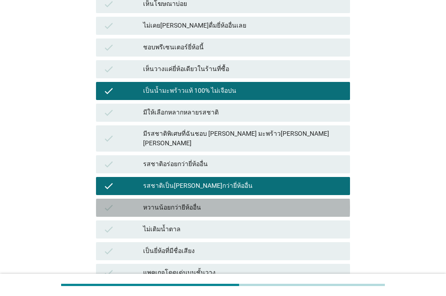
click at [190, 202] on div "หวานน้อยกว่ายีห้ออื่น" at bounding box center [242, 207] width 199 height 11
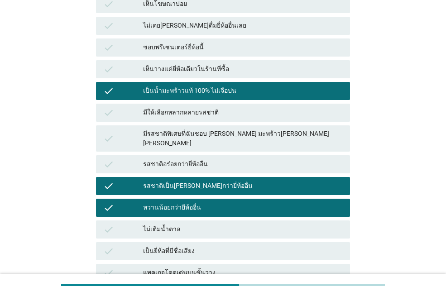
click at [185, 224] on div "ไม่เติมน้ำตาล" at bounding box center [242, 229] width 199 height 11
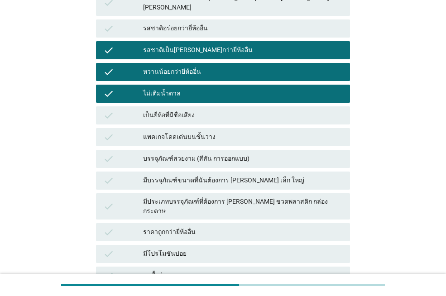
scroll to position [407, 0]
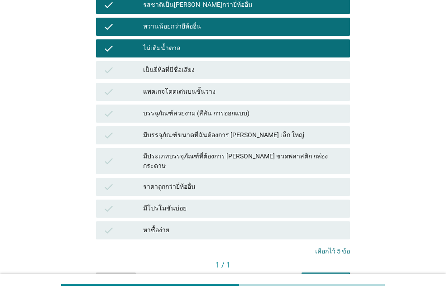
click at [323, 275] on div "คำถามต่อไป" at bounding box center [325, 279] width 34 height 9
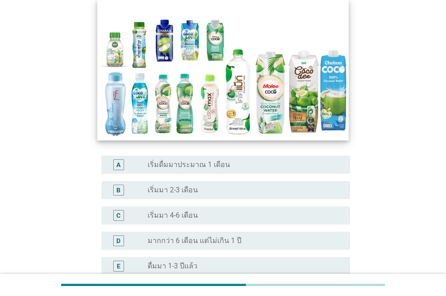
scroll to position [136, 0]
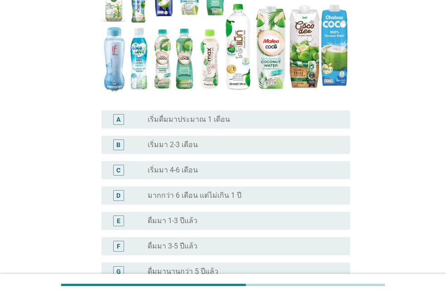
click at [180, 147] on label "เริ่มมา 2-3 เดือน" at bounding box center [172, 144] width 50 height 9
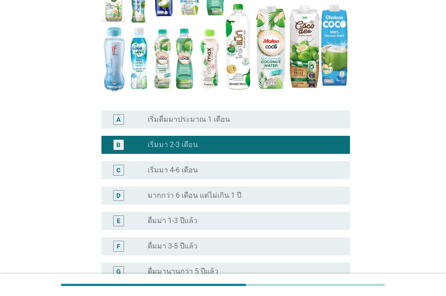
scroll to position [237, 0]
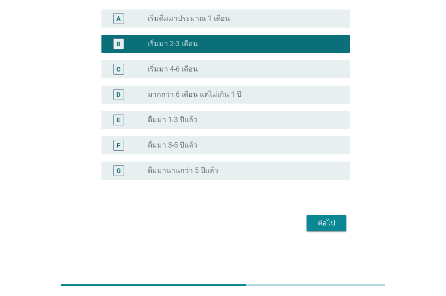
click at [327, 223] on div "ต่อไป" at bounding box center [325, 223] width 25 height 11
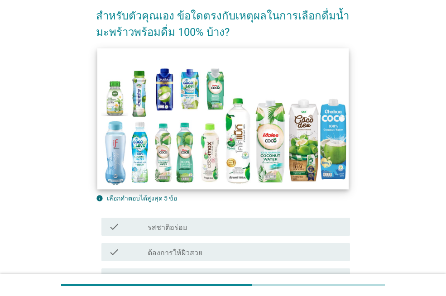
scroll to position [136, 0]
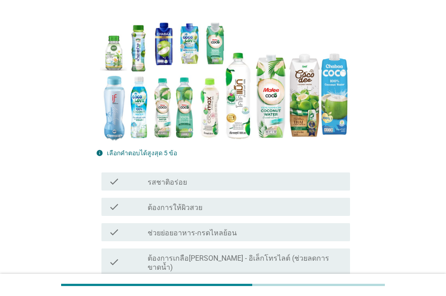
click at [174, 182] on label "รสชาติอร่อย" at bounding box center [166, 182] width 39 height 9
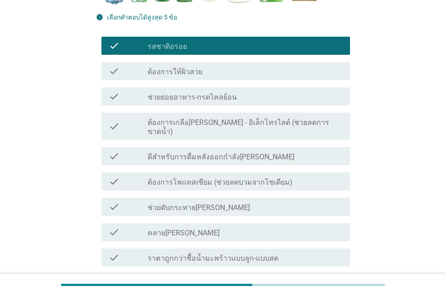
scroll to position [317, 0]
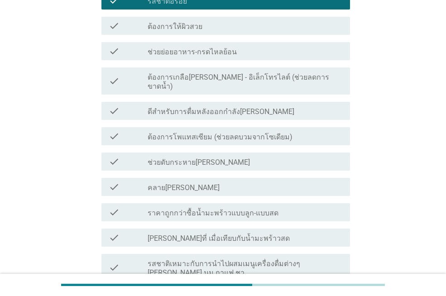
click at [209, 209] on label "ราคาถูกกว่าซื้อน้ำมะพร้าวแบบลูก-แบบสด" at bounding box center [212, 213] width 131 height 9
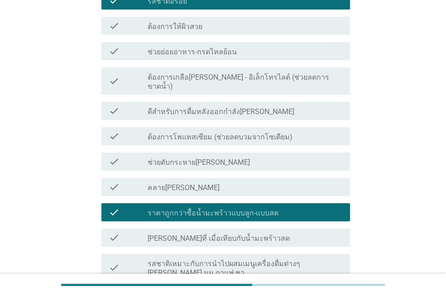
scroll to position [407, 0]
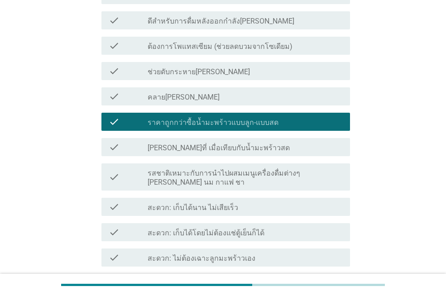
click at [210, 169] on label "รสชาติเหมาะกับการนำไปผสมเมนูเครื่องดื่มต่างๆ [PERSON_NAME] นม กาแฟ ชา" at bounding box center [244, 178] width 195 height 18
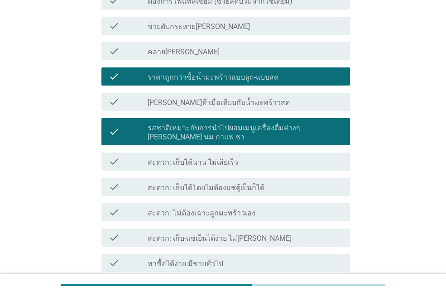
scroll to position [498, 0]
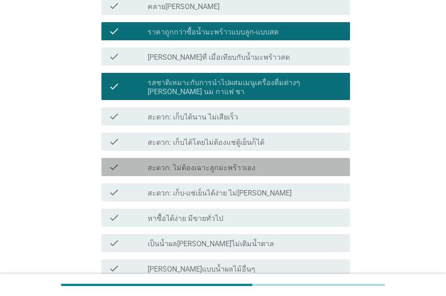
click at [206, 163] on label "สะดวก: ไม่ต้องเฉาะลูกมะพร้าวเอง" at bounding box center [201, 167] width 108 height 9
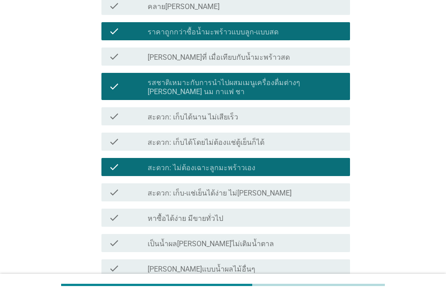
click at [207, 214] on label "หาซื้อได้ง่าย มีขายทั่วไป" at bounding box center [185, 218] width 76 height 9
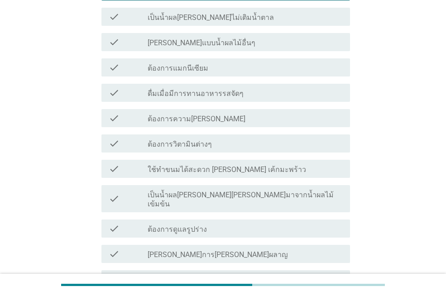
scroll to position [807, 0]
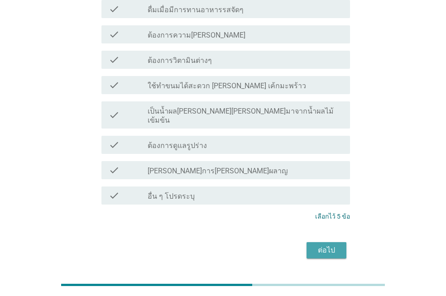
click at [334, 242] on button "ต่อไป" at bounding box center [326, 250] width 40 height 16
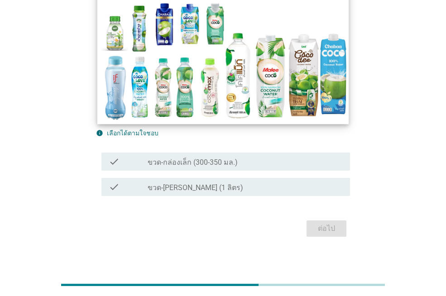
scroll to position [96, 0]
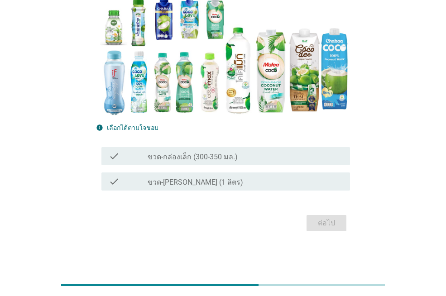
click at [212, 156] on label "ขวด-กล่องเล็ก (300-350 มล.)" at bounding box center [192, 156] width 90 height 9
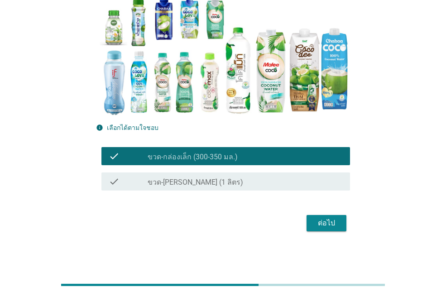
click at [326, 224] on div "ต่อไป" at bounding box center [325, 223] width 25 height 11
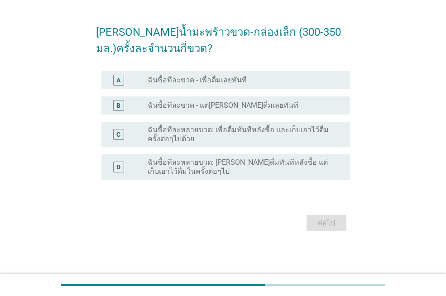
scroll to position [0, 0]
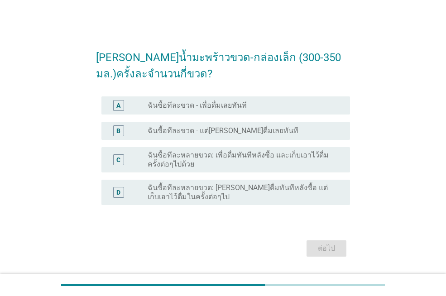
click at [184, 125] on div "radio_button_unchecked ฉันซื้อทีละขวด - แต่[PERSON_NAME]ดื่มเลยทันที" at bounding box center [244, 130] width 195 height 11
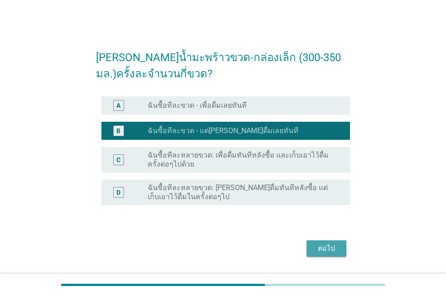
click at [319, 243] on div "ต่อไป" at bounding box center [325, 248] width 25 height 11
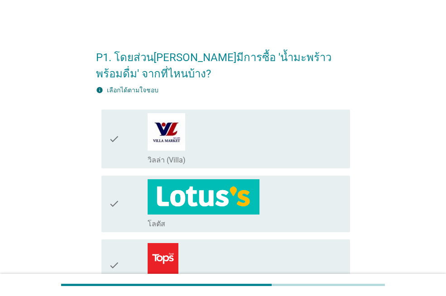
scroll to position [90, 0]
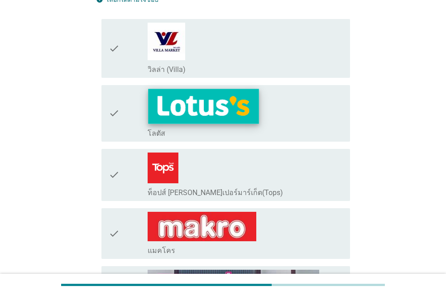
click at [179, 122] on img at bounding box center [203, 106] width 111 height 35
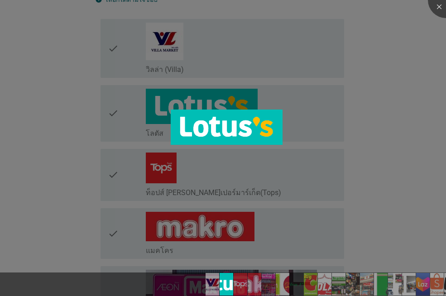
scroll to position [136, 0]
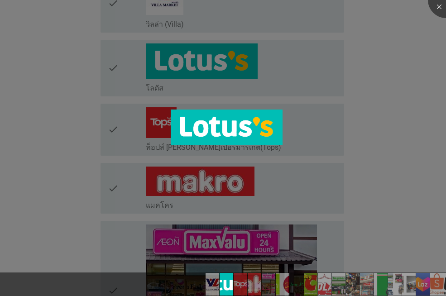
click at [336, 102] on div at bounding box center [223, 148] width 446 height 296
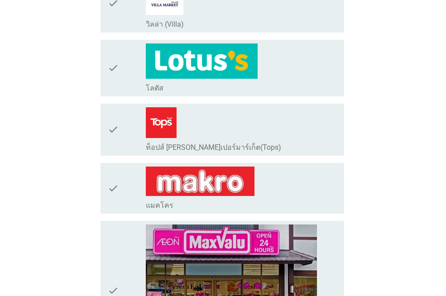
click at [285, 68] on div "check_box_outline_blank โลตัส" at bounding box center [241, 67] width 191 height 49
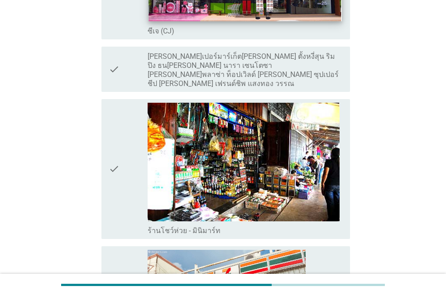
scroll to position [1040, 0]
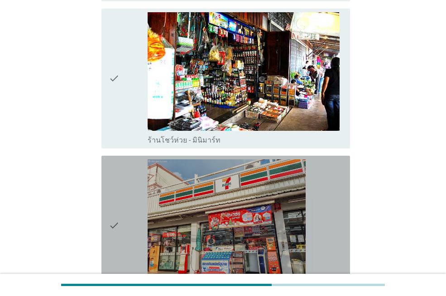
click at [323, 168] on div "check_box_outline_blank เซเว่น-[PERSON_NAME] (7-11) - ซื้อหน้าร้าน" at bounding box center [244, 225] width 195 height 133
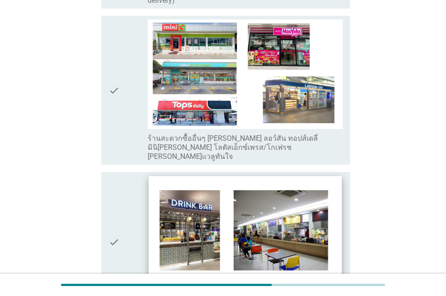
scroll to position [1312, 0]
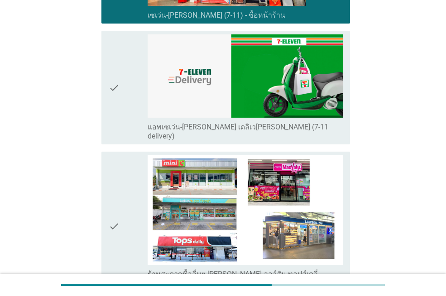
click at [136, 95] on div "check" at bounding box center [128, 87] width 39 height 106
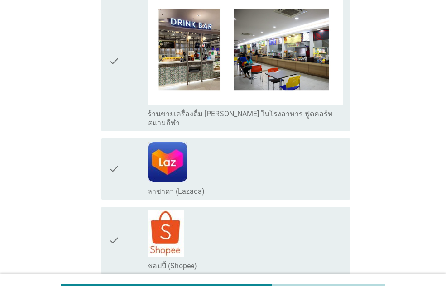
scroll to position [1780, 0]
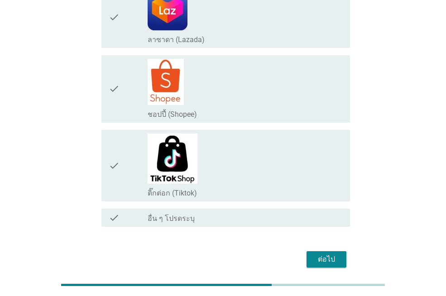
click at [335, 254] on div "ต่อไป" at bounding box center [325, 259] width 25 height 11
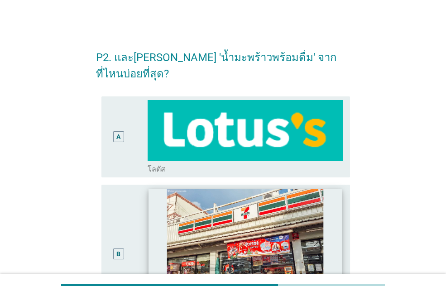
scroll to position [136, 0]
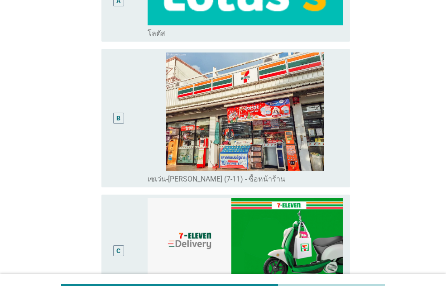
click at [130, 70] on div "B" at bounding box center [128, 117] width 39 height 131
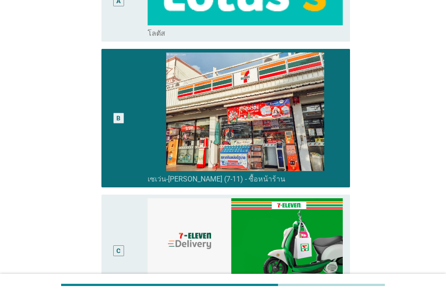
scroll to position [263, 0]
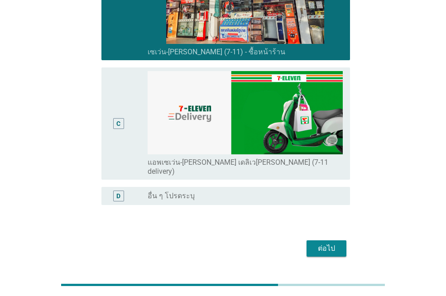
click at [324, 243] on div "ต่อไป" at bounding box center [325, 248] width 25 height 11
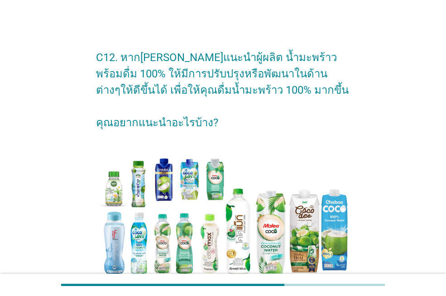
scroll to position [168, 0]
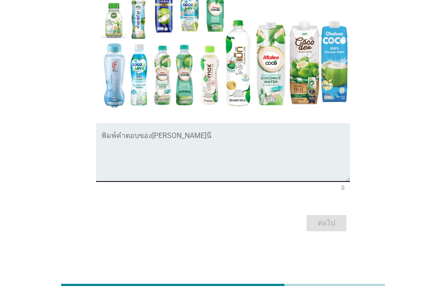
click at [196, 140] on textarea "พิมพ์คำตอบของคุณ ที่นี่" at bounding box center [225, 157] width 248 height 47
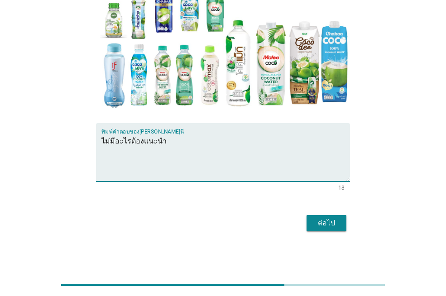
type textarea "ไม่มีอะไรต้องแนะนำ"
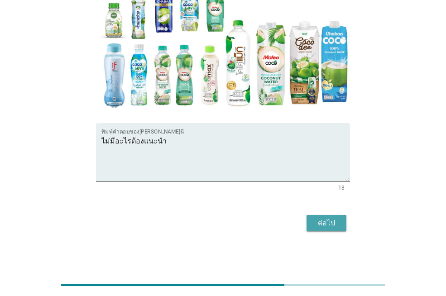
click at [332, 225] on div "ต่อไป" at bounding box center [325, 223] width 25 height 11
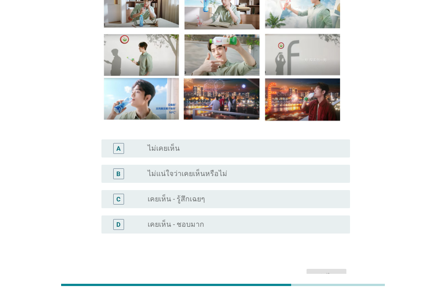
scroll to position [136, 0]
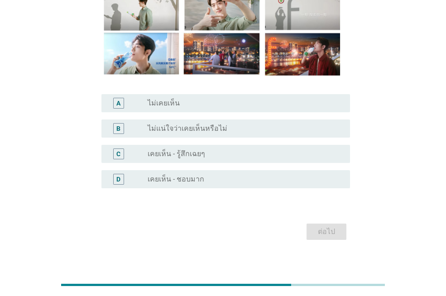
click at [180, 178] on label "เคยเห็น - ชอบมาก" at bounding box center [175, 179] width 57 height 9
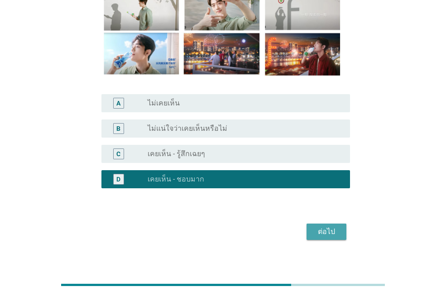
click at [333, 230] on div "ต่อไป" at bounding box center [325, 231] width 25 height 11
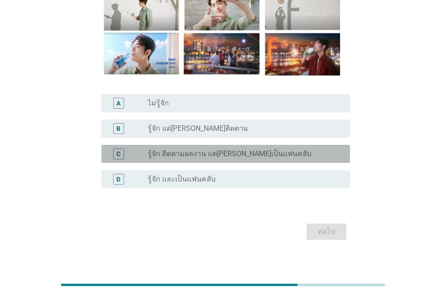
click at [180, 155] on label "รู้จัก ติดตามผลงาน แต่[PERSON_NAME]เป็นแฟนคลับ" at bounding box center [229, 153] width 164 height 9
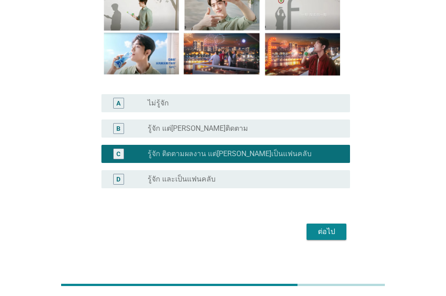
click at [323, 232] on div "ต่อไป" at bounding box center [325, 231] width 25 height 11
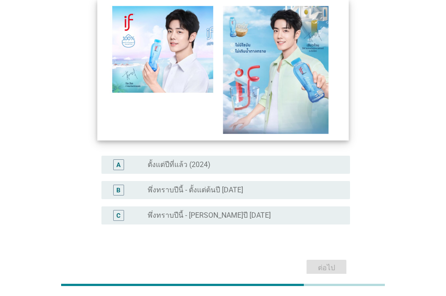
scroll to position [135, 0]
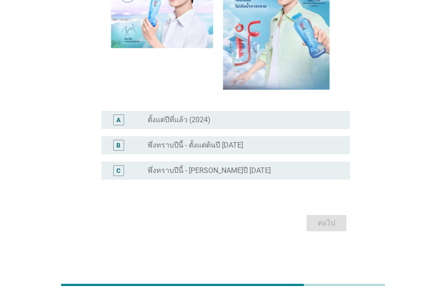
click at [166, 170] on label "พึ่งทราบปีนี้ - [PERSON_NAME]ปี [DATE]" at bounding box center [208, 170] width 123 height 9
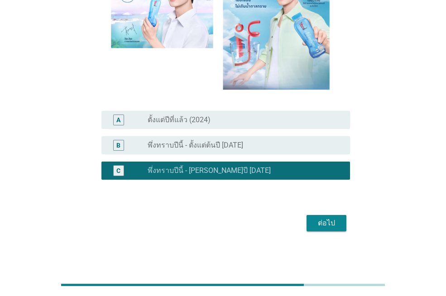
click at [322, 223] on div "ต่อไป" at bounding box center [325, 223] width 25 height 11
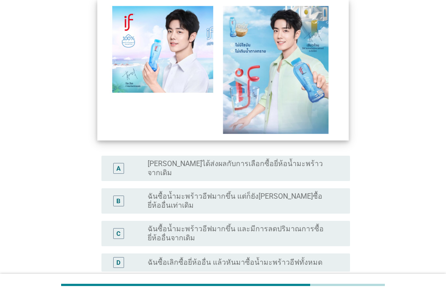
scroll to position [136, 0]
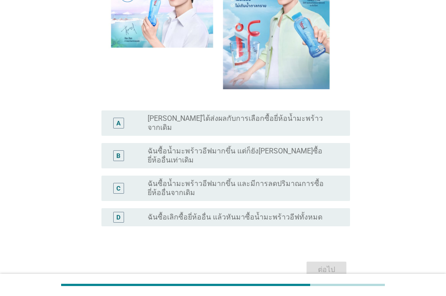
click at [190, 179] on label "ฉันซื้อน้ำมะพร้าวอีฟมากขึ้น และมีการลดปริมาณการซื้อยี่ห้ออื่นจากเดิม" at bounding box center [241, 188] width 188 height 18
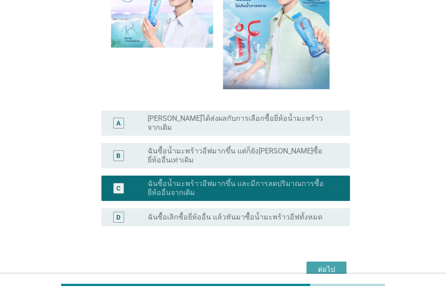
click at [319, 264] on div "ต่อไป" at bounding box center [325, 269] width 25 height 11
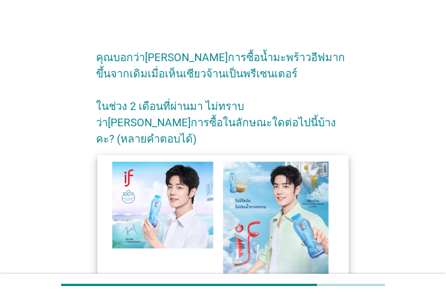
scroll to position [181, 0]
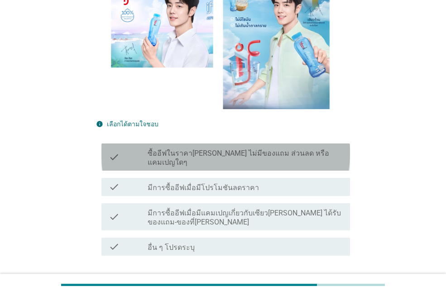
click at [204, 149] on label "ซื้ออีฟในราคา[PERSON_NAME] ไม่มีของแถม ส่วนลด หรือแคมเปญใดๆ" at bounding box center [244, 158] width 195 height 18
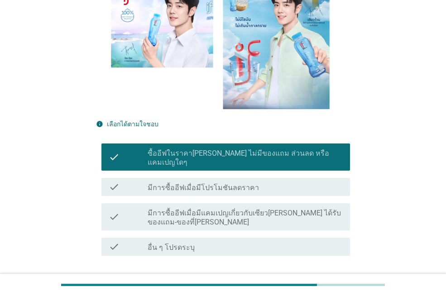
click at [318, 283] on div "ต่อไป" at bounding box center [325, 288] width 25 height 11
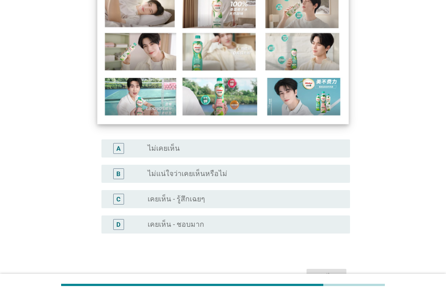
scroll to position [136, 0]
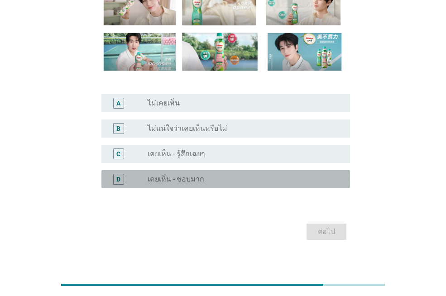
click at [197, 177] on label "เคยเห็น - ชอบมาก" at bounding box center [175, 179] width 57 height 9
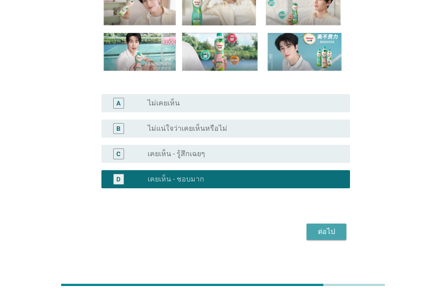
click at [323, 232] on div "ต่อไป" at bounding box center [325, 231] width 25 height 11
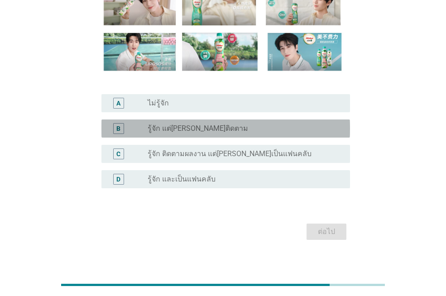
click at [186, 127] on label "รู้จัก แต่[PERSON_NAME]ติดตาม" at bounding box center [197, 128] width 100 height 9
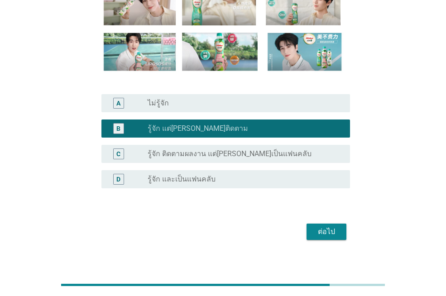
click at [177, 101] on div "radio_button_unchecked ไม่รู้จัก" at bounding box center [241, 103] width 188 height 9
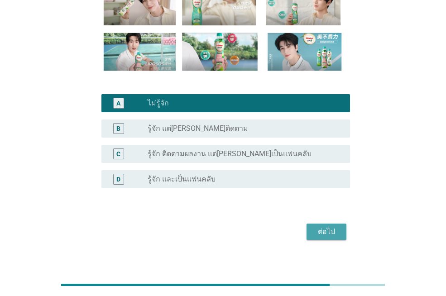
click at [315, 229] on div "ต่อไป" at bounding box center [325, 231] width 25 height 11
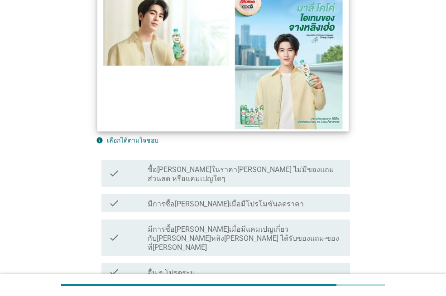
scroll to position [221, 0]
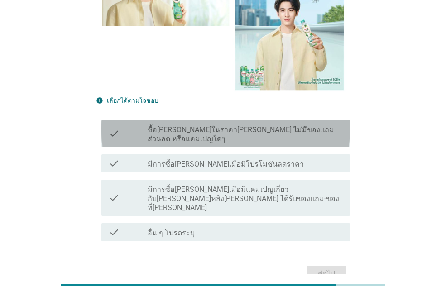
click at [177, 125] on label "ซื้อ[PERSON_NAME]ในราคา[PERSON_NAME] ไม่มีของแถม ส่วนลด หรือแคมเปญใดๆ" at bounding box center [244, 134] width 195 height 18
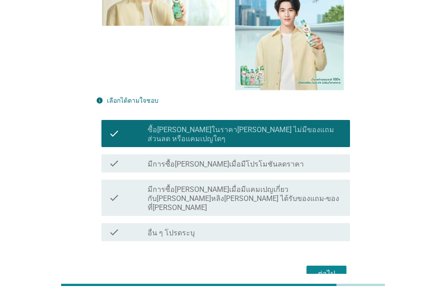
click at [335, 268] on div "ต่อไป" at bounding box center [325, 273] width 25 height 11
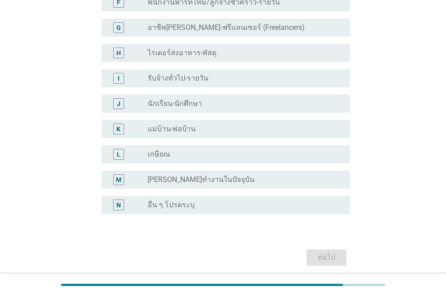
scroll to position [0, 0]
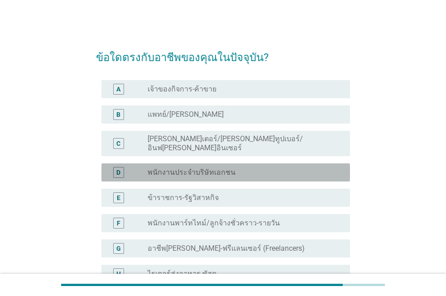
click at [202, 168] on label "พนักงานประจำบริษัทเอกชน" at bounding box center [191, 172] width 88 height 9
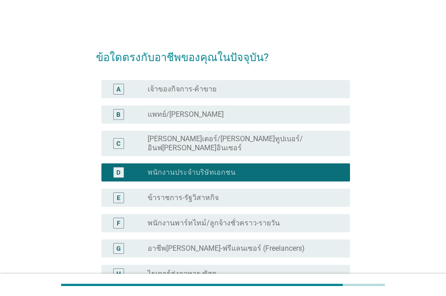
scroll to position [226, 0]
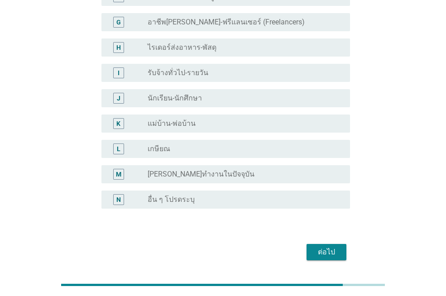
click at [325, 246] on div "ต่อไป" at bounding box center [325, 251] width 25 height 11
